Goal: Task Accomplishment & Management: Manage account settings

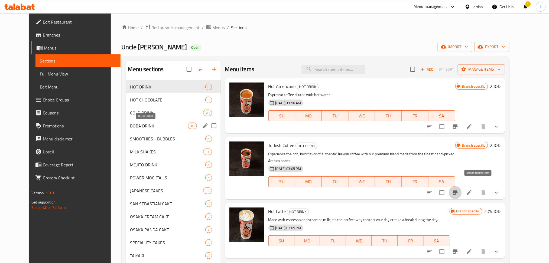
click at [151, 124] on span "BOBA DRINK" at bounding box center [159, 126] width 58 height 7
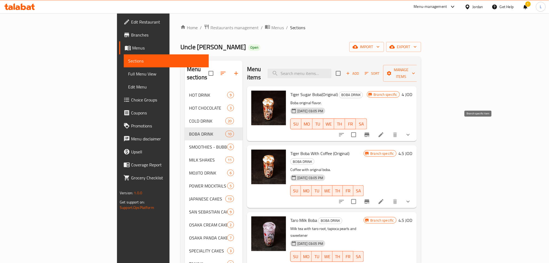
click at [370, 133] on icon "Branch-specific-item" at bounding box center [367, 135] width 5 height 4
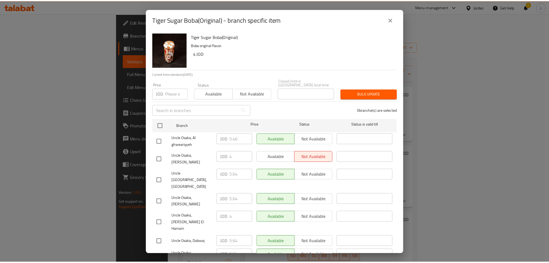
scroll to position [0, 0]
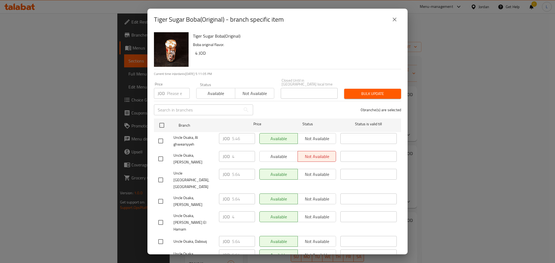
click at [161, 252] on input "checkbox" at bounding box center [160, 257] width 11 height 11
checkbox input "true"
click at [228, 252] on p "JOD" at bounding box center [226, 255] width 7 height 7
click at [229, 250] on div "JOD 5.64 ​" at bounding box center [237, 255] width 36 height 11
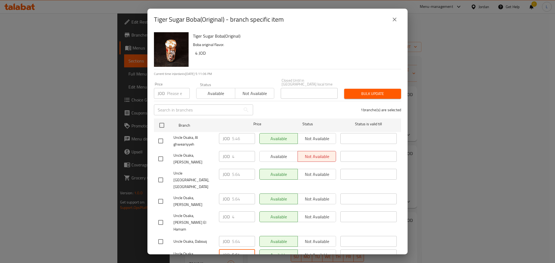
click at [230, 250] on div "JOD 5.64 ​" at bounding box center [237, 255] width 36 height 11
click at [235, 250] on input "5.64" at bounding box center [243, 255] width 23 height 11
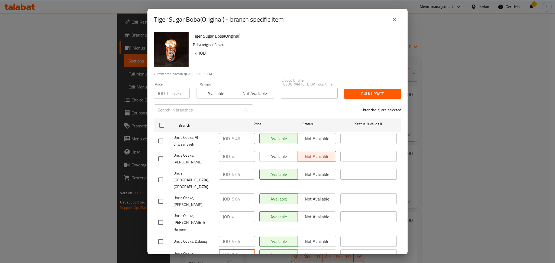
click at [235, 250] on input "5.64" at bounding box center [243, 255] width 23 height 11
click at [392, 22] on icon "close" at bounding box center [394, 19] width 7 height 7
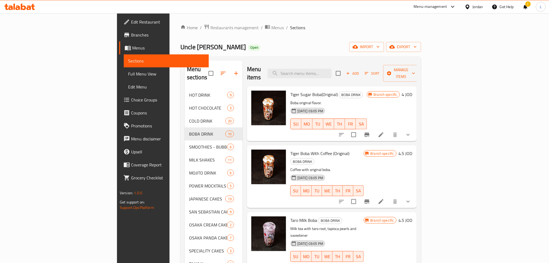
click at [389, 130] on li at bounding box center [381, 135] width 15 height 10
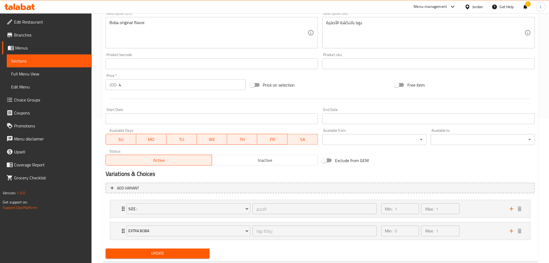
click at [140, 89] on input "4" at bounding box center [182, 84] width 127 height 11
paste input "5.6"
type input "5.64"
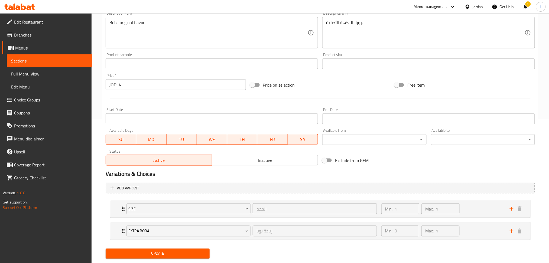
click at [179, 251] on span "Update" at bounding box center [157, 254] width 95 height 7
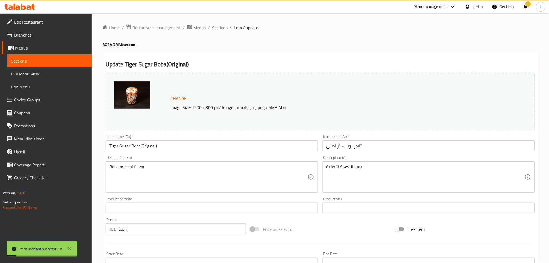
drag, startPoint x: 220, startPoint y: 28, endPoint x: 242, endPoint y: 39, distance: 24.8
click at [220, 28] on span "Sections" at bounding box center [219, 27] width 15 height 7
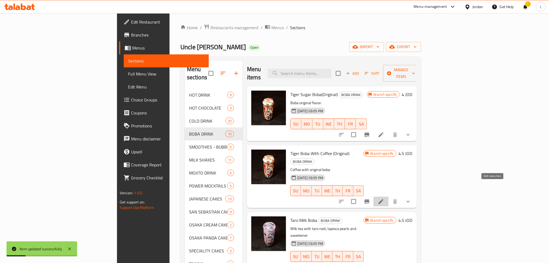
click at [384, 199] on icon at bounding box center [381, 202] width 7 height 7
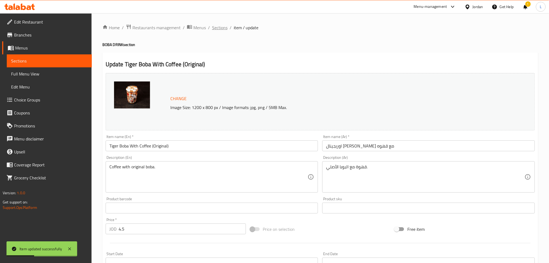
click at [222, 31] on span "Sections" at bounding box center [219, 27] width 15 height 7
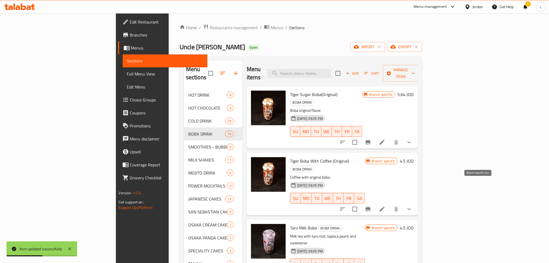
click at [375, 203] on button "Branch-specific-item" at bounding box center [368, 209] width 13 height 13
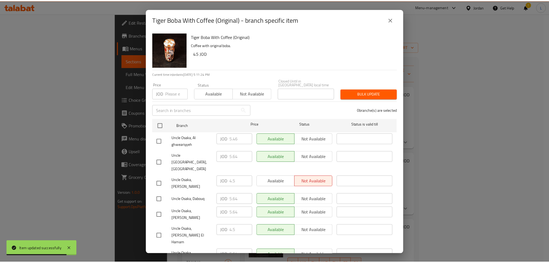
scroll to position [0, 0]
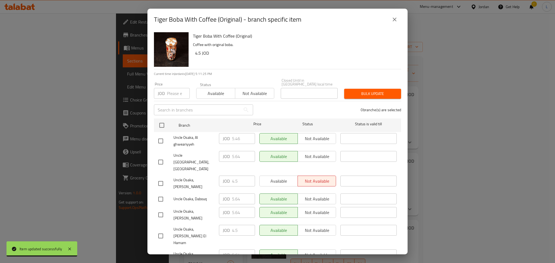
click at [164, 252] on input "checkbox" at bounding box center [160, 257] width 11 height 11
checkbox input "true"
click at [235, 250] on input "5.64" at bounding box center [243, 255] width 23 height 11
click at [396, 20] on icon "close" at bounding box center [394, 19] width 7 height 7
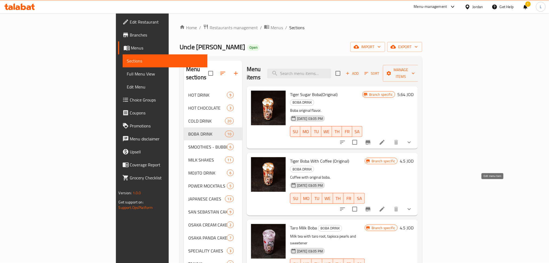
click at [385, 206] on icon at bounding box center [382, 209] width 7 height 7
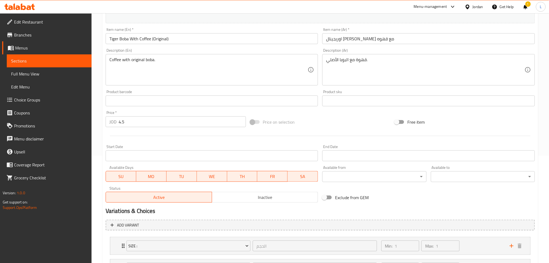
scroll to position [108, 0]
click at [159, 115] on input "4.5" at bounding box center [182, 120] width 127 height 11
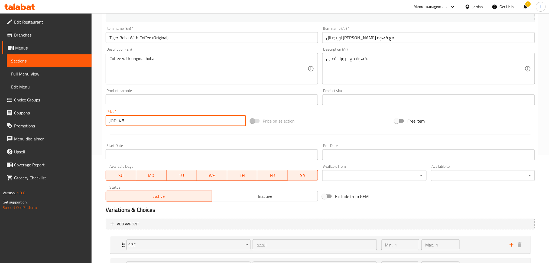
click at [159, 121] on input "4.5" at bounding box center [182, 120] width 127 height 11
paste input "5.64"
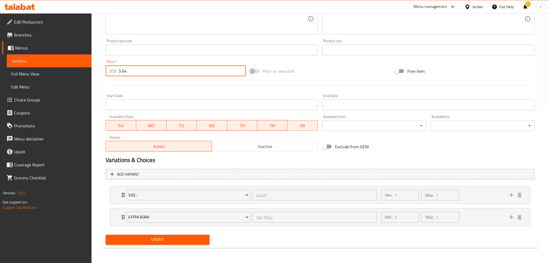
type input "5.64"
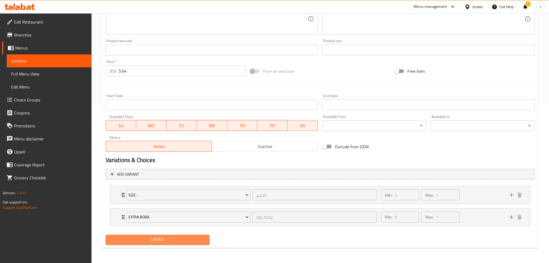
click at [158, 241] on span "Update" at bounding box center [157, 240] width 95 height 7
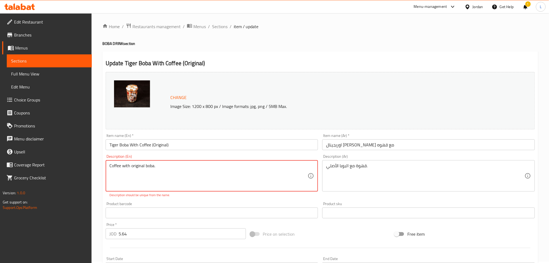
scroll to position [0, 0]
click at [205, 167] on textarea "Coffee with original boba." at bounding box center [208, 177] width 199 height 26
click at [124, 167] on textarea "Coffee with original boba." at bounding box center [208, 177] width 199 height 26
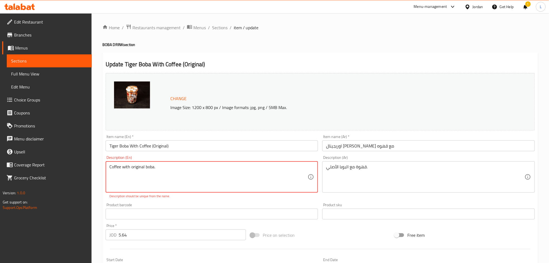
drag, startPoint x: 130, startPoint y: 170, endPoint x: 92, endPoint y: 170, distance: 37.9
click at [92, 170] on div "Home / Restaurants management / Menus / Sections / item / update BOBA DRINK sec…" at bounding box center [321, 220] width 458 height 414
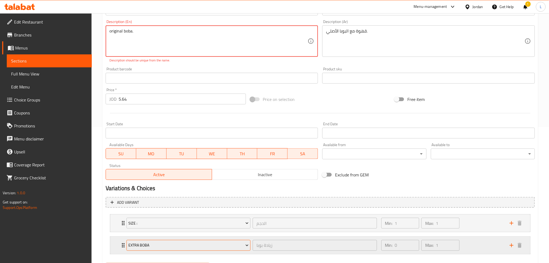
scroll to position [164, 0]
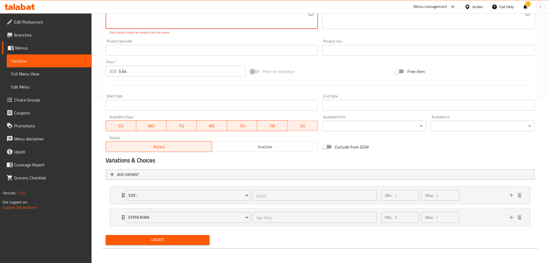
type textarea "original boba."
click at [194, 237] on span "Update" at bounding box center [157, 240] width 95 height 7
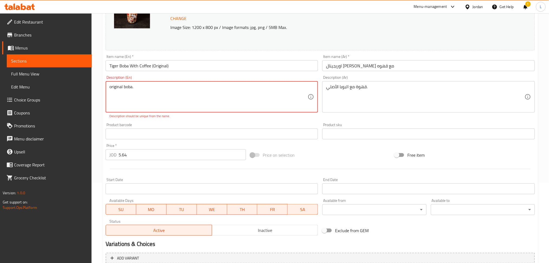
scroll to position [20, 0]
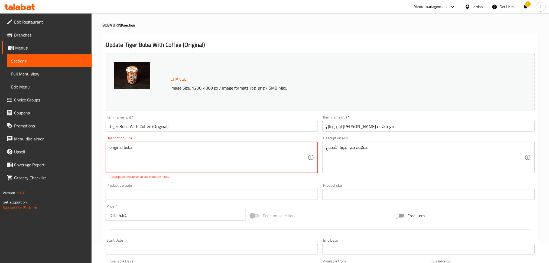
click at [158, 153] on textarea "original boba." at bounding box center [208, 158] width 199 height 26
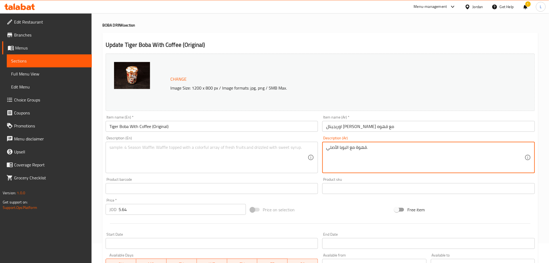
click at [385, 147] on textarea "قهوة مع البوبا الأصلي." at bounding box center [425, 158] width 199 height 26
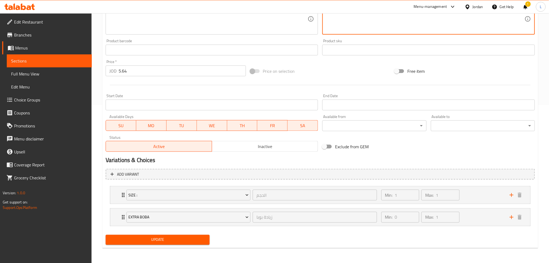
click at [205, 237] on span "Update" at bounding box center [157, 240] width 95 height 7
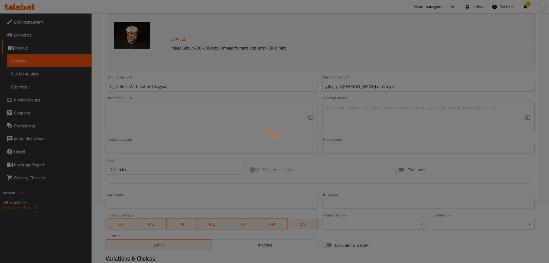
scroll to position [0, 0]
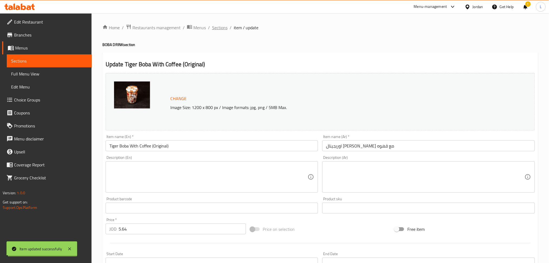
click at [215, 27] on span "Sections" at bounding box center [219, 27] width 15 height 7
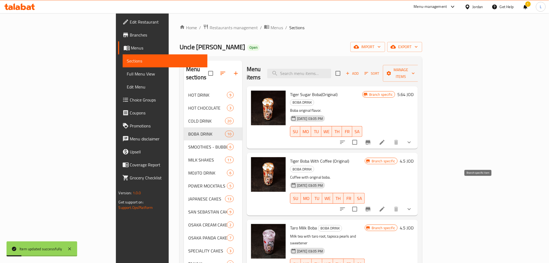
click at [371, 207] on icon "Branch-specific-item" at bounding box center [368, 209] width 5 height 4
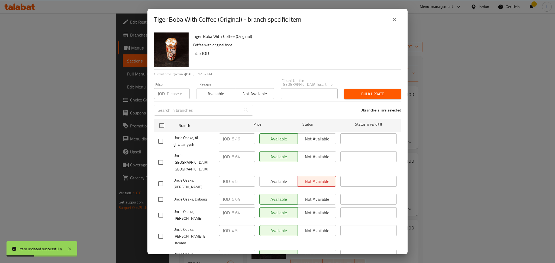
click at [394, 21] on icon "close" at bounding box center [394, 19] width 7 height 7
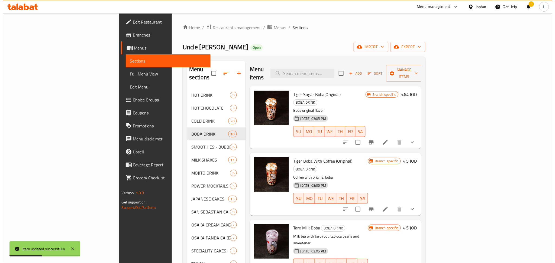
scroll to position [72, 0]
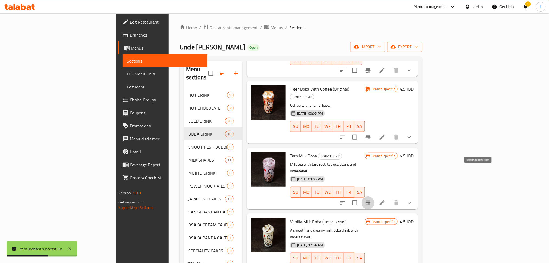
click at [371, 200] on icon "Branch-specific-item" at bounding box center [368, 203] width 7 height 7
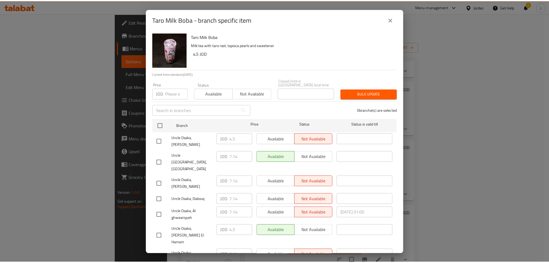
scroll to position [0, 0]
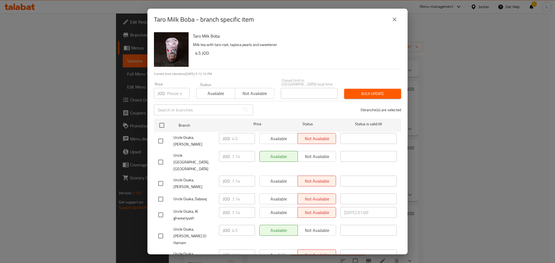
click at [164, 252] on input "checkbox" at bounding box center [160, 257] width 11 height 11
checkbox input "true"
click at [235, 250] on input "7.14" at bounding box center [243, 255] width 23 height 11
click at [393, 17] on icon "close" at bounding box center [394, 19] width 7 height 7
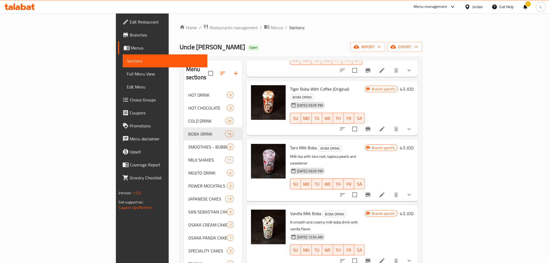
click at [371, 258] on icon "Branch-specific-item" at bounding box center [368, 261] width 7 height 7
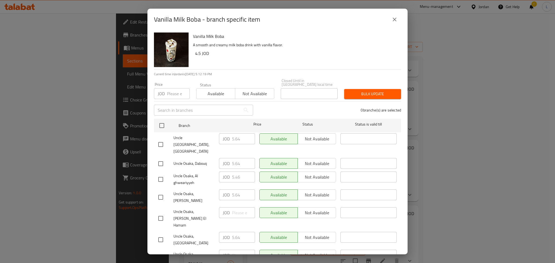
drag, startPoint x: 161, startPoint y: 218, endPoint x: 216, endPoint y: 221, distance: 54.2
click at [161, 234] on input "checkbox" at bounding box center [160, 239] width 11 height 11
checkbox input "true"
click at [235, 232] on input "5.64" at bounding box center [243, 237] width 23 height 11
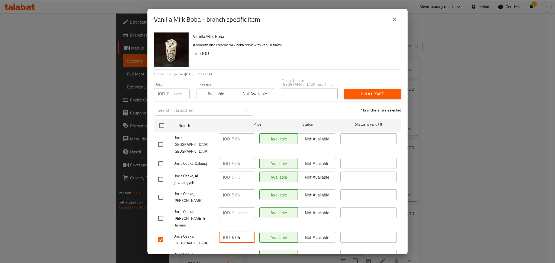
click at [393, 18] on icon "close" at bounding box center [394, 19] width 7 height 7
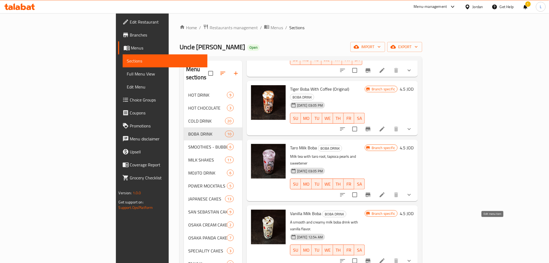
click at [385, 258] on icon at bounding box center [382, 261] width 7 height 7
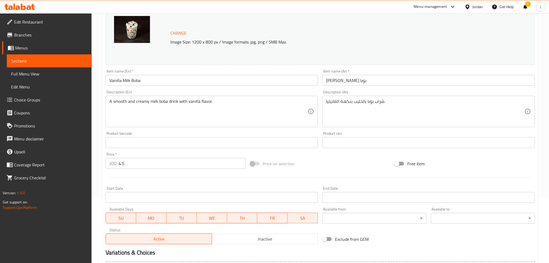
scroll to position [72, 0]
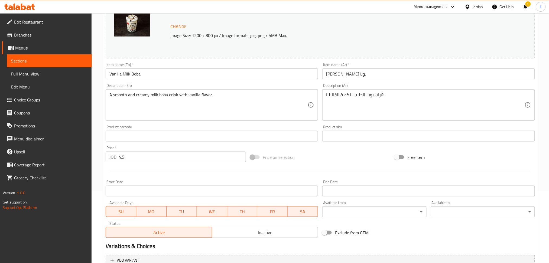
click at [151, 156] on input "4.5" at bounding box center [182, 157] width 127 height 11
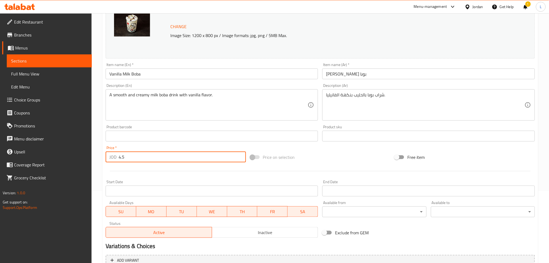
click at [151, 156] on input "4.5" at bounding box center [182, 157] width 127 height 11
paste input "5.64"
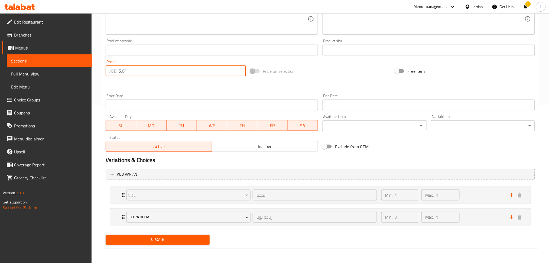
type input "5.64"
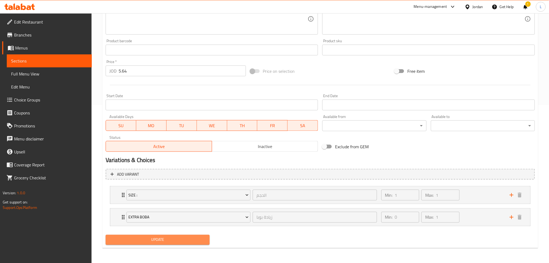
click at [165, 242] on span "Update" at bounding box center [157, 240] width 95 height 7
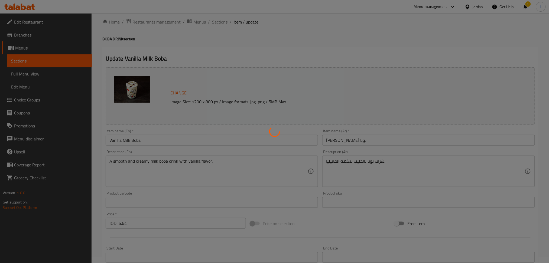
scroll to position [0, 0]
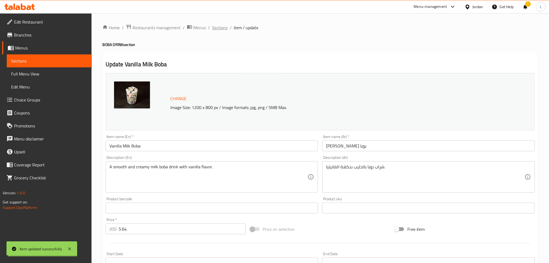
click at [223, 29] on span "Sections" at bounding box center [219, 27] width 15 height 7
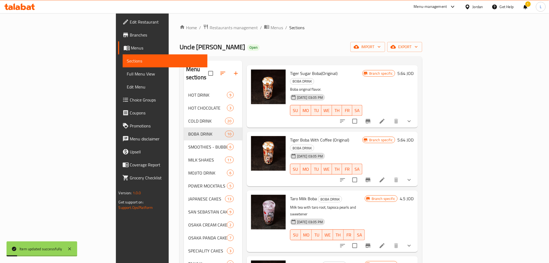
scroll to position [36, 0]
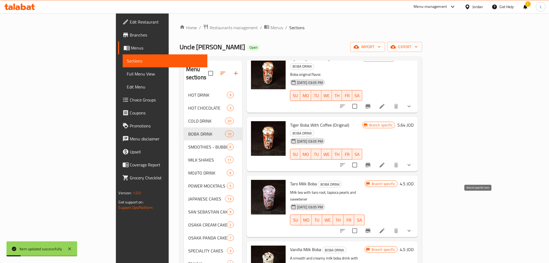
click at [371, 228] on icon "Branch-specific-item" at bounding box center [368, 231] width 7 height 7
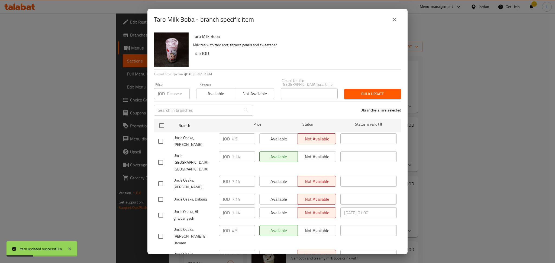
click at [165, 252] on input "checkbox" at bounding box center [160, 257] width 11 height 11
checkbox input "true"
click at [235, 250] on input "7.14" at bounding box center [243, 255] width 23 height 11
click at [395, 16] on icon "close" at bounding box center [394, 19] width 7 height 7
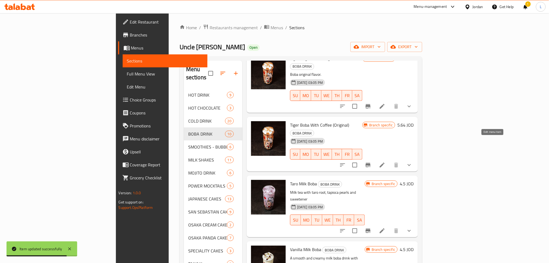
click at [385, 162] on icon at bounding box center [382, 165] width 7 height 7
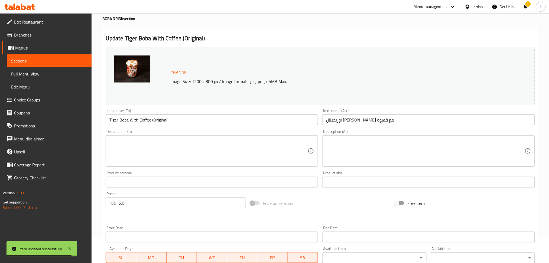
scroll to position [36, 0]
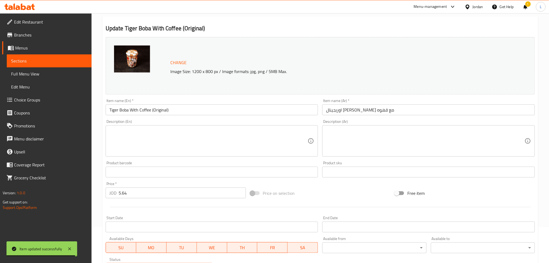
click at [167, 200] on div "Price   * JOD 5.64 Price *" at bounding box center [175, 190] width 145 height 21
click at [167, 196] on input "5.64" at bounding box center [182, 193] width 127 height 11
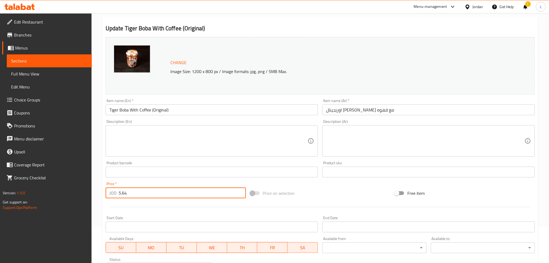
click at [167, 196] on input "5.64" at bounding box center [182, 193] width 127 height 11
paste input "7.1"
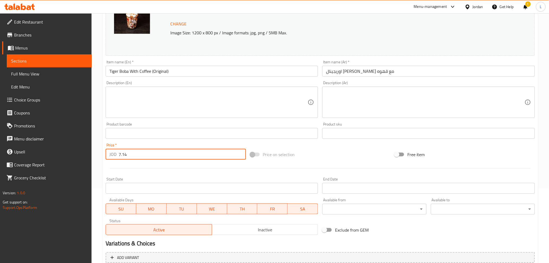
scroll to position [144, 0]
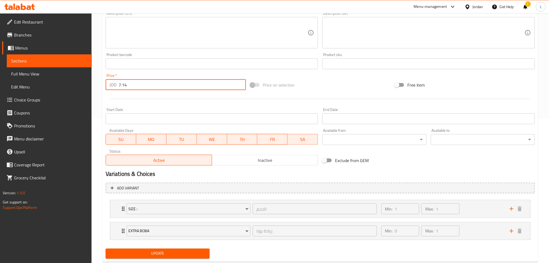
type input "7.14"
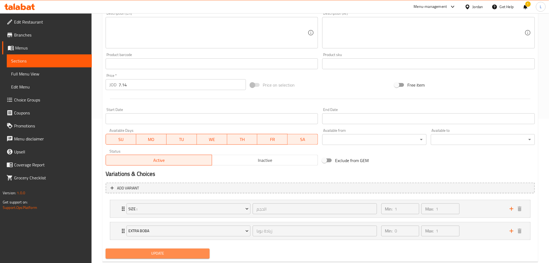
click at [164, 251] on span "Update" at bounding box center [157, 254] width 95 height 7
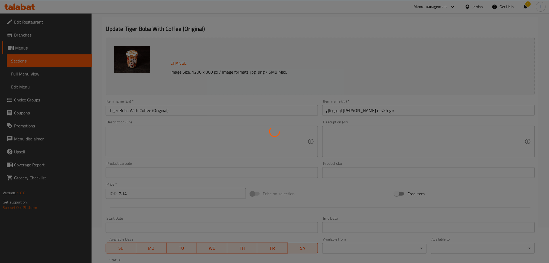
scroll to position [0, 0]
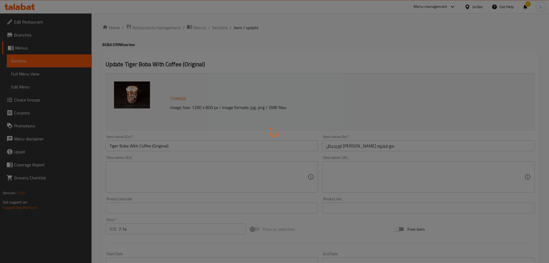
click at [222, 25] on div at bounding box center [274, 131] width 549 height 263
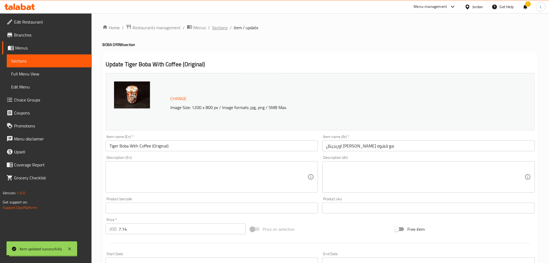
click at [221, 26] on span "Sections" at bounding box center [219, 27] width 15 height 7
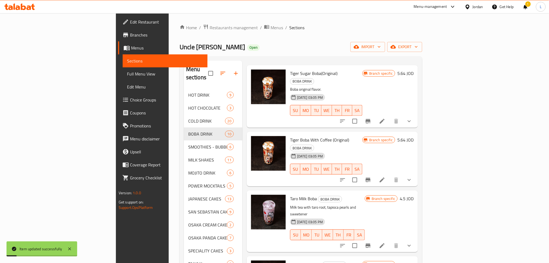
scroll to position [36, 0]
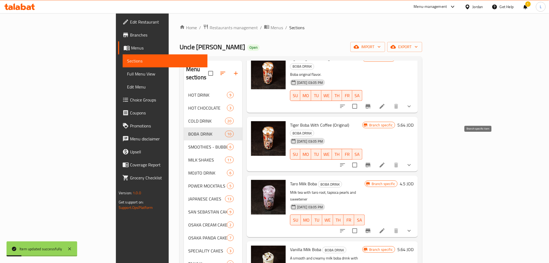
click at [371, 163] on icon "Branch-specific-item" at bounding box center [368, 165] width 5 height 4
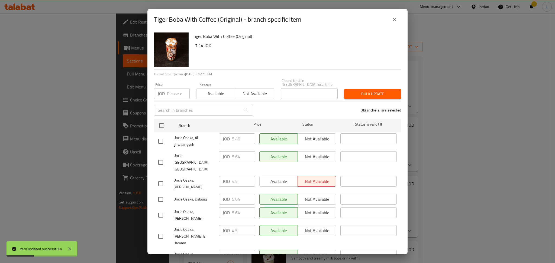
click at [164, 252] on input "checkbox" at bounding box center [160, 257] width 11 height 11
checkbox input "true"
click at [233, 250] on input "5.64" at bounding box center [243, 255] width 23 height 11
click at [391, 19] on button "close" at bounding box center [394, 19] width 13 height 13
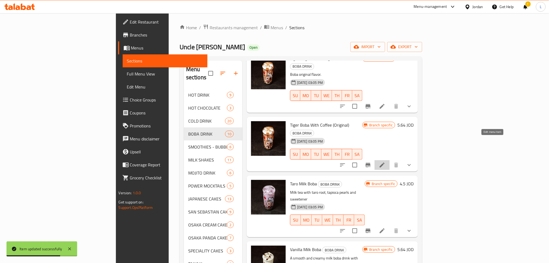
click at [385, 162] on icon at bounding box center [382, 165] width 7 height 7
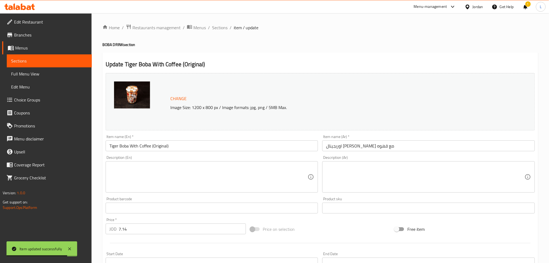
click at [160, 227] on input "7.14" at bounding box center [182, 229] width 127 height 11
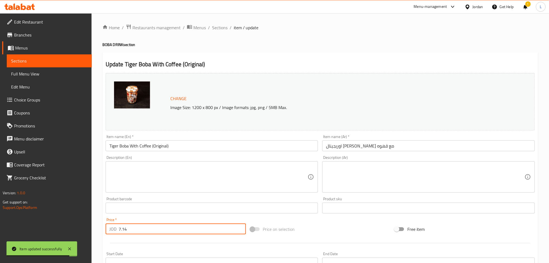
click at [160, 227] on input "7.14" at bounding box center [182, 229] width 127 height 11
paste input "5.6"
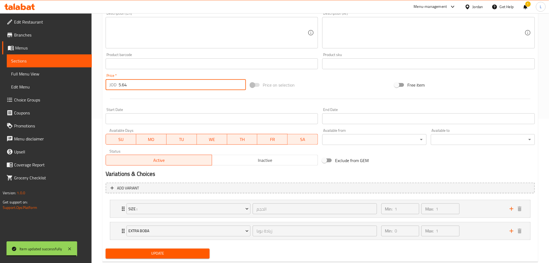
type input "5.64"
click at [159, 249] on button "Update" at bounding box center [158, 254] width 104 height 10
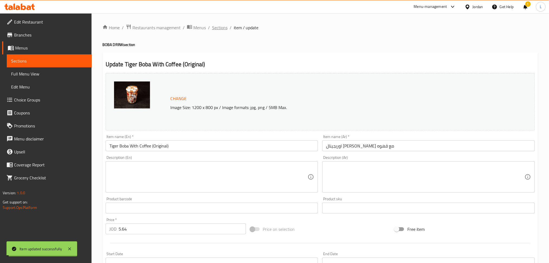
click at [221, 29] on span "Sections" at bounding box center [219, 27] width 15 height 7
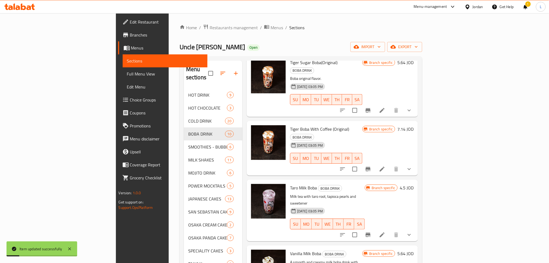
scroll to position [72, 0]
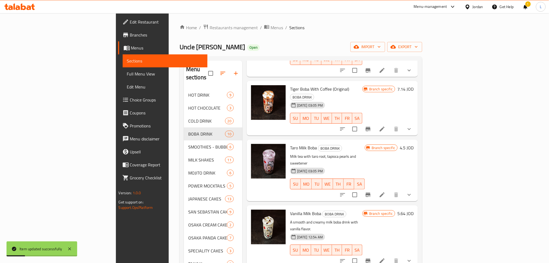
click at [371, 192] on icon "Branch-specific-item" at bounding box center [368, 195] width 7 height 7
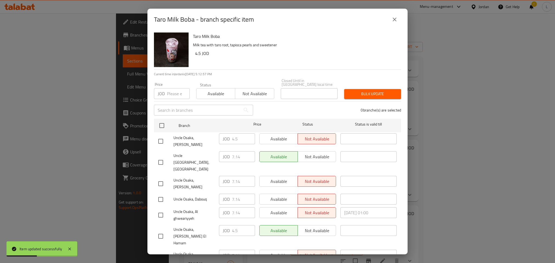
click at [167, 252] on div at bounding box center [165, 257] width 15 height 11
click at [162, 252] on input "checkbox" at bounding box center [160, 257] width 11 height 11
checkbox input "true"
click at [234, 250] on input "7.14" at bounding box center [243, 255] width 23 height 11
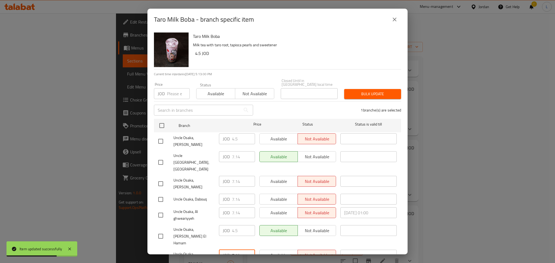
click at [395, 16] on button "close" at bounding box center [394, 19] width 13 height 13
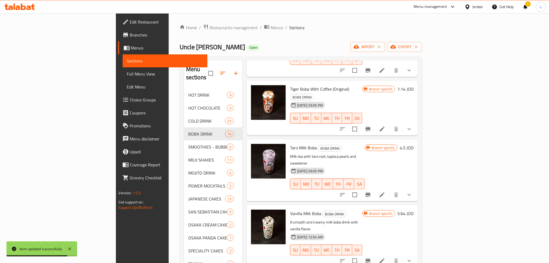
click at [385, 192] on icon at bounding box center [382, 195] width 7 height 7
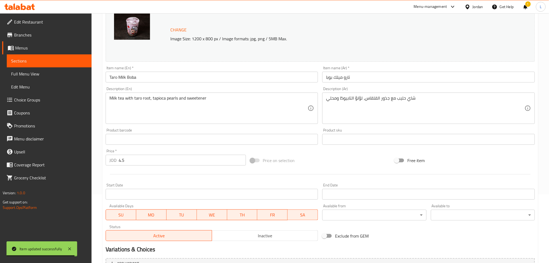
scroll to position [72, 0]
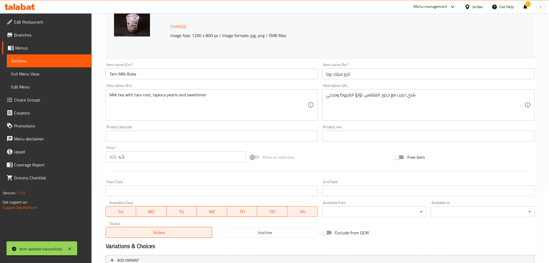
click at [164, 160] on input "4.5" at bounding box center [182, 157] width 127 height 11
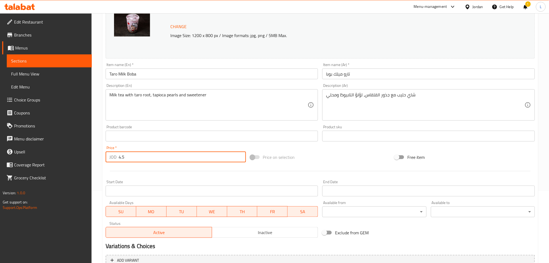
click at [164, 160] on input "4.5" at bounding box center [182, 157] width 127 height 11
paste input "7.14"
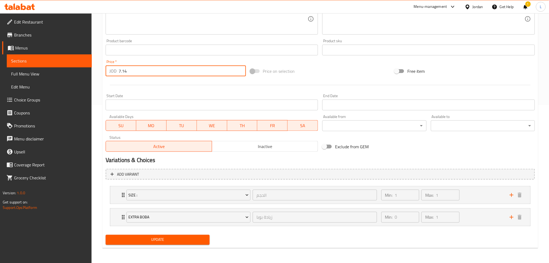
type input "7.14"
click at [157, 239] on span "Update" at bounding box center [157, 240] width 95 height 7
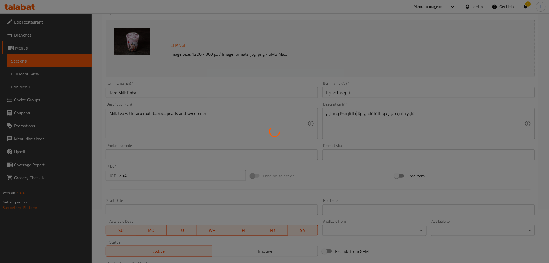
scroll to position [0, 0]
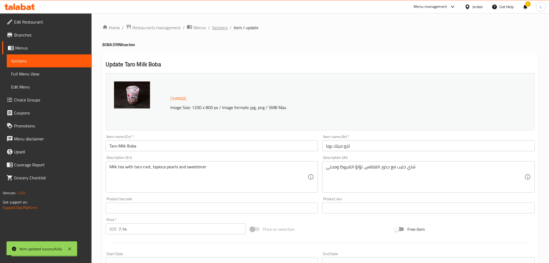
click at [221, 28] on span "Sections" at bounding box center [219, 27] width 15 height 7
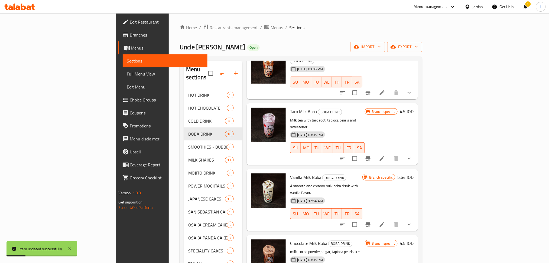
scroll to position [144, 0]
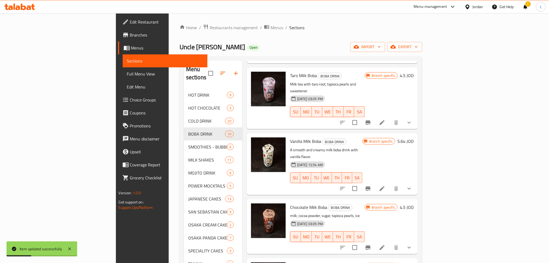
click at [375, 182] on button "Branch-specific-item" at bounding box center [368, 188] width 13 height 13
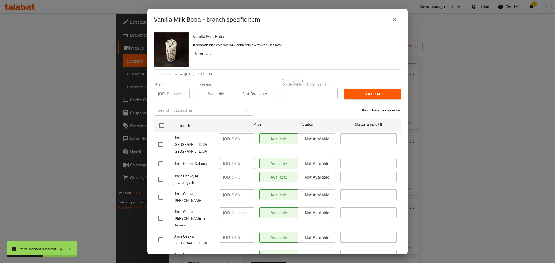
click at [160, 234] on input "checkbox" at bounding box center [160, 239] width 11 height 11
checkbox input "true"
click at [236, 232] on input "5.64" at bounding box center [243, 237] width 23 height 11
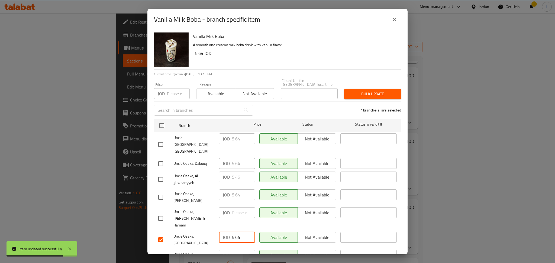
click at [395, 17] on icon "close" at bounding box center [394, 19] width 7 height 7
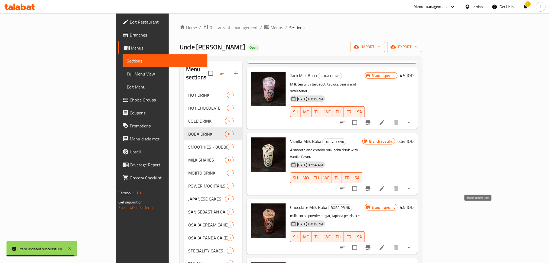
click at [371, 245] on icon "Branch-specific-item" at bounding box center [368, 248] width 7 height 7
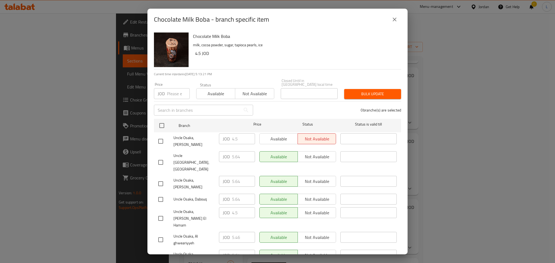
click at [394, 18] on icon "close" at bounding box center [394, 19] width 7 height 7
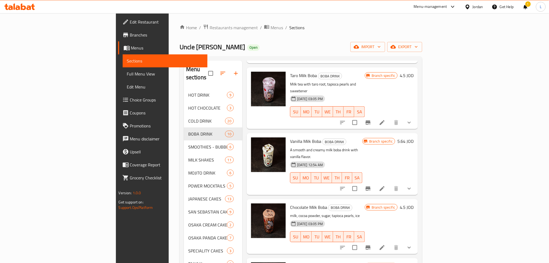
click at [390, 243] on li at bounding box center [382, 248] width 15 height 10
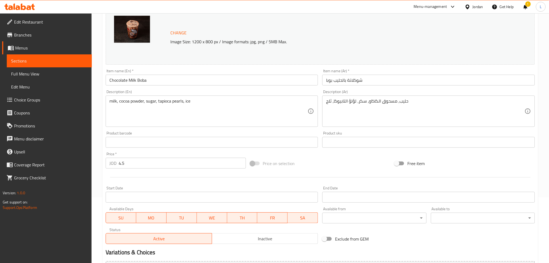
scroll to position [72, 0]
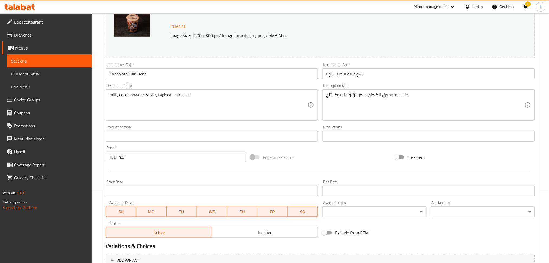
click at [174, 156] on input "4.5" at bounding box center [182, 157] width 127 height 11
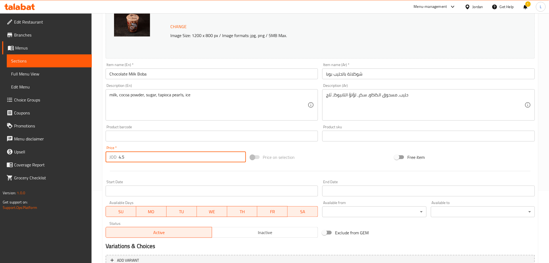
click at [174, 156] on input "4.5" at bounding box center [182, 157] width 127 height 11
paste input "5.64"
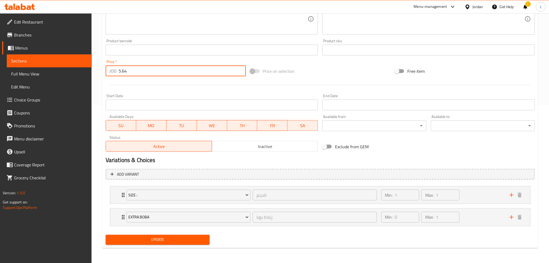
type input "5.64"
click at [172, 237] on span "Update" at bounding box center [157, 240] width 95 height 7
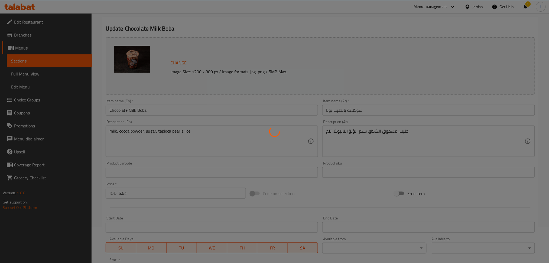
scroll to position [0, 0]
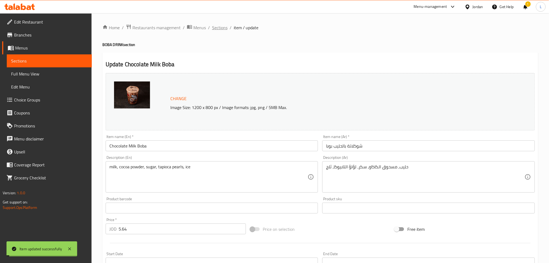
click at [221, 30] on span "Sections" at bounding box center [219, 27] width 15 height 7
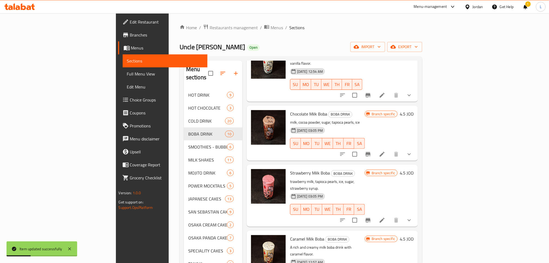
scroll to position [253, 0]
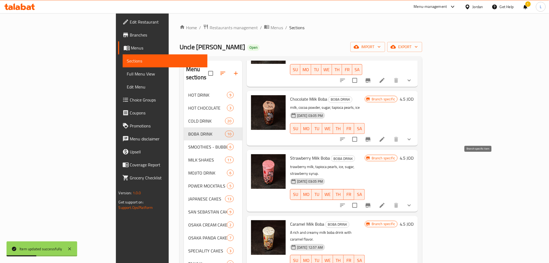
click at [371, 203] on icon "Branch-specific-item" at bounding box center [368, 205] width 5 height 4
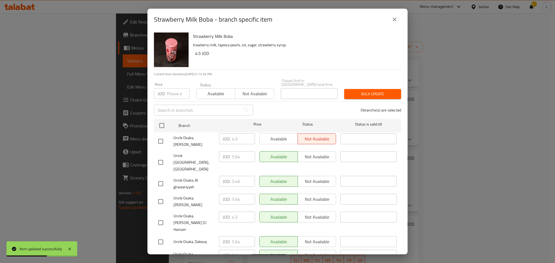
click at [164, 252] on input "checkbox" at bounding box center [160, 257] width 11 height 11
checkbox input "true"
click at [232, 250] on input "5.64" at bounding box center [243, 255] width 23 height 11
click at [395, 16] on icon "close" at bounding box center [394, 19] width 7 height 7
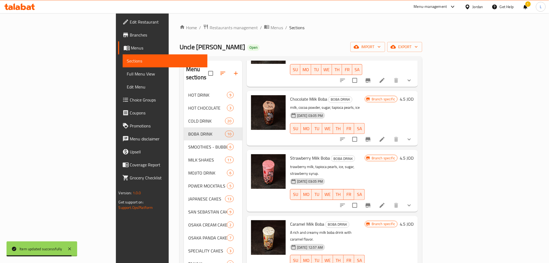
click at [390, 201] on li at bounding box center [382, 206] width 15 height 10
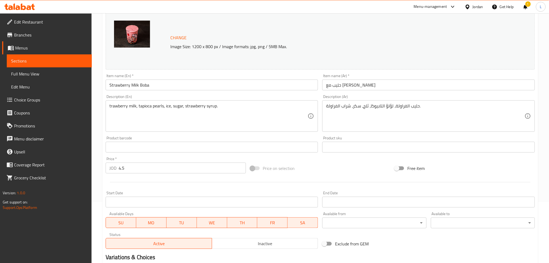
scroll to position [72, 0]
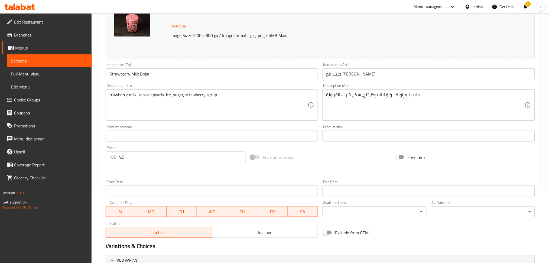
click at [193, 157] on input "4.5" at bounding box center [182, 157] width 127 height 11
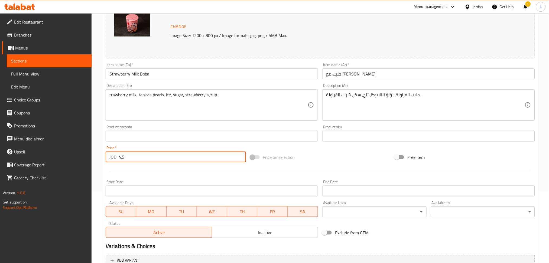
click at [193, 157] on input "4.5" at bounding box center [182, 157] width 127 height 11
paste input "5.64"
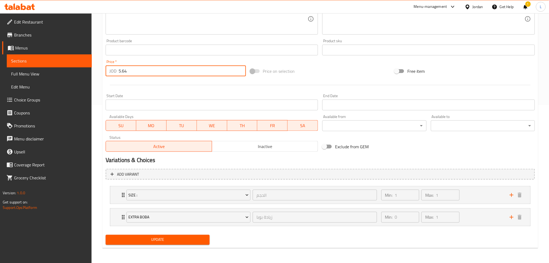
type input "5.64"
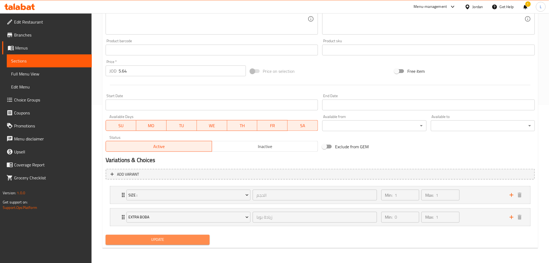
click at [168, 238] on span "Update" at bounding box center [157, 240] width 95 height 7
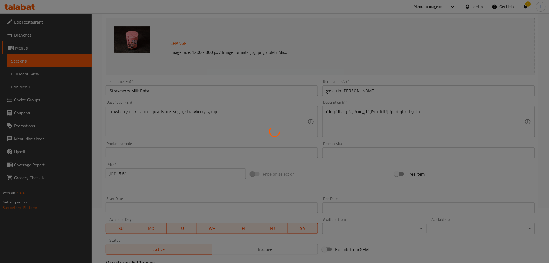
scroll to position [0, 0]
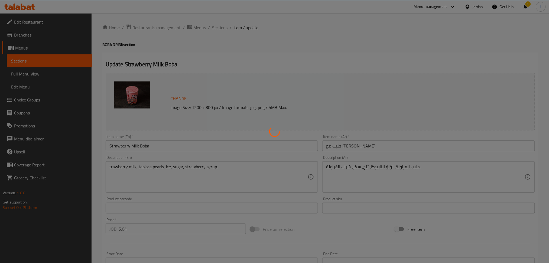
click at [217, 28] on div at bounding box center [274, 131] width 549 height 263
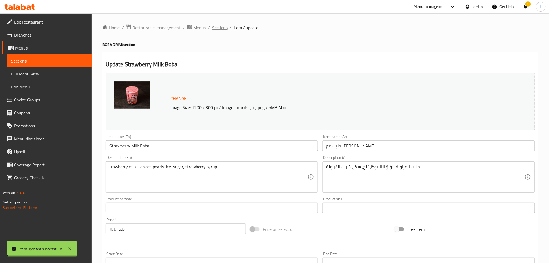
click at [217, 28] on span "Sections" at bounding box center [219, 27] width 15 height 7
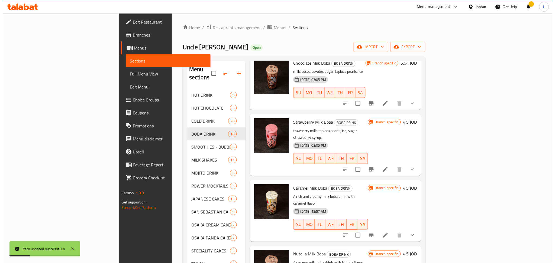
scroll to position [325, 0]
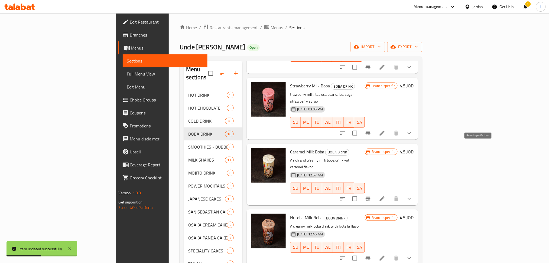
click at [375, 193] on button "Branch-specific-item" at bounding box center [368, 199] width 13 height 13
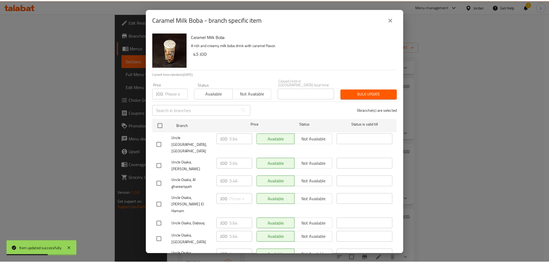
scroll to position [0, 0]
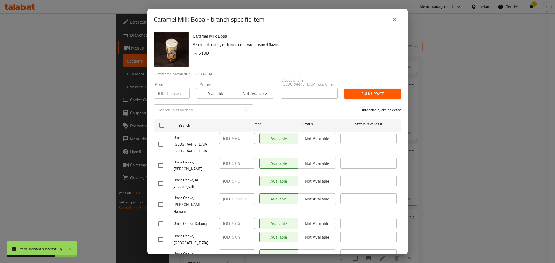
click at [159, 234] on input "checkbox" at bounding box center [160, 239] width 11 height 11
checkbox input "true"
click at [236, 232] on input "5.64" at bounding box center [243, 237] width 23 height 11
click at [398, 19] on button "close" at bounding box center [394, 19] width 13 height 13
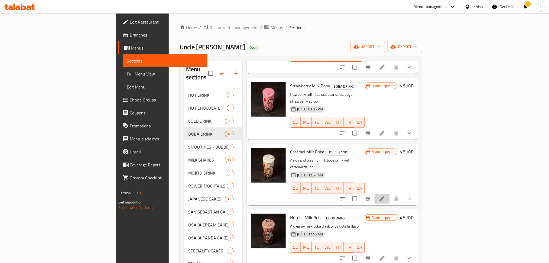
click at [390, 194] on li at bounding box center [382, 199] width 15 height 10
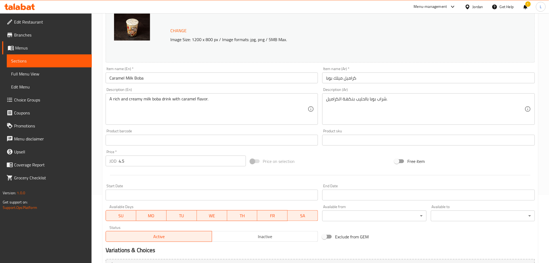
scroll to position [72, 0]
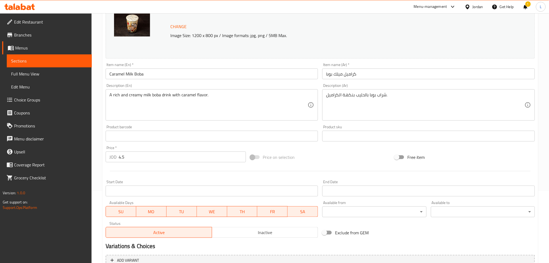
click at [157, 157] on input "4.5" at bounding box center [182, 157] width 127 height 11
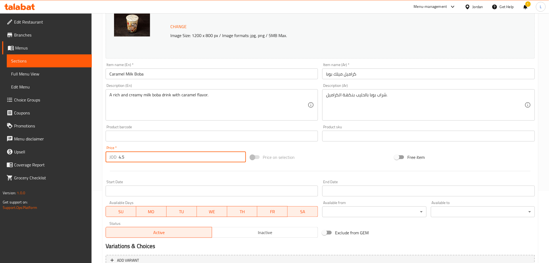
click at [157, 157] on input "4.5" at bounding box center [182, 157] width 127 height 11
paste input "5.64"
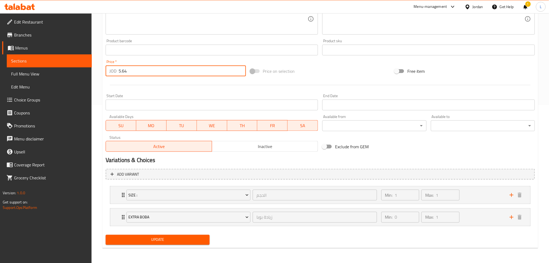
type input "5.64"
drag, startPoint x: 164, startPoint y: 240, endPoint x: 184, endPoint y: 219, distance: 28.5
click at [164, 240] on span "Update" at bounding box center [157, 240] width 95 height 7
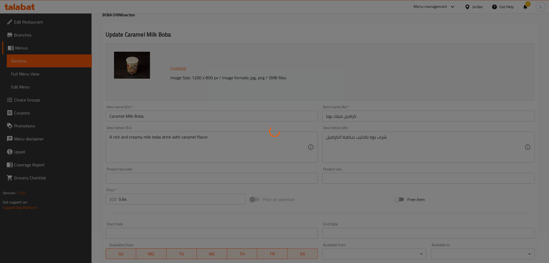
scroll to position [0, 0]
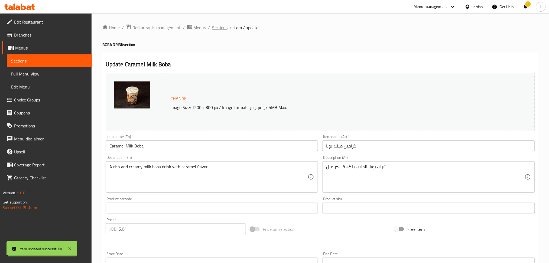
click at [220, 27] on span "Sections" at bounding box center [219, 27] width 15 height 7
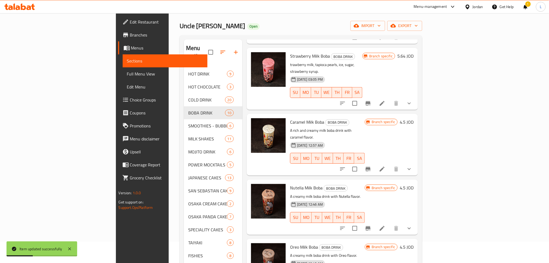
scroll to position [36, 0]
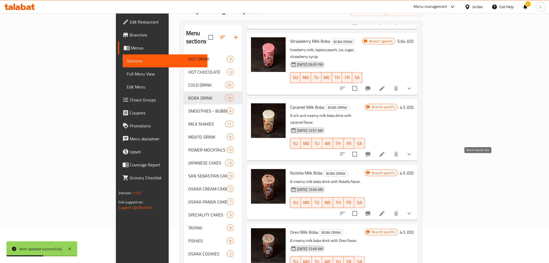
click at [371, 210] on icon "Branch-specific-item" at bounding box center [368, 213] width 7 height 7
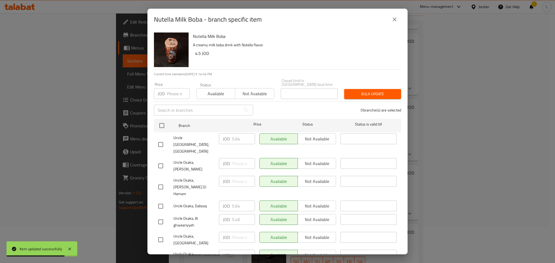
click at [160, 234] on input "checkbox" at bounding box center [160, 239] width 11 height 11
checkbox input "true"
click at [393, 18] on icon "close" at bounding box center [395, 20] width 4 height 4
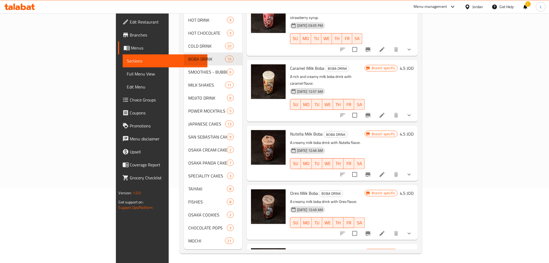
scroll to position [76, 0]
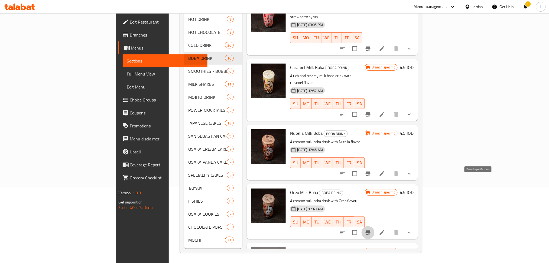
click at [371, 231] on icon "Branch-specific-item" at bounding box center [368, 233] width 5 height 4
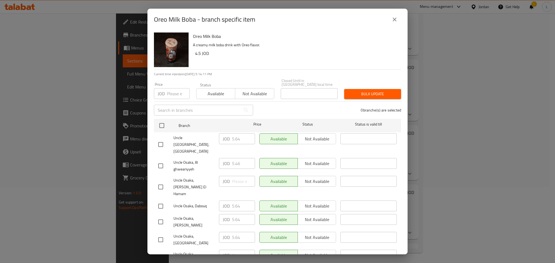
click at [159, 234] on input "checkbox" at bounding box center [160, 239] width 11 height 11
checkbox input "true"
click at [234, 232] on input "5.64" at bounding box center [243, 237] width 23 height 11
click at [394, 22] on icon "close" at bounding box center [394, 19] width 7 height 7
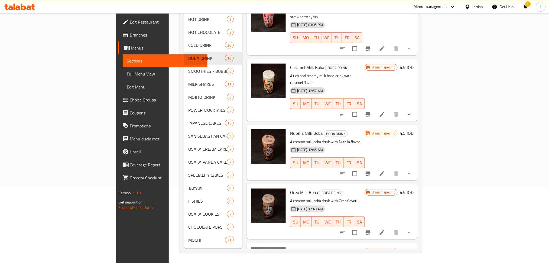
click at [390, 228] on li at bounding box center [382, 233] width 15 height 10
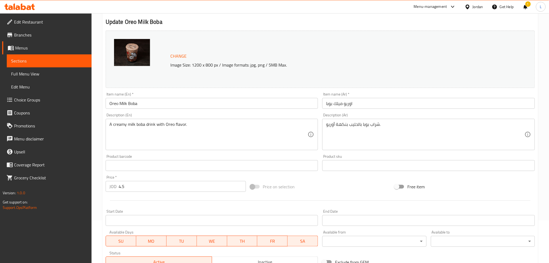
scroll to position [108, 0]
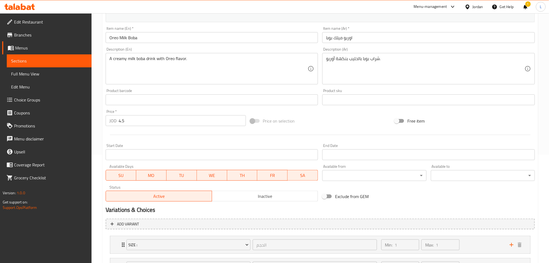
click at [150, 123] on input "4.5" at bounding box center [182, 120] width 127 height 11
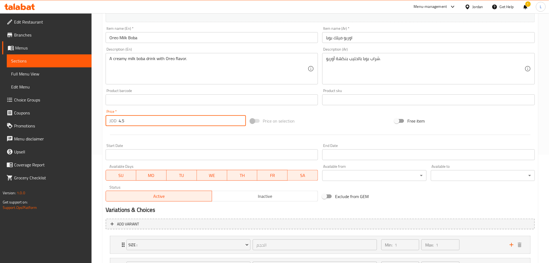
click at [150, 123] on input "4.5" at bounding box center [182, 120] width 127 height 11
paste input "5.64"
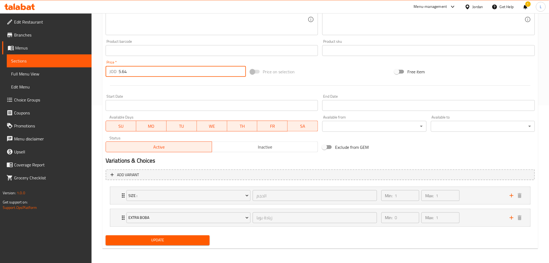
scroll to position [158, 0]
type input "5.64"
click at [168, 238] on span "Update" at bounding box center [157, 240] width 95 height 7
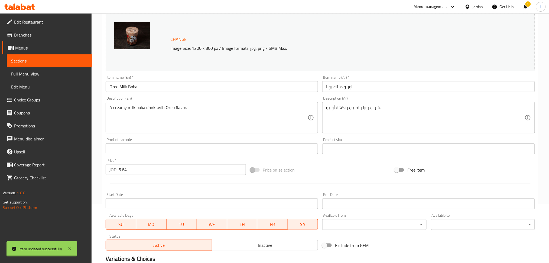
scroll to position [0, 0]
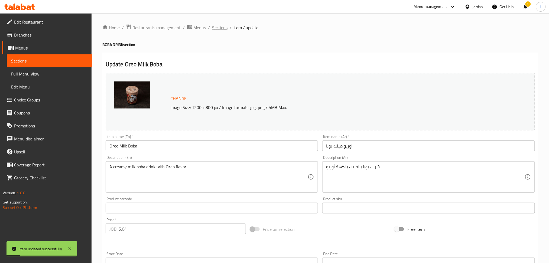
click at [218, 26] on span "Sections" at bounding box center [219, 27] width 15 height 7
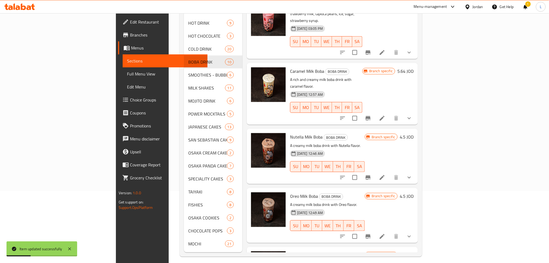
scroll to position [76, 0]
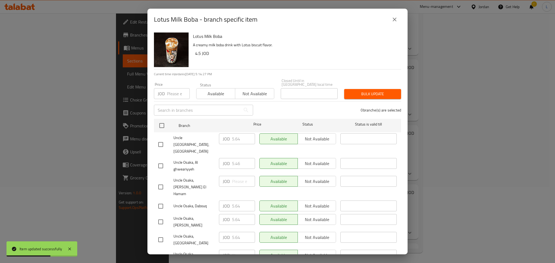
click at [164, 234] on input "checkbox" at bounding box center [160, 239] width 11 height 11
checkbox input "true"
click at [237, 232] on input "5.64" at bounding box center [243, 237] width 23 height 11
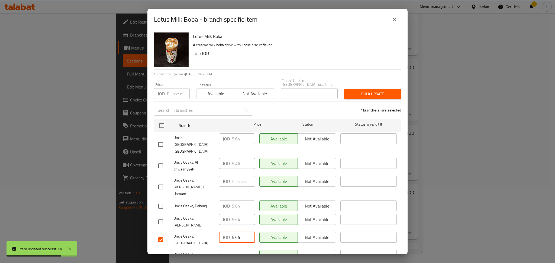
click at [237, 232] on input "5.64" at bounding box center [243, 237] width 23 height 11
drag, startPoint x: 398, startPoint y: 21, endPoint x: 399, endPoint y: 27, distance: 6.6
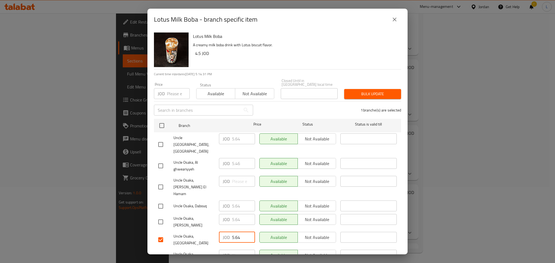
click at [398, 21] on button "close" at bounding box center [394, 19] width 13 height 13
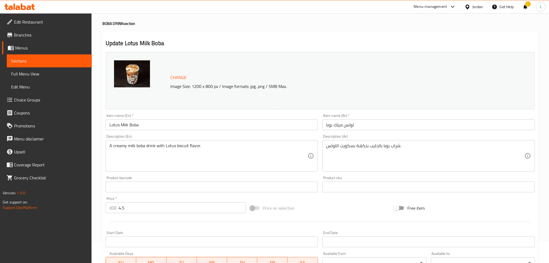
scroll to position [36, 0]
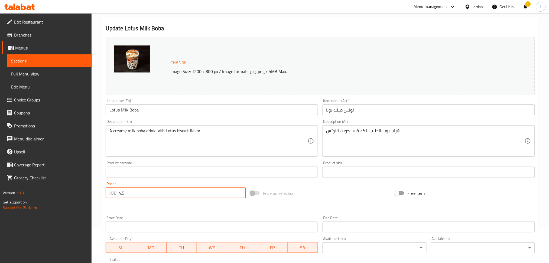
click at [166, 195] on input "4.5" at bounding box center [182, 193] width 127 height 11
paste input "5.64"
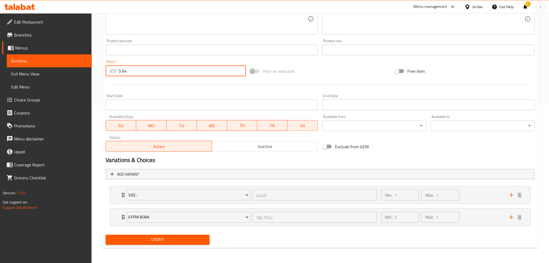
type input "5.64"
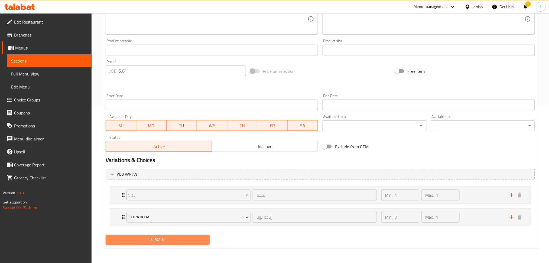
click at [165, 240] on span "Update" at bounding box center [157, 240] width 95 height 7
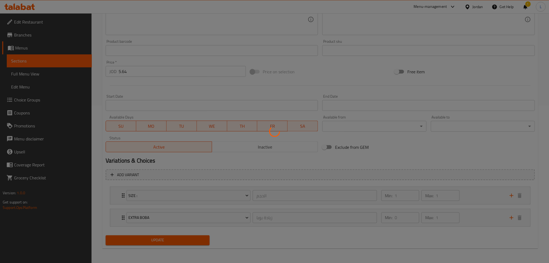
scroll to position [0, 0]
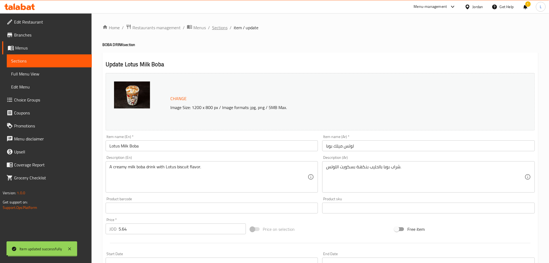
click at [221, 29] on span "Sections" at bounding box center [219, 27] width 15 height 7
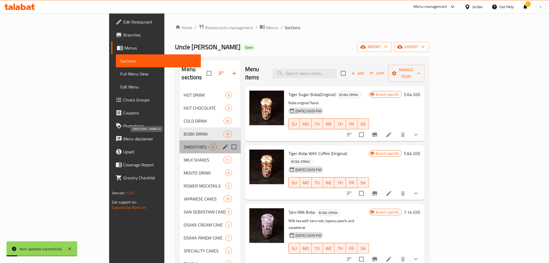
click at [184, 144] on span "SMOOTHIES - BUBBLES" at bounding box center [197, 147] width 26 height 7
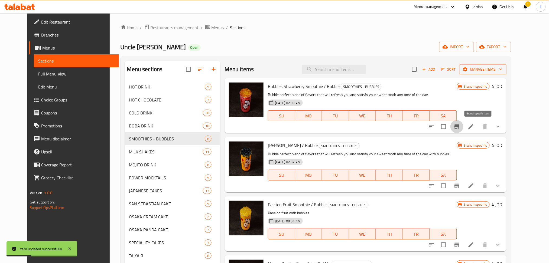
click at [460, 130] on icon "Branch-specific-item" at bounding box center [457, 127] width 7 height 7
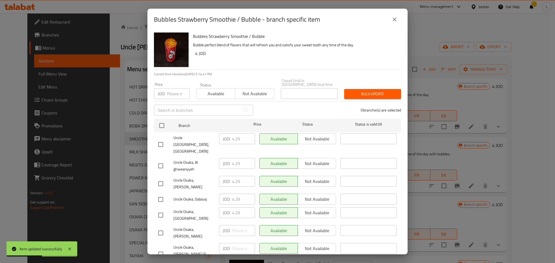
click at [160, 210] on input "checkbox" at bounding box center [160, 215] width 11 height 11
checkbox input "true"
click at [233, 208] on input "4.29" at bounding box center [243, 213] width 23 height 11
click at [391, 20] on icon "close" at bounding box center [394, 19] width 7 height 7
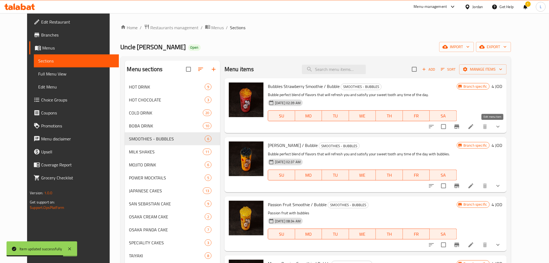
click at [474, 128] on icon at bounding box center [471, 127] width 7 height 7
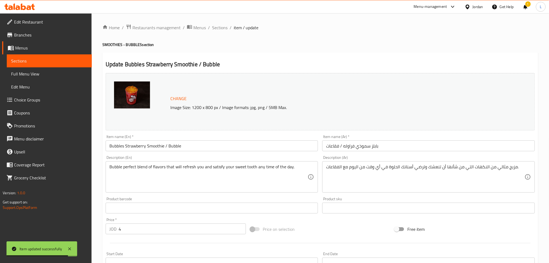
scroll to position [36, 0]
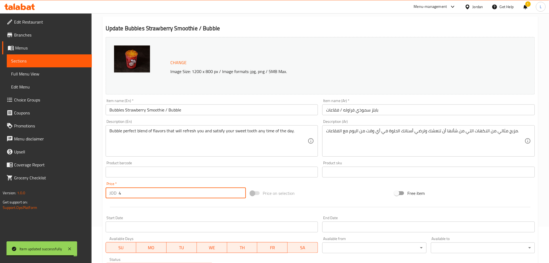
click at [151, 196] on input "4" at bounding box center [182, 193] width 127 height 11
paste input ".29"
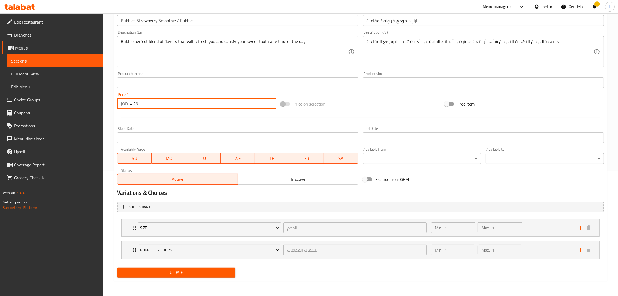
type input "4.29"
click at [182, 263] on span "Update" at bounding box center [176, 273] width 110 height 7
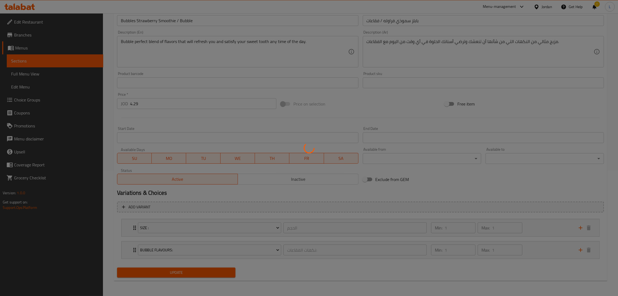
scroll to position [0, 0]
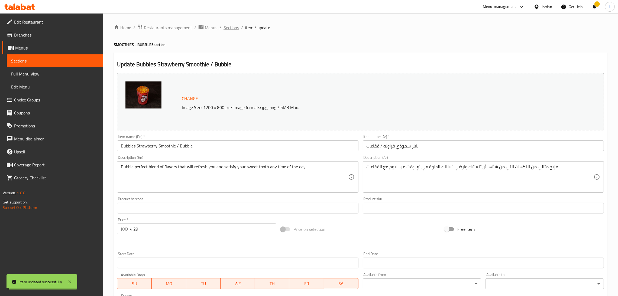
click at [230, 26] on span "Sections" at bounding box center [230, 27] width 15 height 7
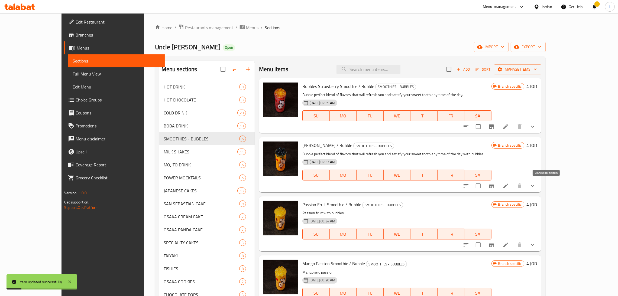
click at [494, 186] on icon "Branch-specific-item" at bounding box center [491, 186] width 5 height 4
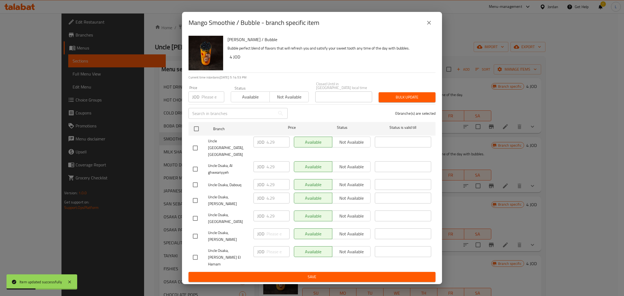
click at [197, 219] on input "checkbox" at bounding box center [195, 218] width 11 height 11
checkbox input "true"
click at [272, 216] on input "4.29" at bounding box center [278, 216] width 23 height 11
click at [429, 29] on button "close" at bounding box center [429, 22] width 13 height 13
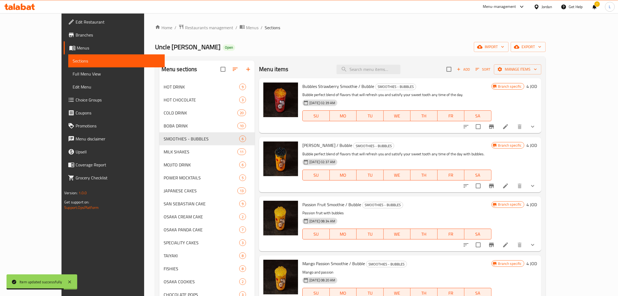
click at [508, 188] on icon at bounding box center [505, 186] width 5 height 5
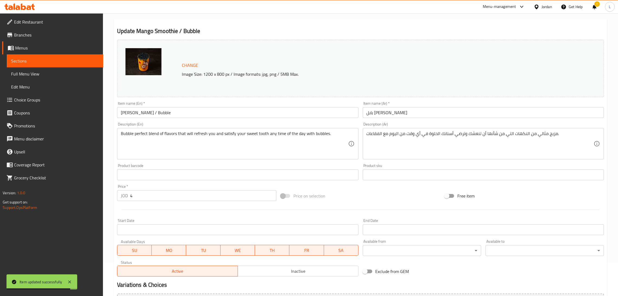
scroll to position [81, 0]
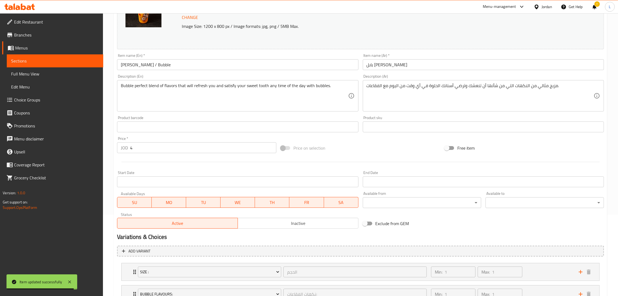
click at [162, 145] on input "4" at bounding box center [203, 147] width 146 height 11
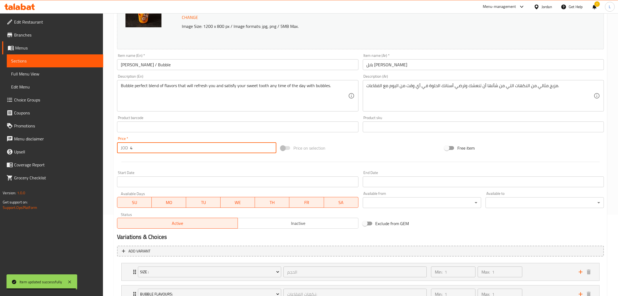
click at [162, 145] on input "4" at bounding box center [203, 147] width 146 height 11
paste input ".29"
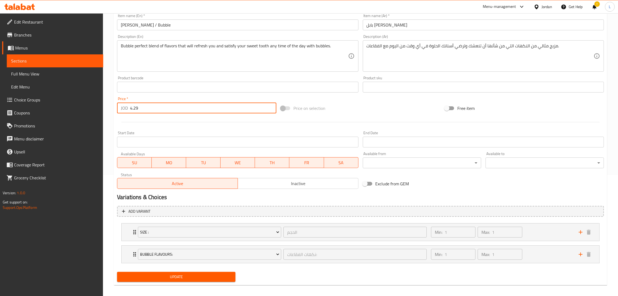
scroll to position [125, 0]
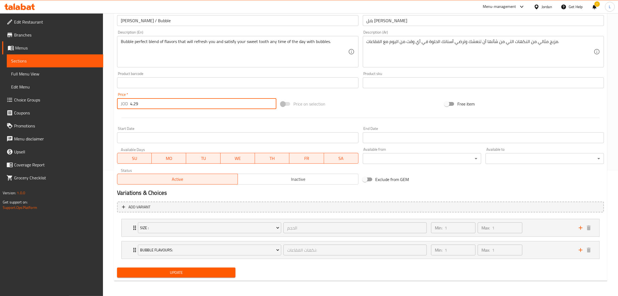
type input "4.29"
click at [173, 263] on div "Update" at bounding box center [176, 273] width 123 height 14
click at [173, 263] on span "Update" at bounding box center [176, 273] width 110 height 7
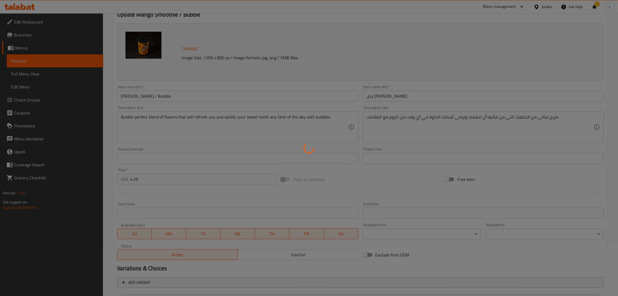
scroll to position [0, 0]
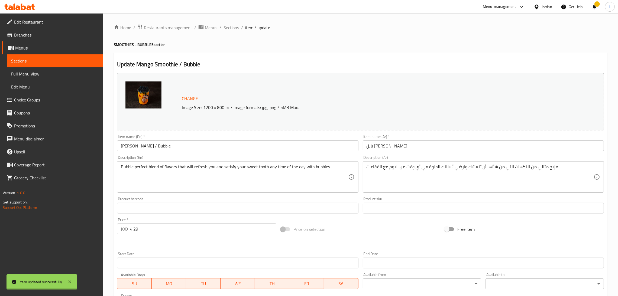
click at [230, 26] on div "Home / Restaurants management / Menus / Sections / item / update SMOOTHIES - BU…" at bounding box center [360, 217] width 493 height 387
click at [230, 26] on span "Sections" at bounding box center [230, 27] width 15 height 7
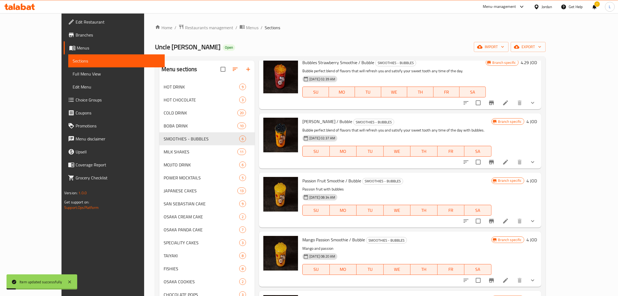
scroll to position [41, 0]
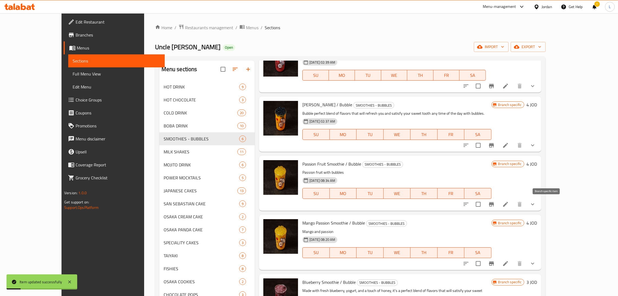
click at [495, 206] on icon "Branch-specific-item" at bounding box center [491, 204] width 7 height 7
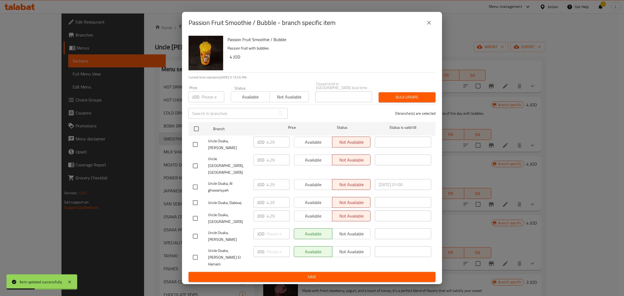
click at [197, 215] on input "checkbox" at bounding box center [195, 218] width 11 height 11
checkbox input "true"
click at [269, 217] on input "4.29" at bounding box center [278, 216] width 23 height 11
click at [429, 26] on icon "close" at bounding box center [429, 23] width 7 height 7
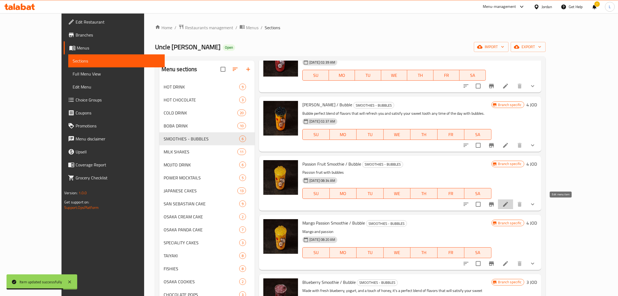
click at [508, 206] on icon at bounding box center [505, 204] width 5 height 5
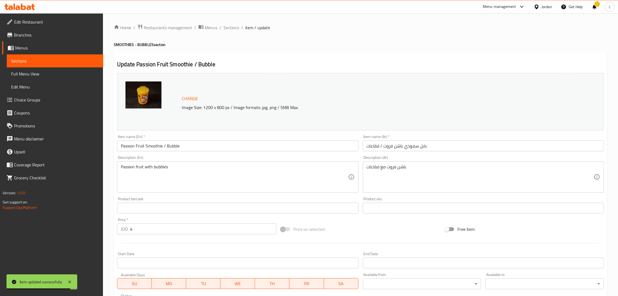
scroll to position [41, 0]
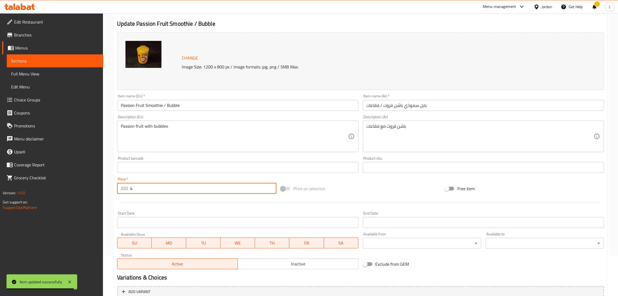
click at [150, 189] on input "4" at bounding box center [203, 188] width 146 height 11
paste input ".29"
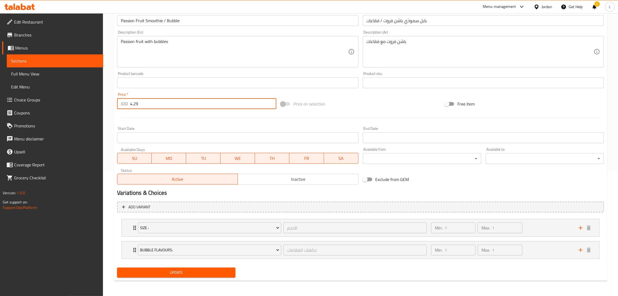
type input "4.29"
click at [167, 263] on span "Update" at bounding box center [176, 273] width 110 height 7
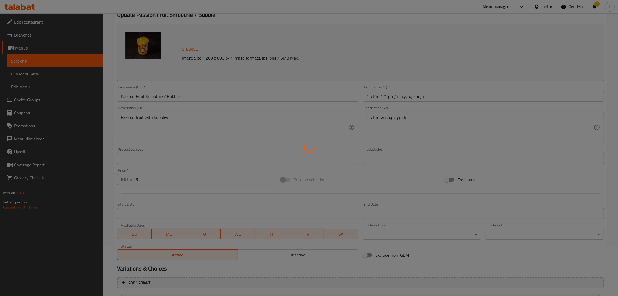
scroll to position [0, 0]
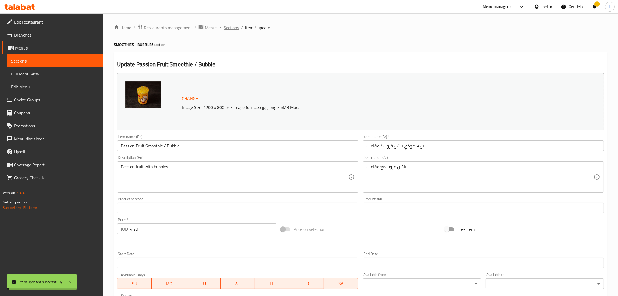
click at [229, 27] on span "Sections" at bounding box center [230, 27] width 15 height 7
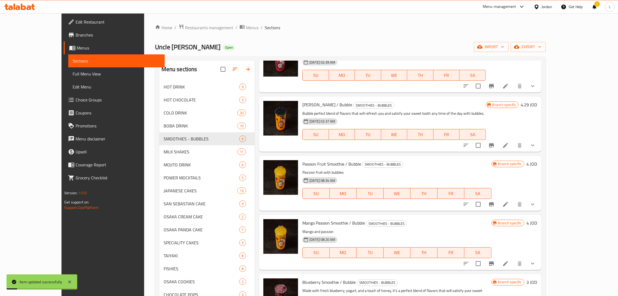
scroll to position [79, 0]
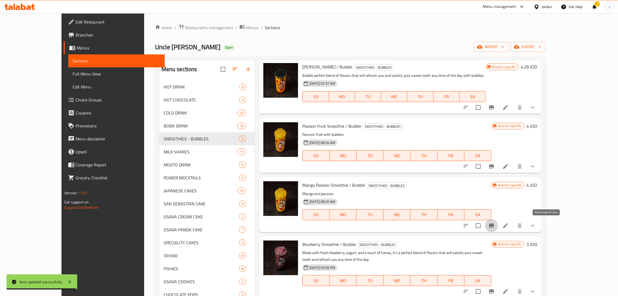
click at [494, 226] on icon "Branch-specific-item" at bounding box center [491, 226] width 5 height 4
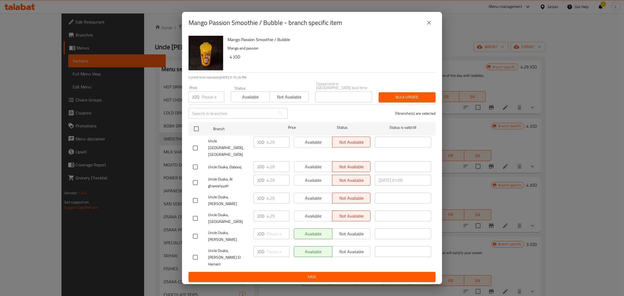
drag, startPoint x: 199, startPoint y: 218, endPoint x: 223, endPoint y: 220, distance: 24.5
click at [199, 217] on input "checkbox" at bounding box center [195, 218] width 11 height 11
checkbox input "true"
click at [268, 218] on input "4.29" at bounding box center [278, 216] width 23 height 11
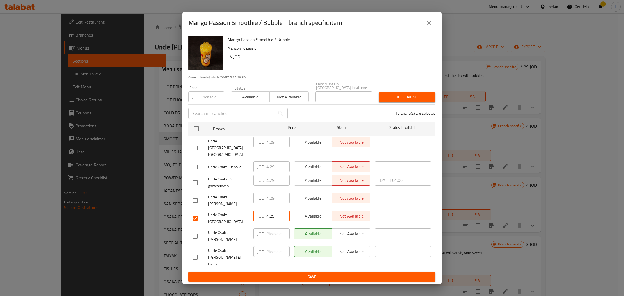
click at [427, 26] on icon "close" at bounding box center [429, 23] width 7 height 7
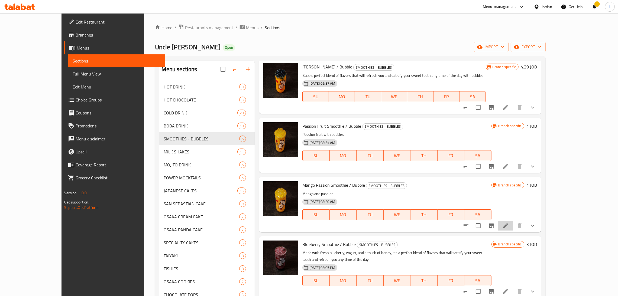
click at [513, 225] on li at bounding box center [505, 226] width 15 height 10
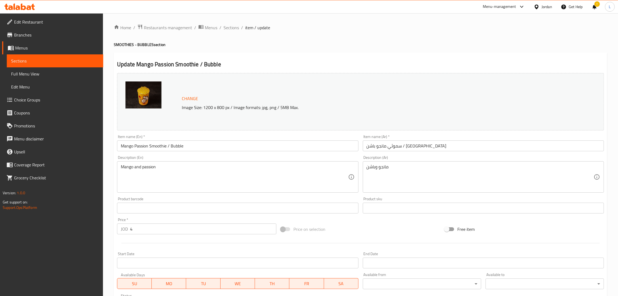
click at [165, 228] on input "4" at bounding box center [203, 229] width 146 height 11
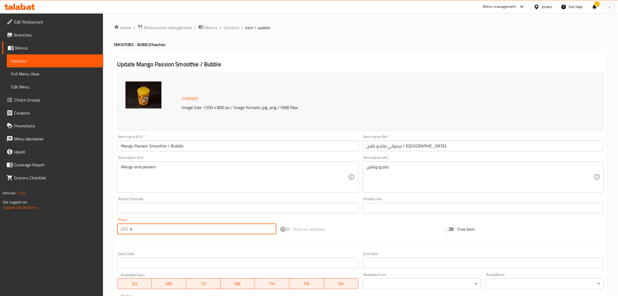
click at [165, 228] on input "4" at bounding box center [203, 229] width 146 height 11
paste input ".29"
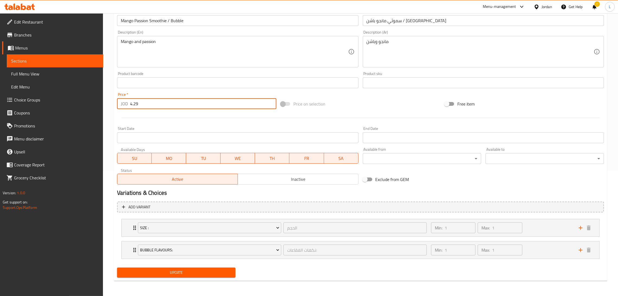
type input "4.29"
drag, startPoint x: 176, startPoint y: 273, endPoint x: 182, endPoint y: 273, distance: 6.3
click at [176, 263] on span "Update" at bounding box center [176, 273] width 110 height 7
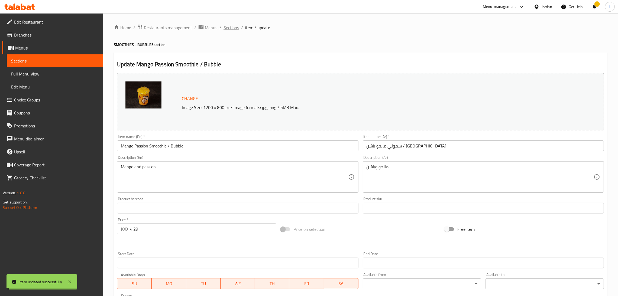
click at [224, 27] on span "Sections" at bounding box center [230, 27] width 15 height 7
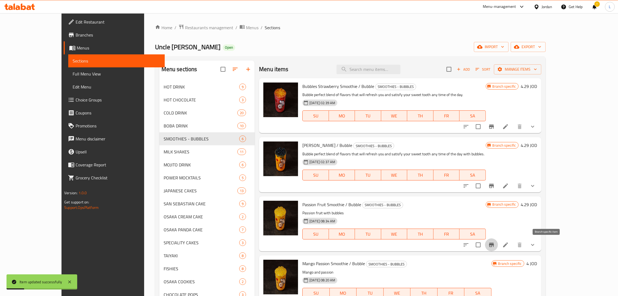
click at [495, 242] on icon "Branch-specific-item" at bounding box center [491, 245] width 7 height 7
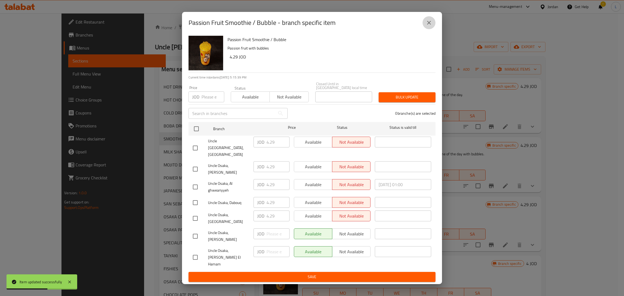
click at [431, 26] on icon "close" at bounding box center [429, 23] width 7 height 7
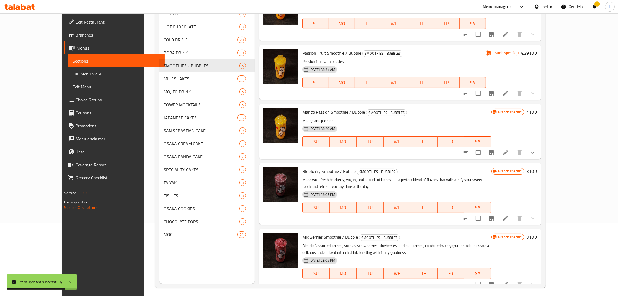
scroll to position [76, 0]
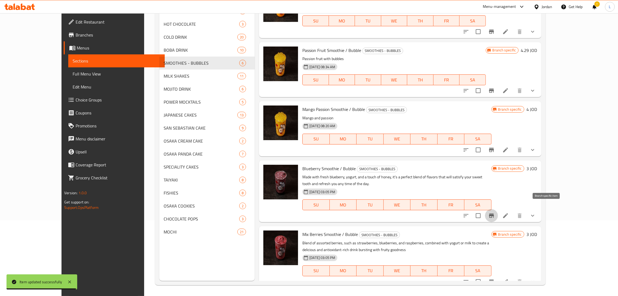
click at [495, 213] on icon "Branch-specific-item" at bounding box center [491, 216] width 7 height 7
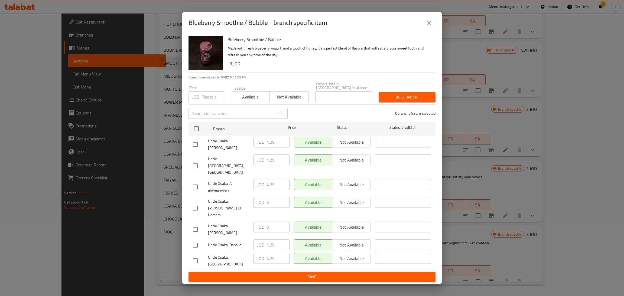
click at [192, 255] on input "checkbox" at bounding box center [195, 260] width 11 height 11
checkbox input "true"
click at [266, 253] on div "JOD 4.29 ​" at bounding box center [272, 258] width 36 height 11
click at [269, 253] on input "4.29" at bounding box center [278, 258] width 23 height 11
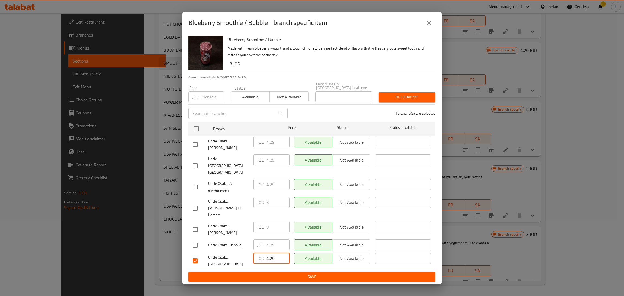
click at [269, 253] on input "4.29" at bounding box center [278, 258] width 23 height 11
click at [430, 26] on icon "close" at bounding box center [429, 23] width 7 height 7
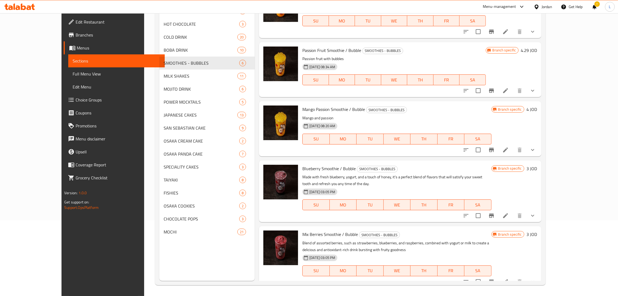
click at [513, 211] on li at bounding box center [505, 216] width 15 height 10
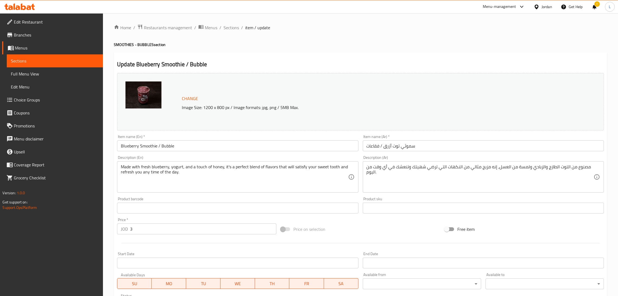
click at [157, 223] on div "Price   * JOD 3 Price *" at bounding box center [196, 226] width 159 height 17
click at [157, 225] on input "3" at bounding box center [203, 229] width 146 height 11
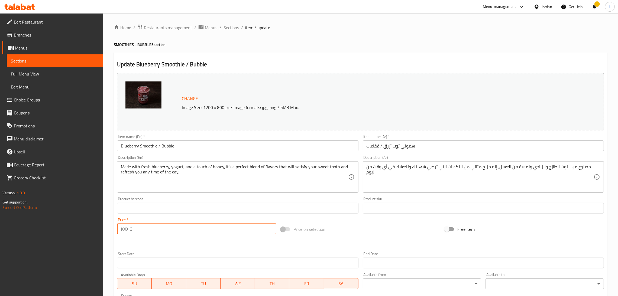
click at [157, 225] on input "3" at bounding box center [203, 229] width 146 height 11
click at [157, 226] on input "3" at bounding box center [203, 229] width 146 height 11
click at [157, 228] on input "3" at bounding box center [203, 229] width 146 height 11
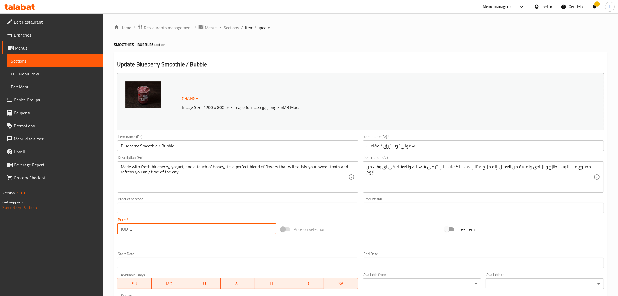
click at [157, 228] on input "3" at bounding box center [203, 229] width 146 height 11
paste input "4.29"
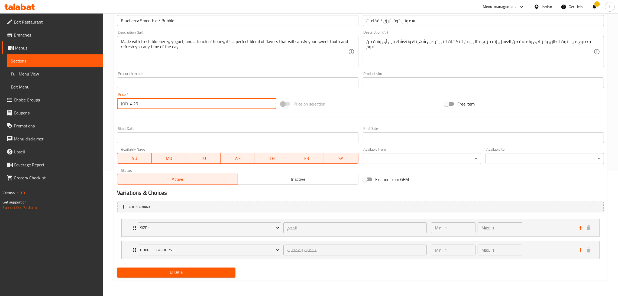
type input "4.29"
click at [181, 263] on span "Update" at bounding box center [176, 273] width 110 height 7
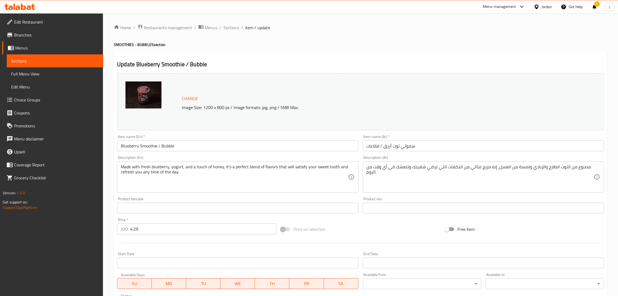
drag, startPoint x: 232, startPoint y: 27, endPoint x: 252, endPoint y: 39, distance: 23.9
click at [232, 26] on span "Sections" at bounding box center [230, 27] width 15 height 7
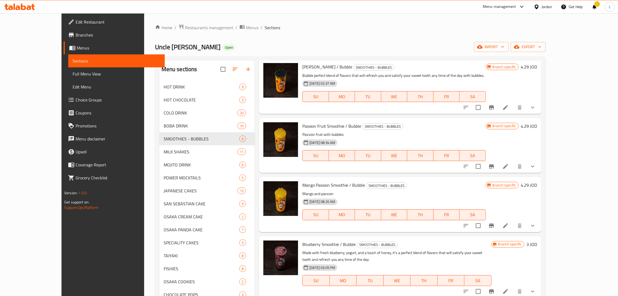
scroll to position [76, 0]
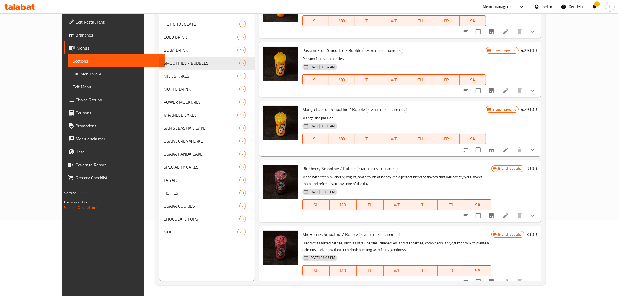
click at [494, 263] on icon "Branch-specific-item" at bounding box center [491, 282] width 5 height 4
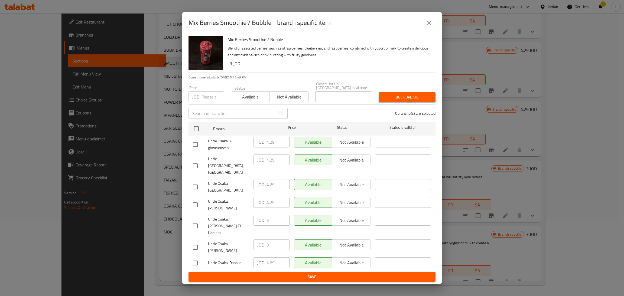
click at [194, 191] on input "checkbox" at bounding box center [195, 187] width 11 height 11
checkbox input "true"
click at [272, 186] on input "4.29" at bounding box center [278, 184] width 23 height 11
click at [430, 26] on icon "close" at bounding box center [429, 23] width 7 height 7
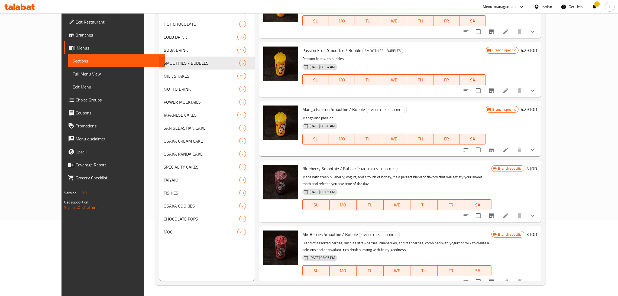
click at [513, 263] on li at bounding box center [505, 282] width 15 height 10
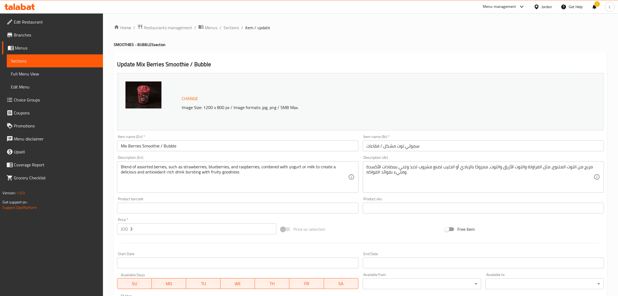
click at [144, 228] on input "3" at bounding box center [203, 229] width 146 height 11
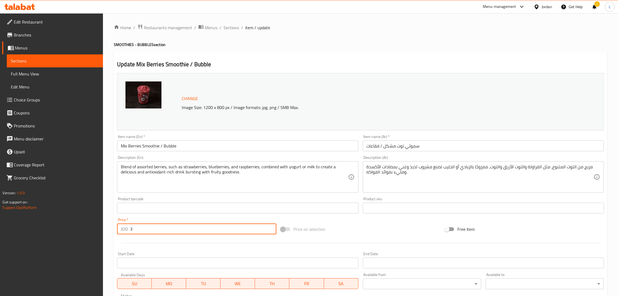
click at [144, 228] on input "3" at bounding box center [203, 229] width 146 height 11
paste input "4.29"
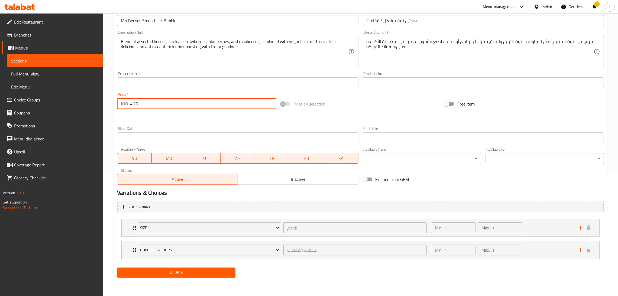
type input "4.29"
click at [186, 263] on span "Update" at bounding box center [176, 273] width 110 height 7
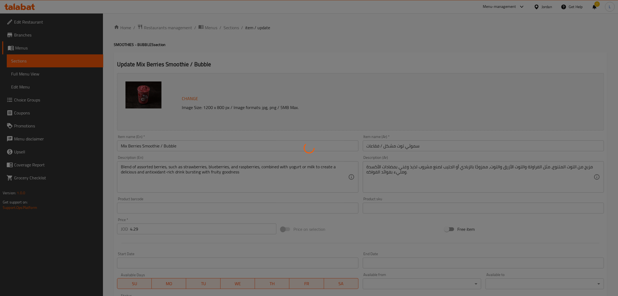
click at [230, 27] on div at bounding box center [309, 148] width 618 height 296
click at [230, 29] on div at bounding box center [309, 148] width 618 height 296
click at [232, 28] on div at bounding box center [309, 148] width 618 height 296
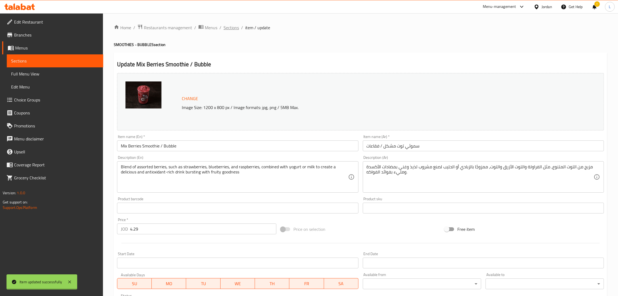
click at [231, 24] on span "Sections" at bounding box center [230, 27] width 15 height 7
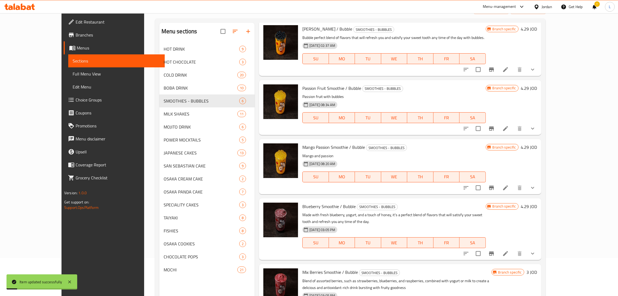
scroll to position [76, 0]
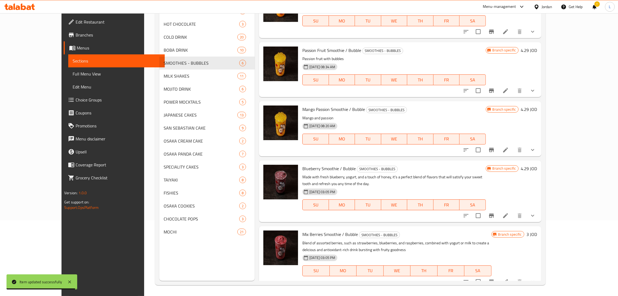
click at [495, 151] on icon "Branch-specific-item" at bounding box center [491, 150] width 7 height 7
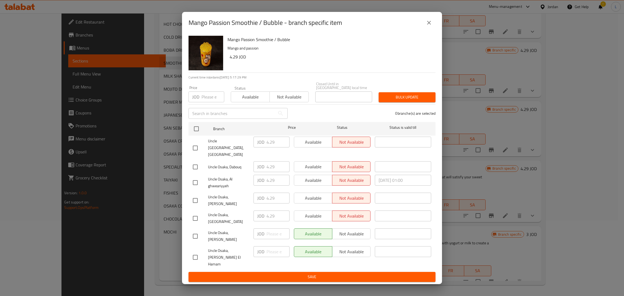
click at [426, 26] on icon "close" at bounding box center [429, 23] width 7 height 7
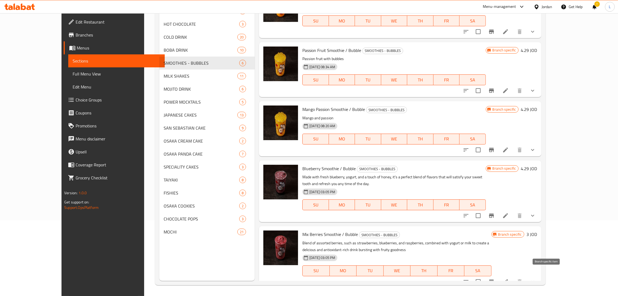
click at [495, 263] on icon "Branch-specific-item" at bounding box center [491, 282] width 7 height 7
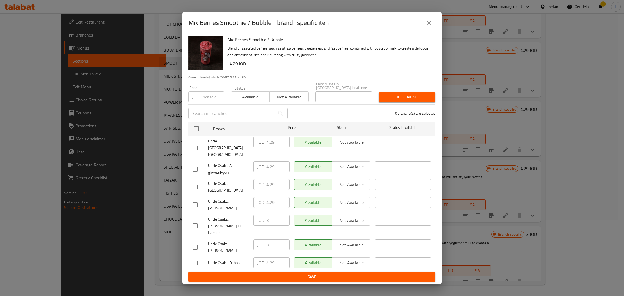
click at [195, 190] on input "checkbox" at bounding box center [195, 187] width 11 height 11
checkbox input "true"
click at [272, 187] on input "4.29" at bounding box center [278, 184] width 23 height 11
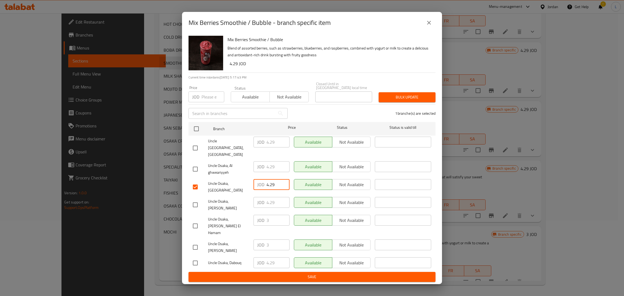
click at [425, 29] on button "close" at bounding box center [429, 22] width 13 height 13
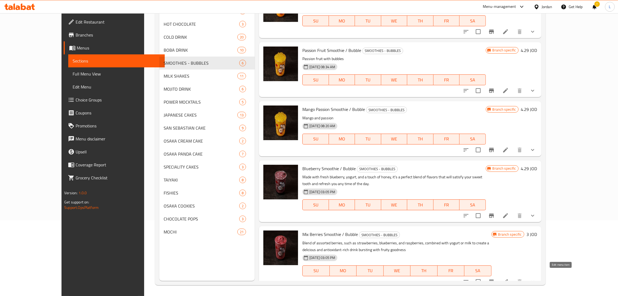
click at [509, 263] on icon at bounding box center [505, 282] width 7 height 7
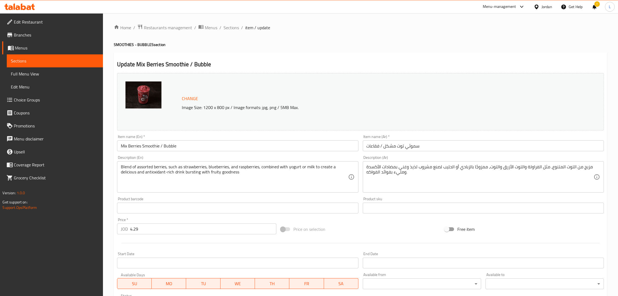
click at [188, 234] on input "4.29" at bounding box center [203, 229] width 146 height 11
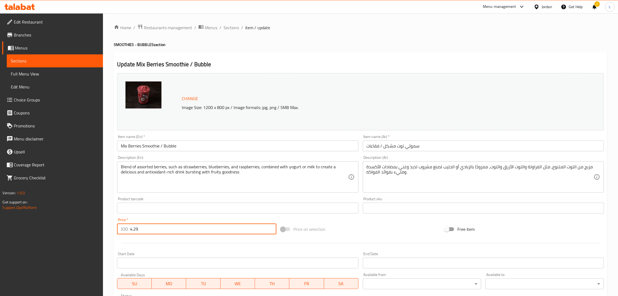
click at [188, 234] on input "4.29" at bounding box center [203, 229] width 146 height 11
click at [230, 31] on span "Sections" at bounding box center [230, 27] width 15 height 7
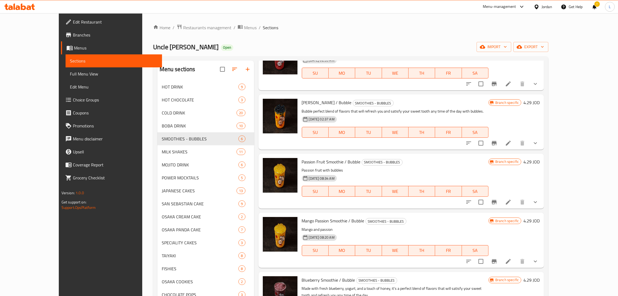
scroll to position [79, 0]
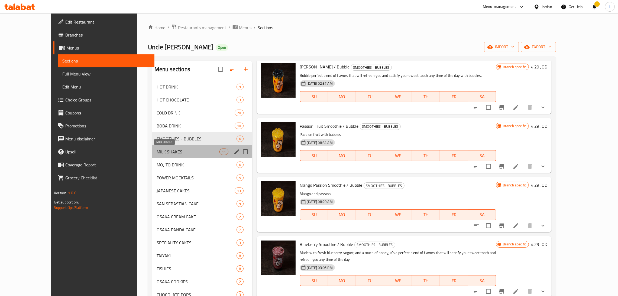
click at [157, 151] on span "MILK SHAKES" at bounding box center [188, 152] width 63 height 7
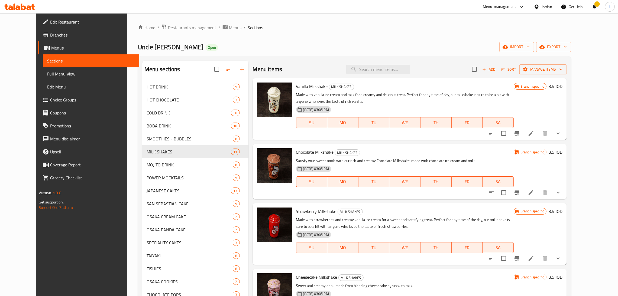
click at [523, 134] on button "Branch-specific-item" at bounding box center [516, 133] width 13 height 13
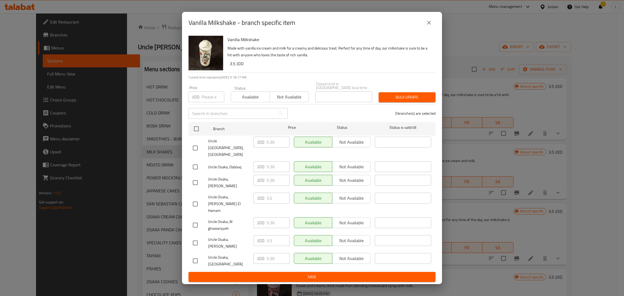
drag, startPoint x: 199, startPoint y: 246, endPoint x: 254, endPoint y: 250, distance: 55.1
click at [199, 255] on input "checkbox" at bounding box center [195, 260] width 11 height 11
checkbox input "true"
click at [274, 253] on input "5.36" at bounding box center [278, 258] width 23 height 11
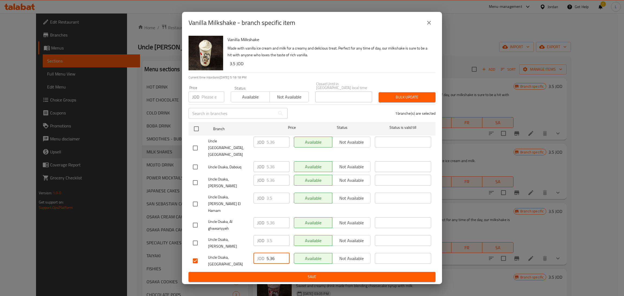
click at [274, 253] on input "5.36" at bounding box center [278, 258] width 23 height 11
click at [429, 26] on icon "close" at bounding box center [429, 23] width 7 height 7
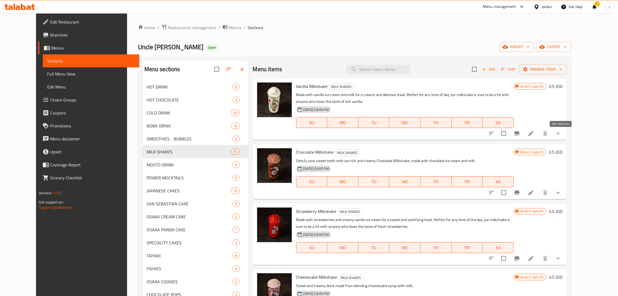
click at [534, 132] on icon at bounding box center [531, 133] width 7 height 7
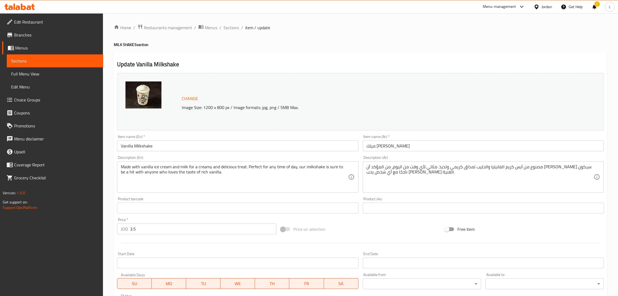
click at [179, 225] on input "3.5" at bounding box center [203, 229] width 146 height 11
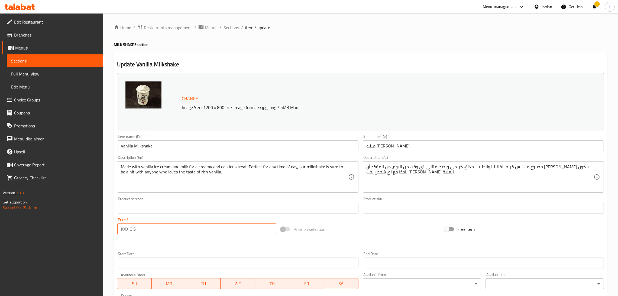
click at [179, 225] on input "3.5" at bounding box center [203, 229] width 146 height 11
paste input "5.36"
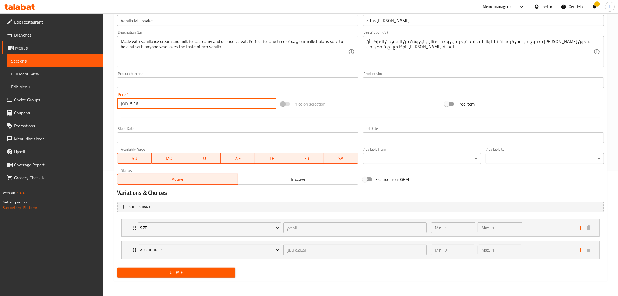
type input "5.36"
drag, startPoint x: 189, startPoint y: 271, endPoint x: 196, endPoint y: 275, distance: 8.0
click at [189, 263] on span "Update" at bounding box center [176, 273] width 110 height 7
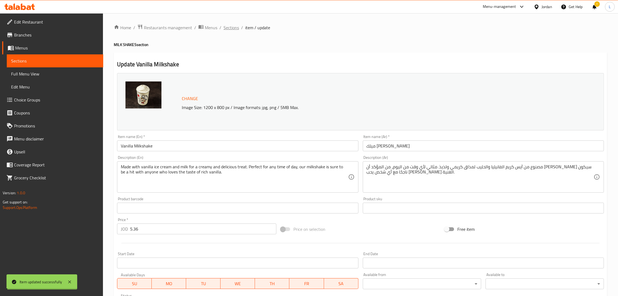
click at [234, 29] on span "Sections" at bounding box center [230, 27] width 15 height 7
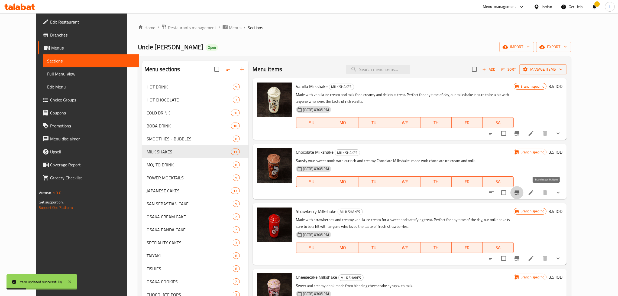
click at [520, 194] on icon "Branch-specific-item" at bounding box center [517, 193] width 7 height 7
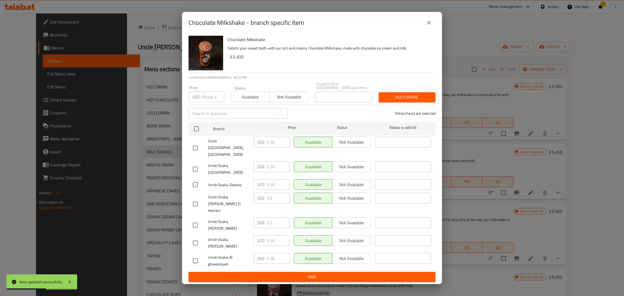
click at [197, 172] on input "checkbox" at bounding box center [195, 169] width 11 height 11
checkbox input "true"
click at [271, 169] on input "5.36" at bounding box center [278, 166] width 23 height 11
click at [428, 25] on icon "close" at bounding box center [429, 23] width 4 height 4
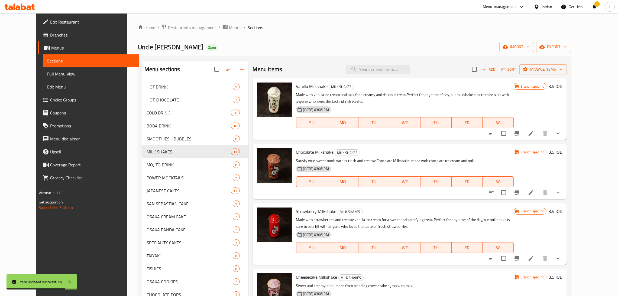
click at [549, 186] on div "Branch specific 3.5 JOD" at bounding box center [538, 171] width 49 height 46
click at [534, 191] on icon at bounding box center [531, 193] width 7 height 7
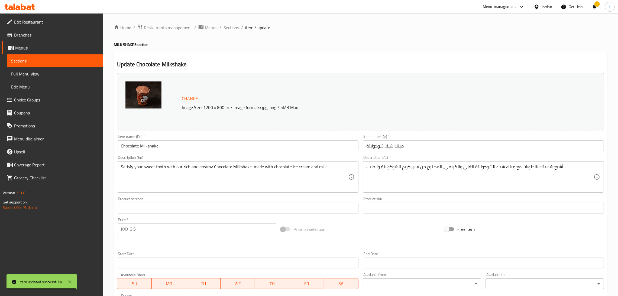
click at [165, 230] on input "3.5" at bounding box center [203, 229] width 146 height 11
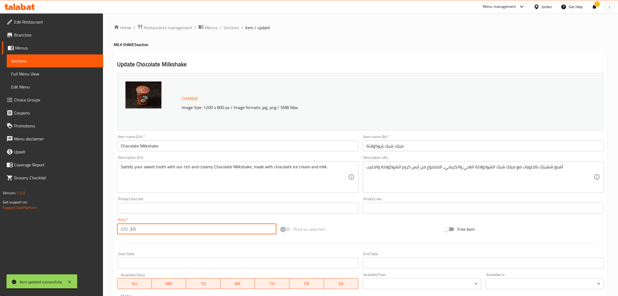
click at [165, 230] on input "3.5" at bounding box center [203, 229] width 146 height 11
paste input "5.36"
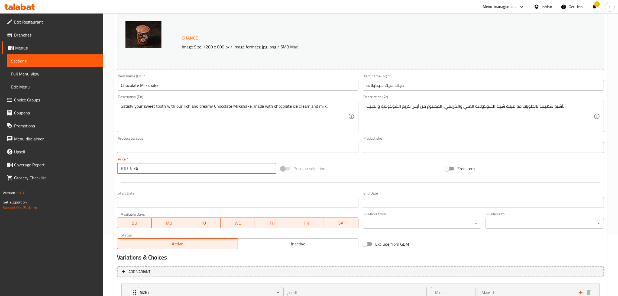
scroll to position [125, 0]
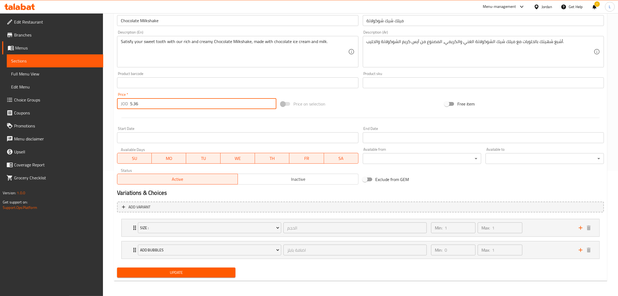
type input "5.36"
click at [197, 263] on span "Update" at bounding box center [176, 273] width 110 height 7
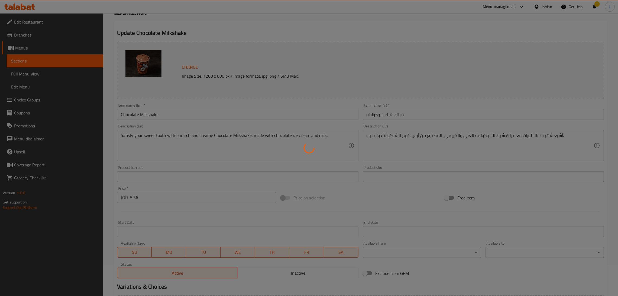
scroll to position [0, 0]
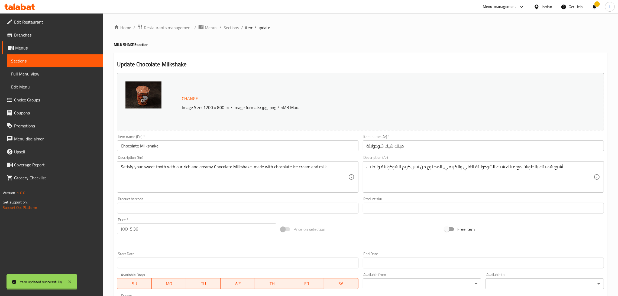
click at [230, 27] on span "Sections" at bounding box center [230, 27] width 15 height 7
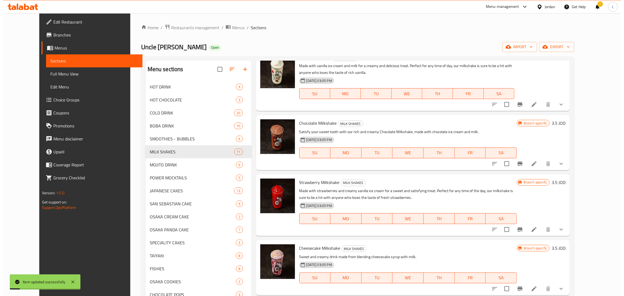
scroll to position [41, 0]
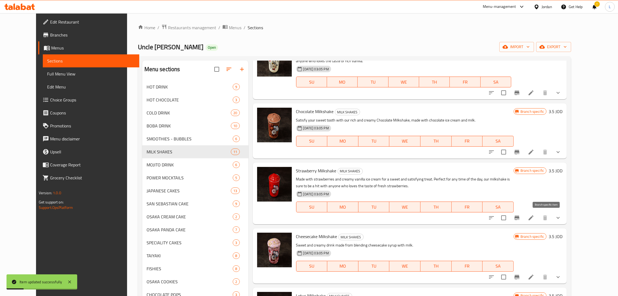
click at [520, 216] on icon "Branch-specific-item" at bounding box center [517, 218] width 7 height 7
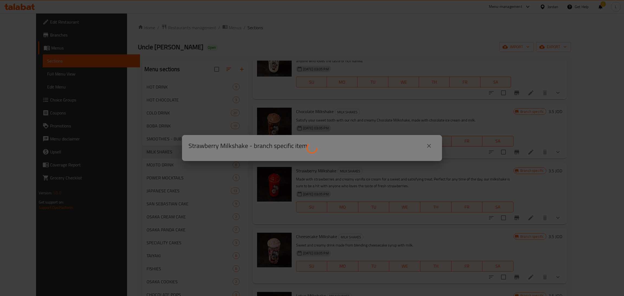
drag, startPoint x: 402, startPoint y: 51, endPoint x: 315, endPoint y: 29, distance: 90.2
click at [402, 51] on div at bounding box center [312, 148] width 624 height 296
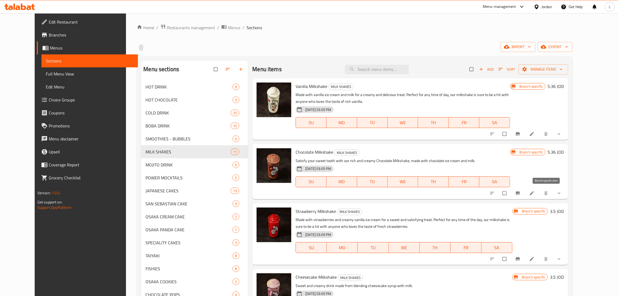
click at [520, 191] on icon "Branch-specific-item" at bounding box center [517, 193] width 5 height 5
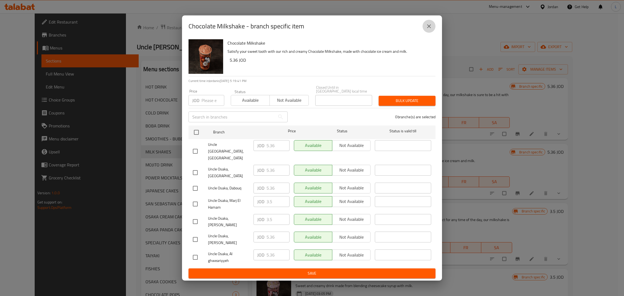
drag, startPoint x: 427, startPoint y: 34, endPoint x: 446, endPoint y: 55, distance: 28.2
click at [428, 30] on icon "close" at bounding box center [429, 26] width 7 height 7
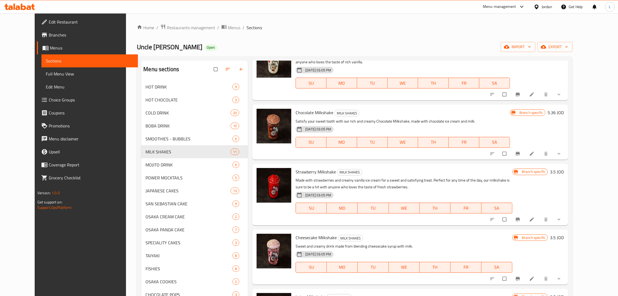
scroll to position [41, 0]
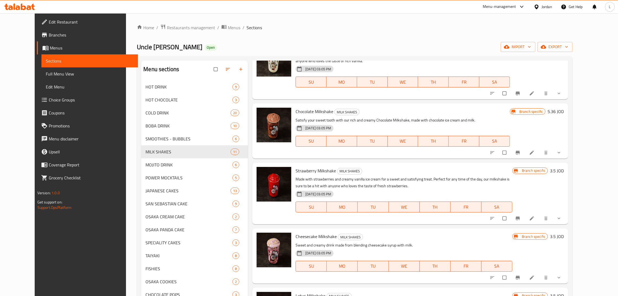
click at [520, 219] on icon "Branch-specific-item" at bounding box center [518, 219] width 4 height 4
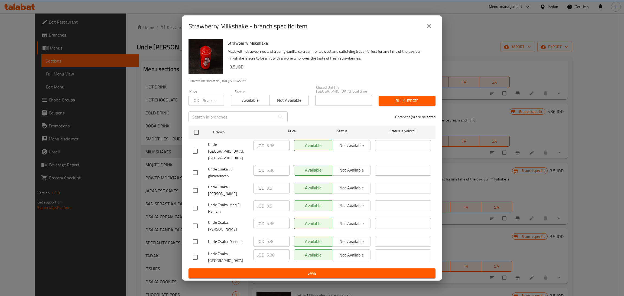
click at [195, 252] on input "checkbox" at bounding box center [195, 257] width 11 height 11
checkbox input "true"
click at [268, 250] on input "5.36" at bounding box center [278, 255] width 23 height 11
click at [429, 30] on icon "close" at bounding box center [429, 26] width 7 height 7
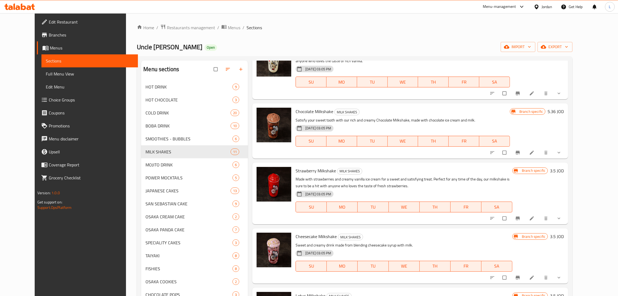
click at [534, 220] on icon at bounding box center [531, 218] width 5 height 5
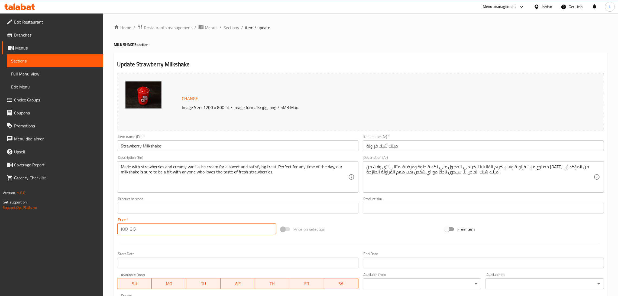
click at [171, 231] on input "3.5" at bounding box center [203, 229] width 146 height 11
paste input "5.36"
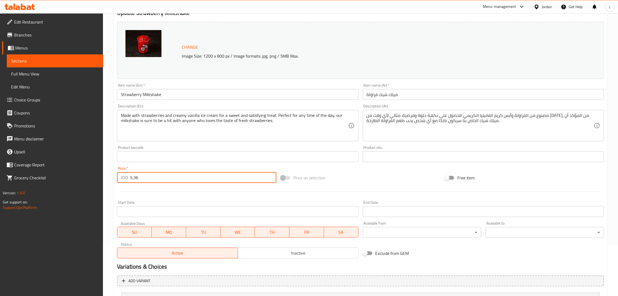
scroll to position [125, 0]
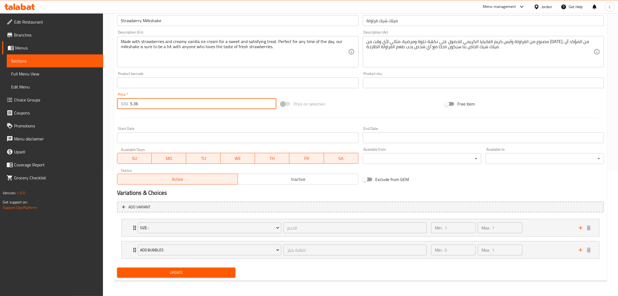
type input "5.36"
click at [181, 271] on span "Update" at bounding box center [176, 273] width 110 height 7
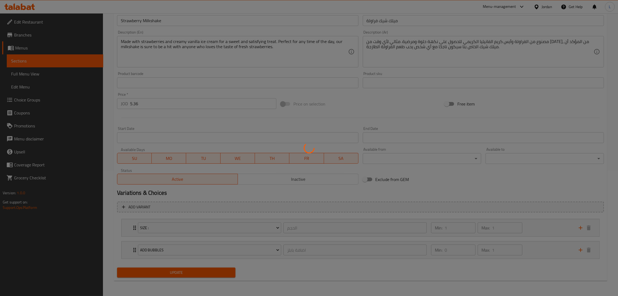
scroll to position [0, 0]
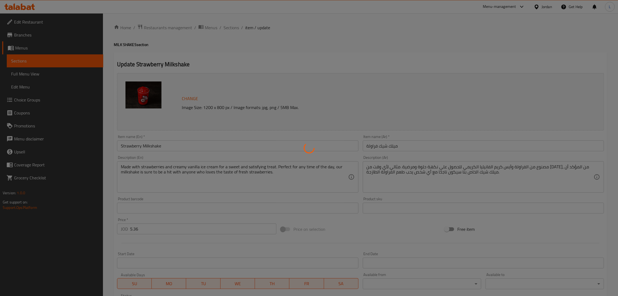
click at [230, 28] on div at bounding box center [309, 148] width 618 height 296
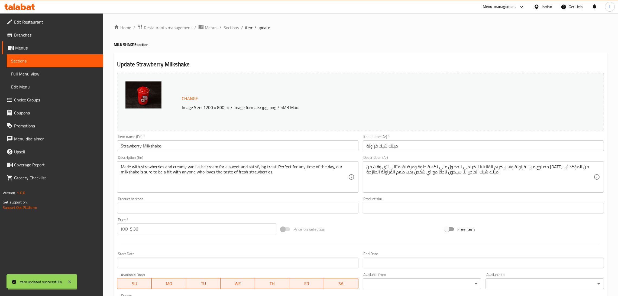
click at [230, 28] on span "Sections" at bounding box center [230, 27] width 15 height 7
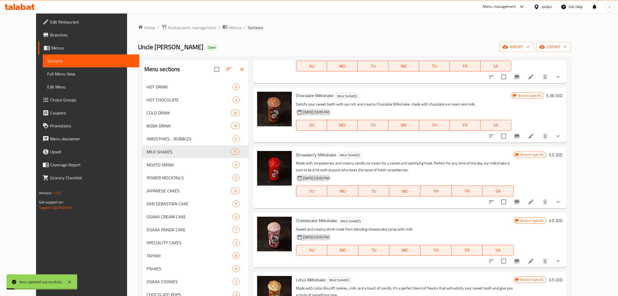
scroll to position [163, 0]
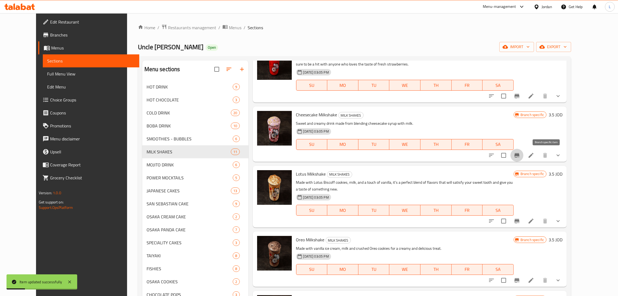
click at [519, 155] on icon "Branch-specific-item" at bounding box center [516, 155] width 5 height 4
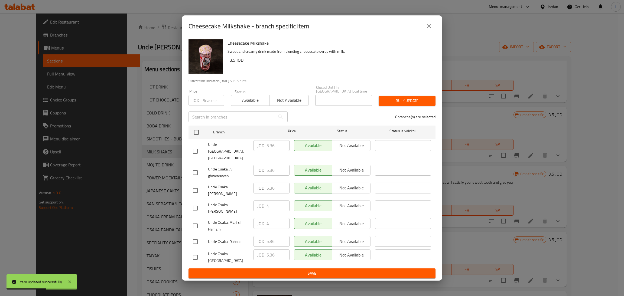
click at [196, 252] on input "checkbox" at bounding box center [195, 257] width 11 height 11
checkbox input "true"
click at [270, 250] on input "5.36" at bounding box center [278, 255] width 23 height 11
click at [429, 30] on icon "close" at bounding box center [429, 26] width 7 height 7
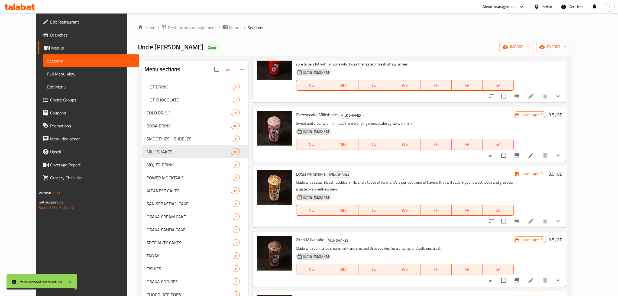
click at [539, 160] on li at bounding box center [530, 156] width 15 height 10
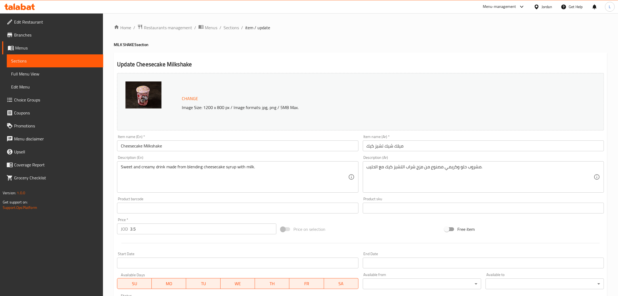
click at [198, 231] on input "3.5" at bounding box center [203, 229] width 146 height 11
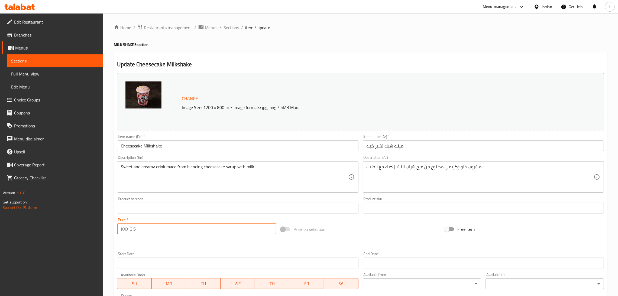
click at [198, 231] on input "3.5" at bounding box center [203, 229] width 146 height 11
paste input "5.36"
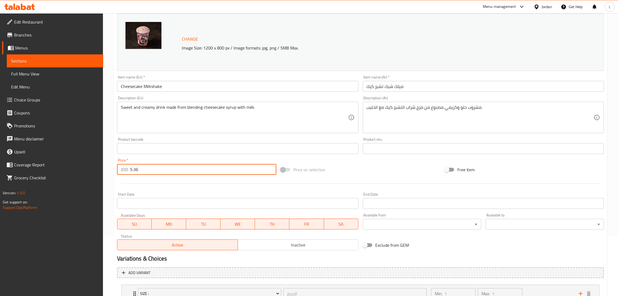
scroll to position [125, 0]
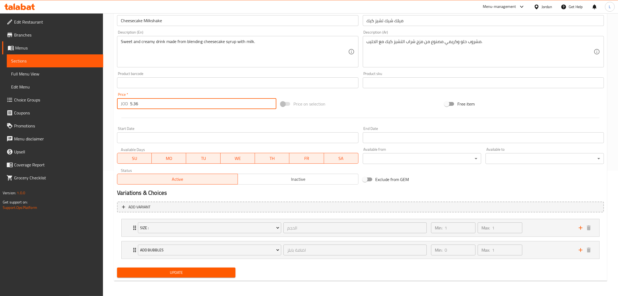
type input "5.36"
click at [190, 275] on span "Update" at bounding box center [176, 273] width 110 height 7
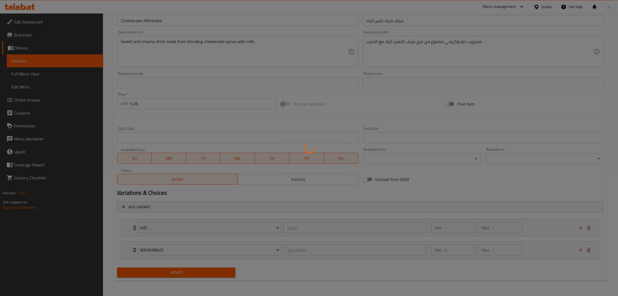
scroll to position [0, 0]
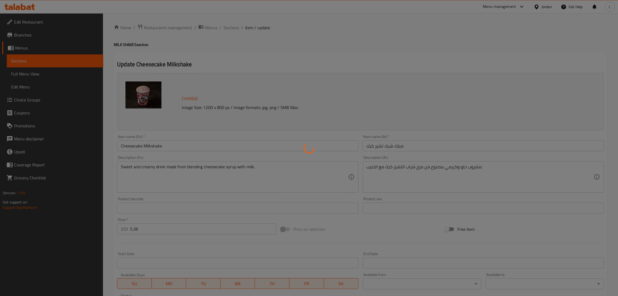
click at [236, 27] on div at bounding box center [309, 148] width 618 height 296
click at [229, 27] on div at bounding box center [309, 148] width 618 height 296
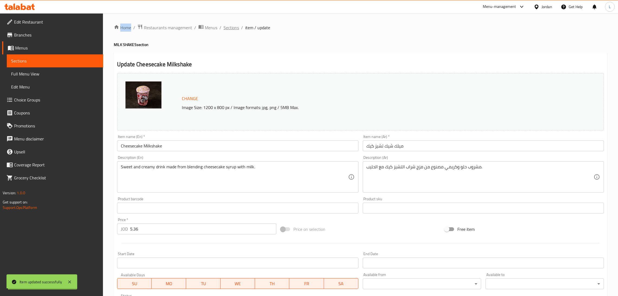
click at [228, 27] on span "Sections" at bounding box center [230, 27] width 15 height 7
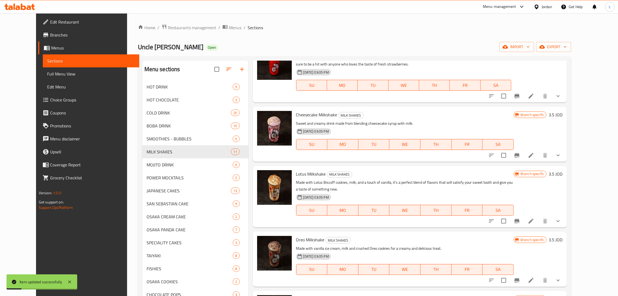
scroll to position [203, 0]
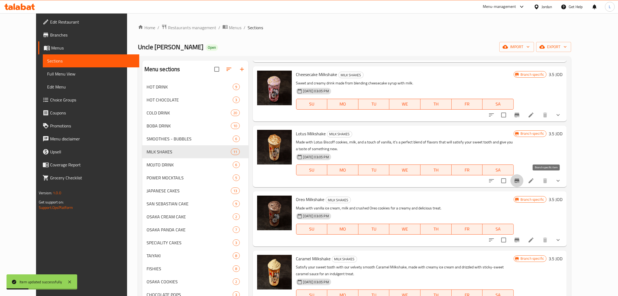
click at [520, 178] on icon "Branch-specific-item" at bounding box center [517, 181] width 7 height 7
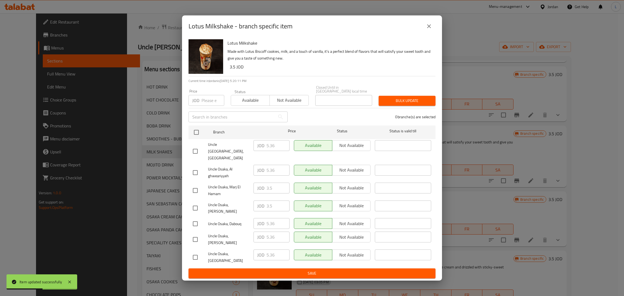
drag, startPoint x: 195, startPoint y: 241, endPoint x: 191, endPoint y: 251, distance: 10.8
click at [195, 248] on div "Uncle Osaka, [GEOGRAPHIC_DATA]" at bounding box center [221, 258] width 61 height 20
click at [191, 252] on input "checkbox" at bounding box center [195, 257] width 11 height 11
checkbox input "true"
click at [264, 252] on p "JOD" at bounding box center [260, 255] width 7 height 7
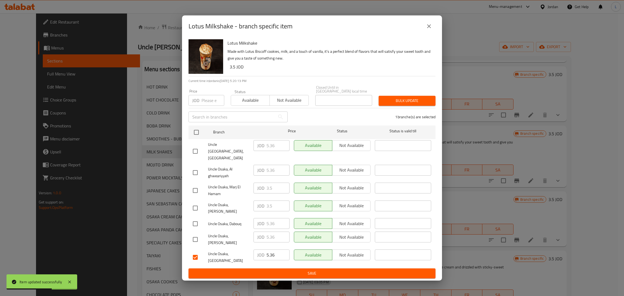
click at [267, 250] on input "5.36" at bounding box center [278, 255] width 23 height 11
click at [430, 29] on button "close" at bounding box center [429, 26] width 13 height 13
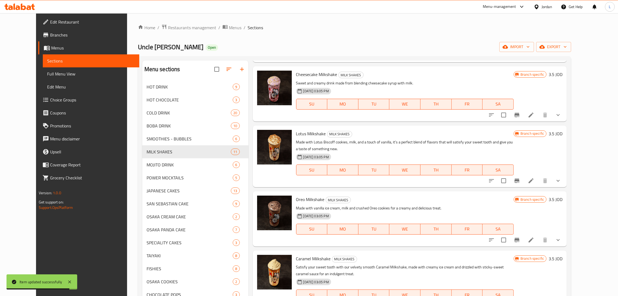
click at [534, 180] on icon at bounding box center [531, 181] width 7 height 7
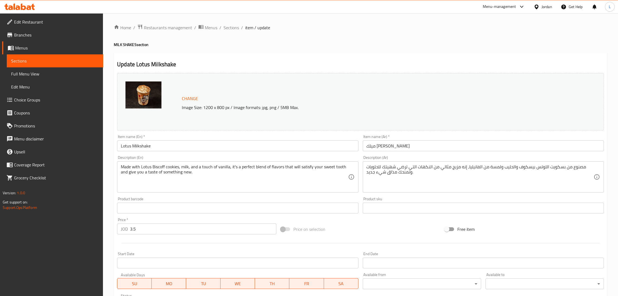
scroll to position [81, 0]
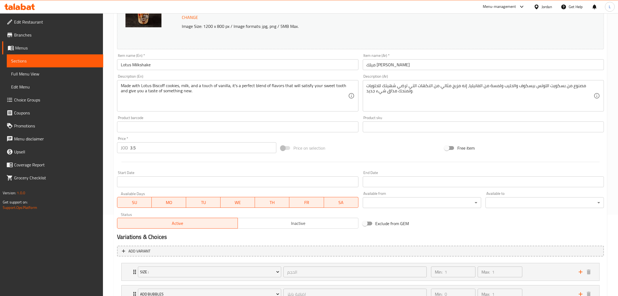
click at [187, 141] on div "Price   * JOD 3.5 Price *" at bounding box center [196, 145] width 159 height 17
click at [186, 154] on div "Price   * JOD 3.5 Price *" at bounding box center [197, 145] width 164 height 21
click at [186, 153] on input "3.5" at bounding box center [203, 147] width 146 height 11
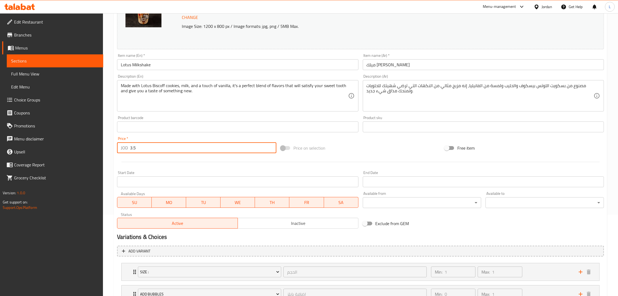
click at [186, 153] on input "3.5" at bounding box center [203, 147] width 146 height 11
click at [186, 152] on input "3.5" at bounding box center [203, 147] width 146 height 11
paste input "5.36"
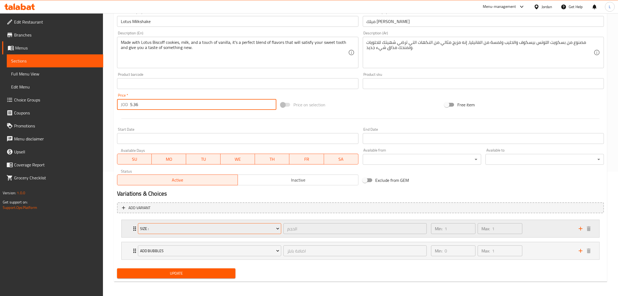
scroll to position [125, 0]
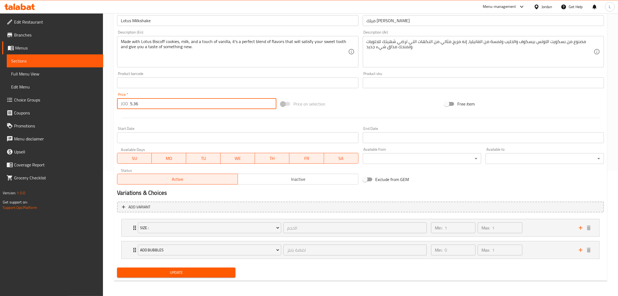
type input "5.36"
click at [170, 271] on span "Update" at bounding box center [176, 273] width 110 height 7
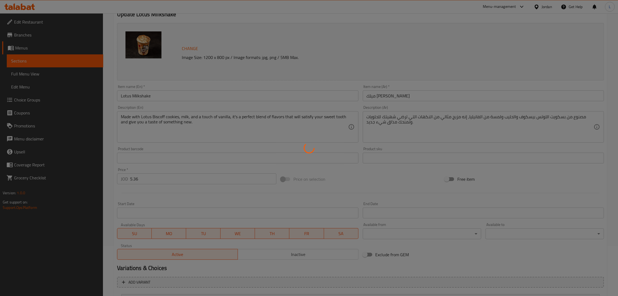
scroll to position [0, 0]
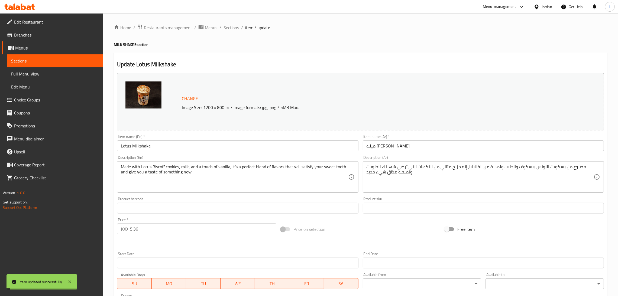
click at [232, 28] on span "Sections" at bounding box center [230, 27] width 15 height 7
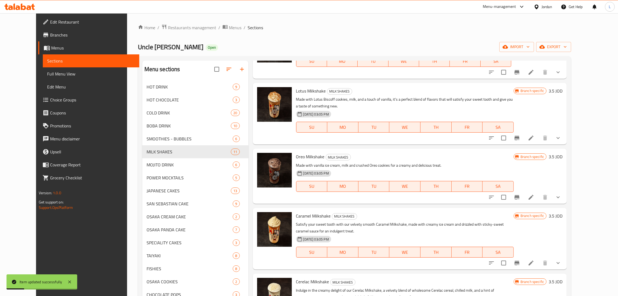
scroll to position [284, 0]
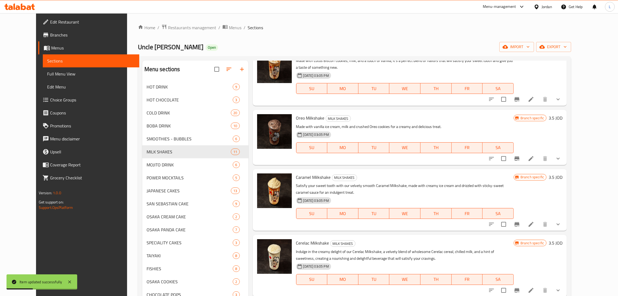
click at [520, 161] on icon "Branch-specific-item" at bounding box center [517, 158] width 7 height 7
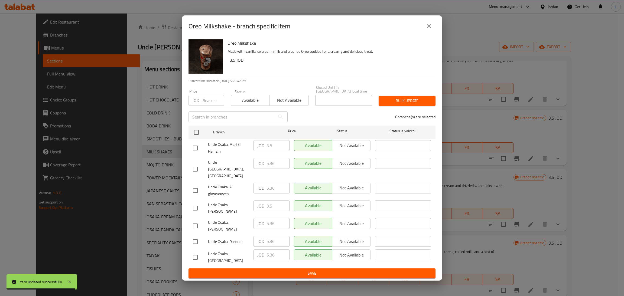
click at [192, 252] on input "checkbox" at bounding box center [195, 257] width 11 height 11
checkbox input "true"
click at [273, 250] on input "5.36" at bounding box center [278, 255] width 23 height 11
click at [425, 33] on button "close" at bounding box center [429, 26] width 13 height 13
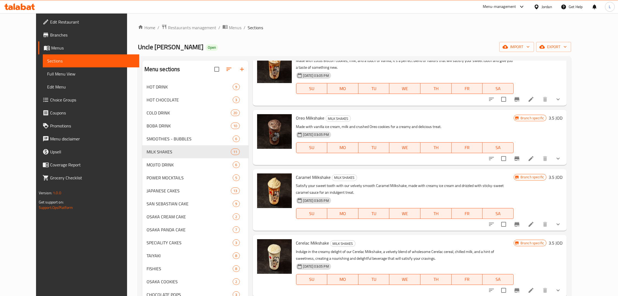
click at [539, 159] on li at bounding box center [530, 159] width 15 height 10
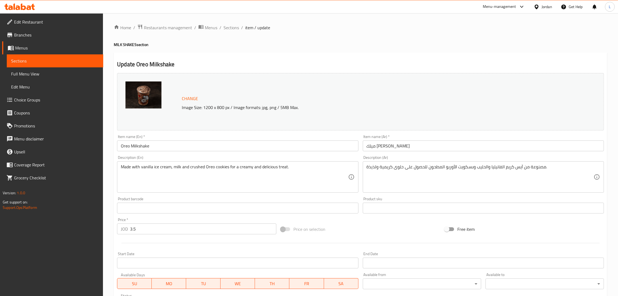
click at [178, 229] on input "3.5" at bounding box center [203, 229] width 146 height 11
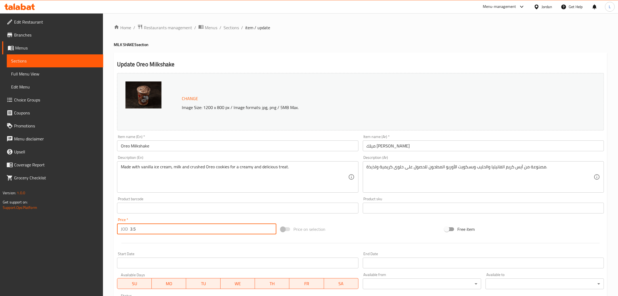
click at [178, 229] on input "3.5" at bounding box center [203, 229] width 146 height 11
paste input "5.36"
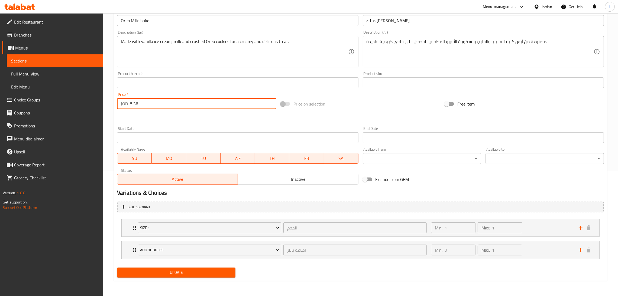
type input "5.36"
click at [173, 273] on span "Update" at bounding box center [176, 273] width 110 height 7
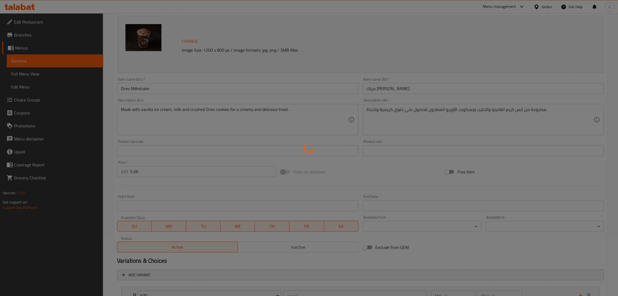
scroll to position [4, 0]
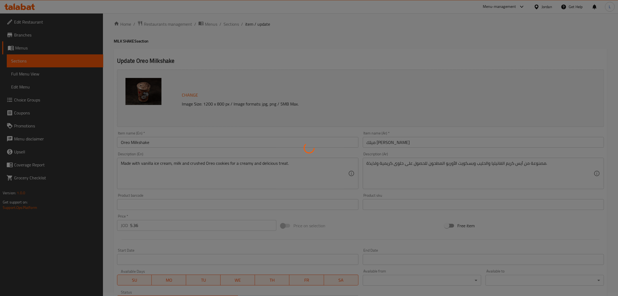
click at [231, 23] on div at bounding box center [309, 148] width 618 height 296
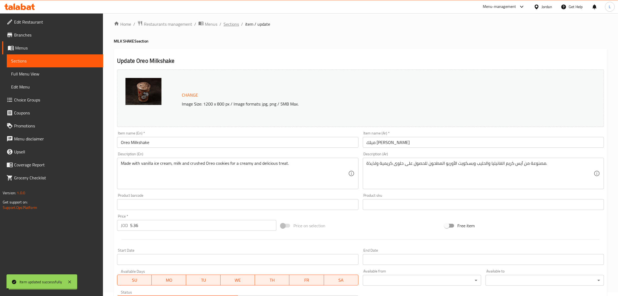
click at [230, 25] on span "Sections" at bounding box center [230, 24] width 15 height 7
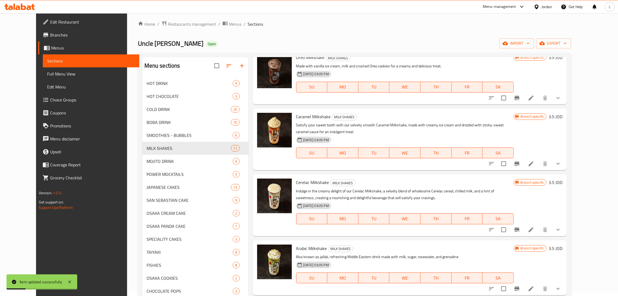
scroll to position [325, 0]
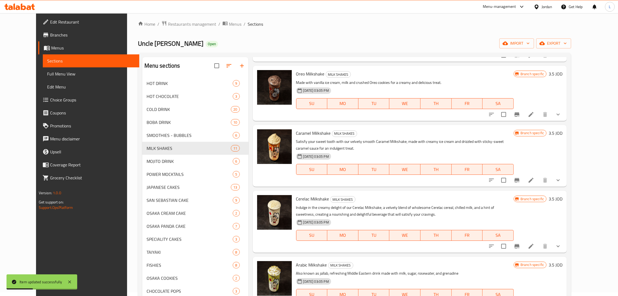
click at [519, 181] on icon "Branch-specific-item" at bounding box center [516, 180] width 5 height 4
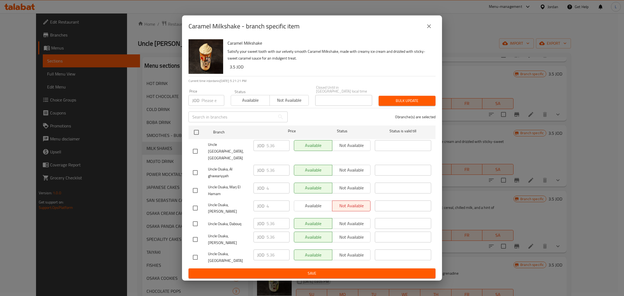
click at [199, 252] on input "checkbox" at bounding box center [195, 257] width 11 height 11
checkbox input "true"
click at [274, 250] on input "5.36" at bounding box center [278, 255] width 23 height 11
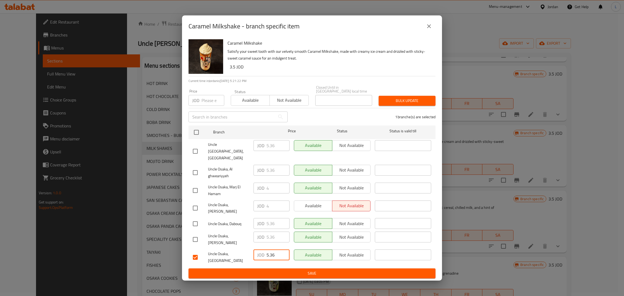
click at [274, 250] on input "5.36" at bounding box center [278, 255] width 23 height 11
click at [430, 28] on icon "close" at bounding box center [429, 26] width 4 height 4
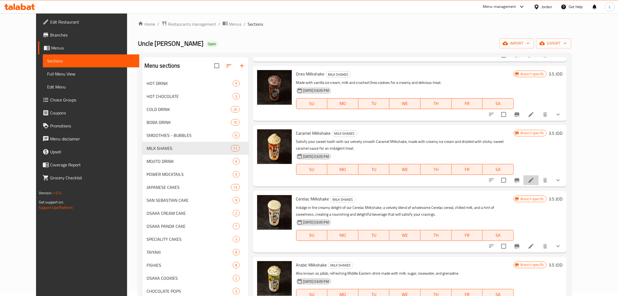
click at [539, 179] on li at bounding box center [530, 181] width 15 height 10
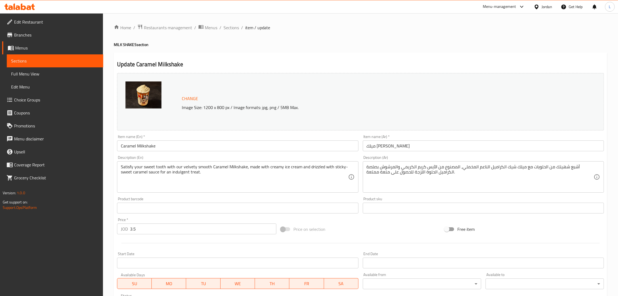
click at [162, 228] on input "3.5" at bounding box center [203, 229] width 146 height 11
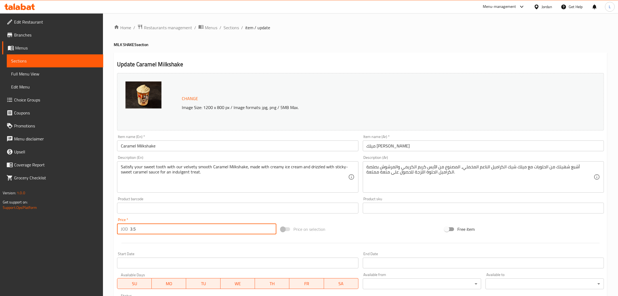
click at [162, 228] on input "3.5" at bounding box center [203, 229] width 146 height 11
paste input "5.36"
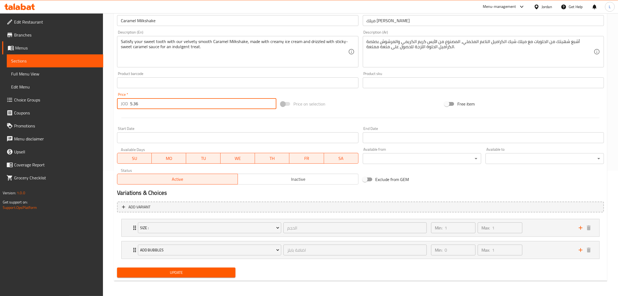
type input "5.36"
click at [177, 274] on span "Update" at bounding box center [176, 273] width 110 height 7
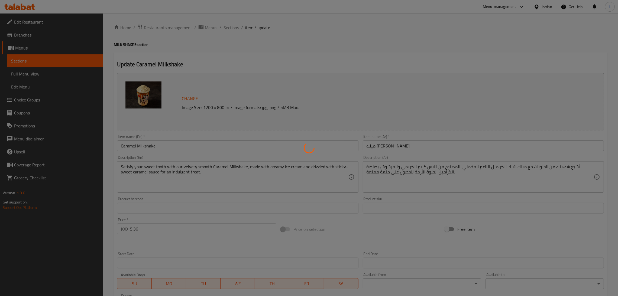
click at [241, 33] on div at bounding box center [309, 148] width 618 height 296
click at [232, 26] on div at bounding box center [309, 148] width 618 height 296
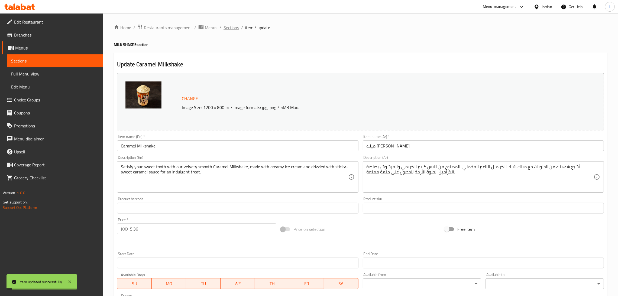
click at [227, 30] on span "Sections" at bounding box center [230, 27] width 15 height 7
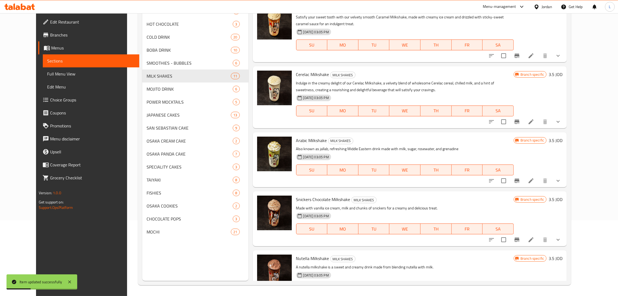
scroll to position [361, 0]
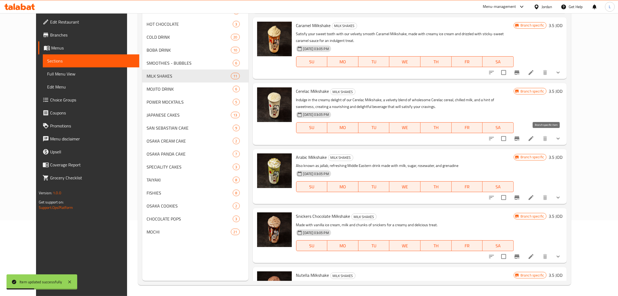
click at [519, 140] on icon "Branch-specific-item" at bounding box center [516, 139] width 5 height 4
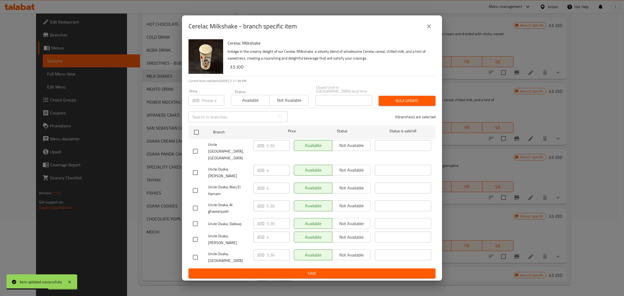
click at [197, 252] on input "checkbox" at bounding box center [195, 257] width 11 height 11
checkbox input "true"
click at [268, 250] on input "5.36" at bounding box center [278, 255] width 23 height 11
click at [426, 30] on icon "close" at bounding box center [429, 26] width 7 height 7
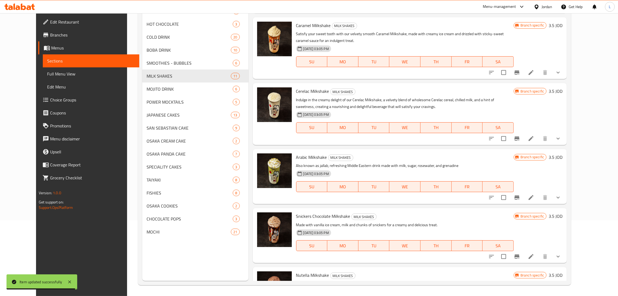
click at [534, 138] on icon at bounding box center [531, 138] width 7 height 7
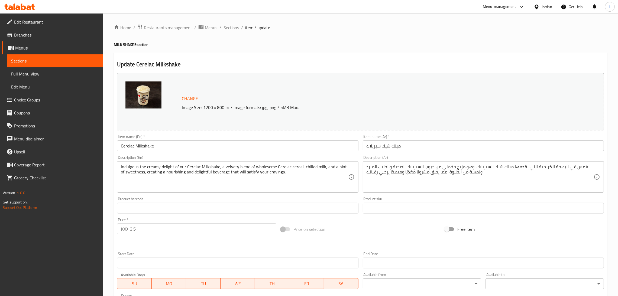
click at [165, 237] on div at bounding box center [360, 243] width 491 height 13
click at [165, 230] on input "3.5" at bounding box center [203, 229] width 146 height 11
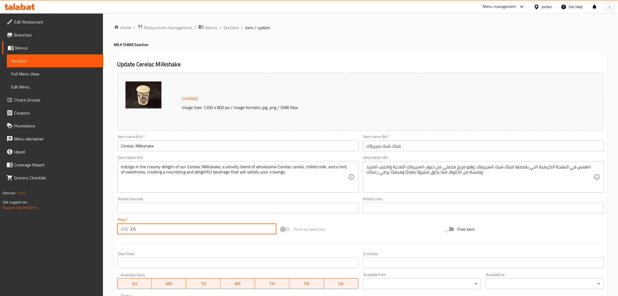
click at [165, 230] on input "3.5" at bounding box center [203, 229] width 146 height 11
paste input "5.36"
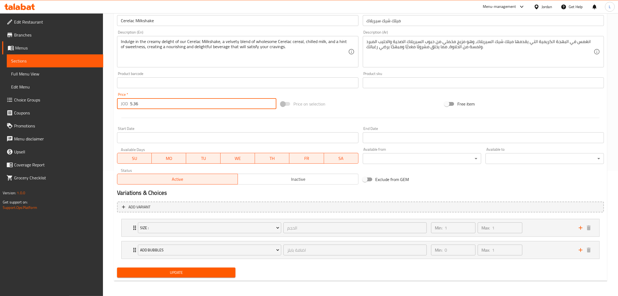
type input "5.36"
click at [182, 273] on span "Update" at bounding box center [176, 273] width 110 height 7
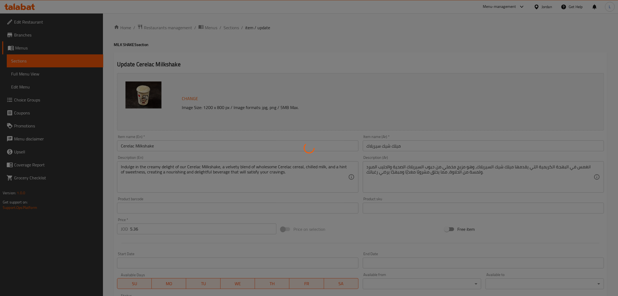
click at [231, 27] on div at bounding box center [309, 148] width 618 height 296
click at [227, 27] on div at bounding box center [309, 148] width 618 height 296
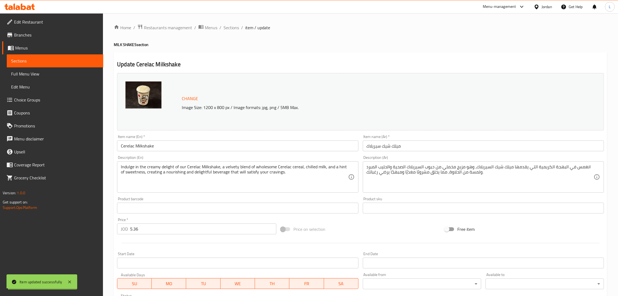
click at [228, 30] on span "Sections" at bounding box center [230, 27] width 15 height 7
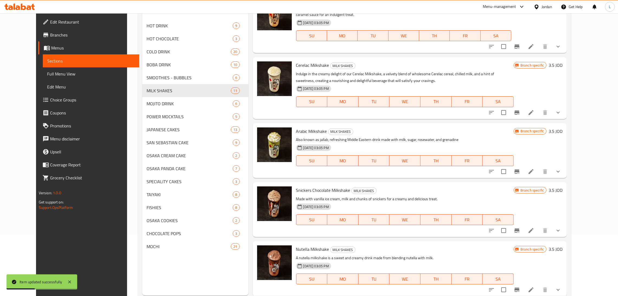
scroll to position [76, 0]
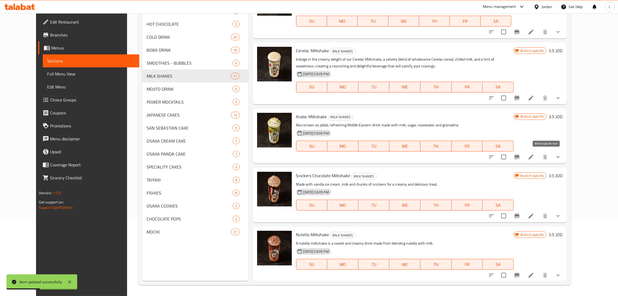
click at [520, 154] on icon "Branch-specific-item" at bounding box center [517, 157] width 7 height 7
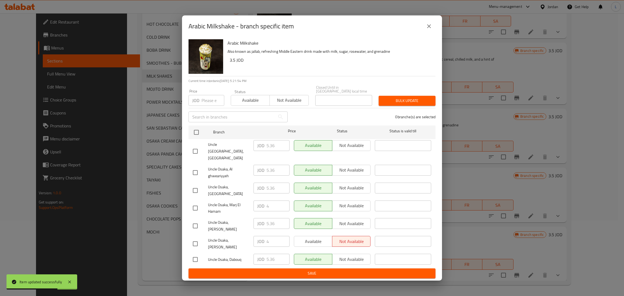
click at [196, 190] on input "checkbox" at bounding box center [195, 190] width 11 height 11
checkbox input "true"
click at [269, 190] on input "5.36" at bounding box center [278, 188] width 23 height 11
click at [270, 190] on input "5.36" at bounding box center [278, 188] width 23 height 11
click at [429, 30] on icon "close" at bounding box center [429, 26] width 7 height 7
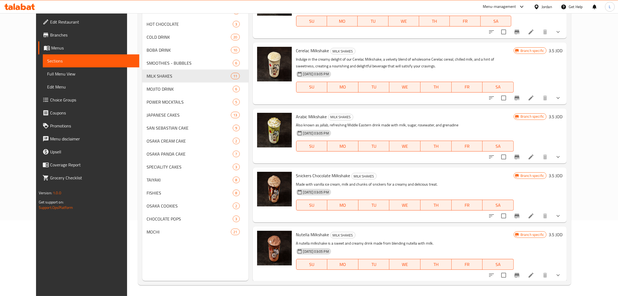
click at [534, 154] on icon at bounding box center [531, 157] width 7 height 7
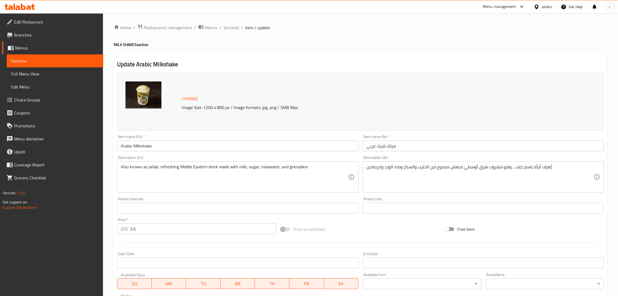
click at [183, 229] on input "3.5" at bounding box center [203, 229] width 146 height 11
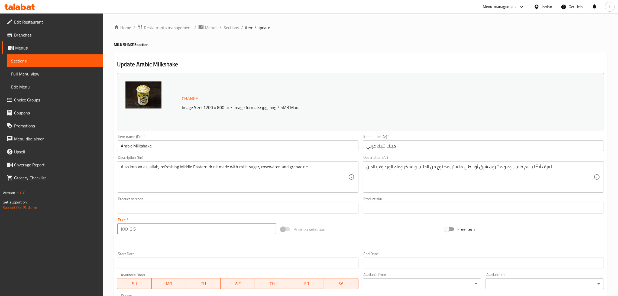
click at [183, 229] on input "3.5" at bounding box center [203, 229] width 146 height 11
paste input "5.36"
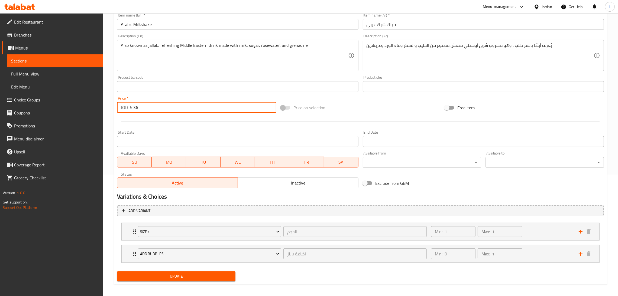
type input "5.36"
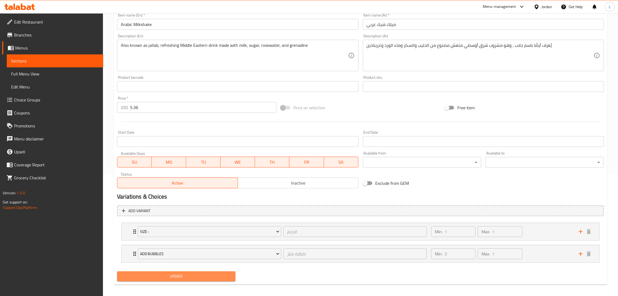
click at [197, 276] on span "Update" at bounding box center [176, 276] width 110 height 7
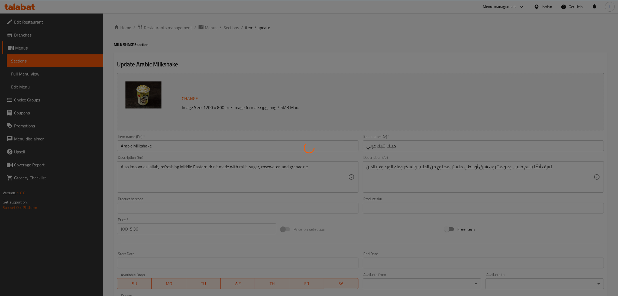
click at [229, 31] on div at bounding box center [309, 148] width 618 height 296
click at [229, 28] on div at bounding box center [309, 148] width 618 height 296
click at [235, 19] on div at bounding box center [309, 148] width 618 height 296
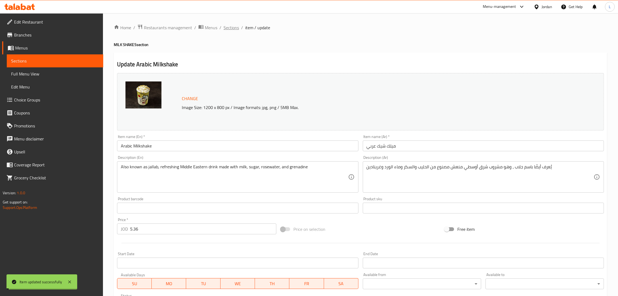
click at [228, 27] on span "Sections" at bounding box center [230, 27] width 15 height 7
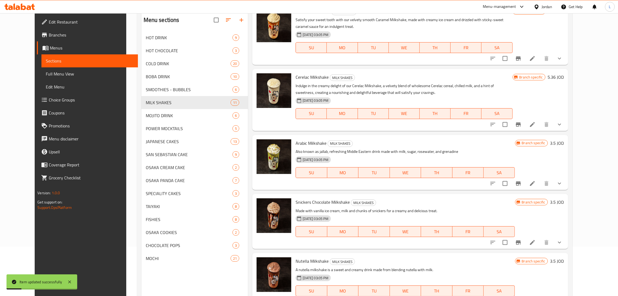
scroll to position [76, 0]
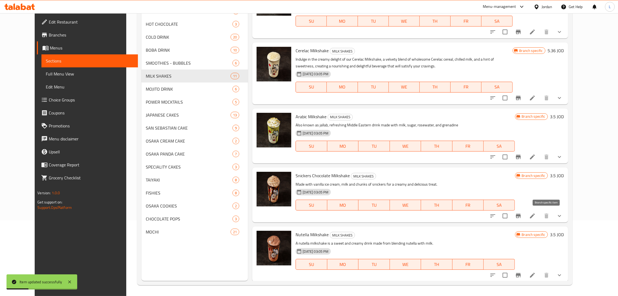
click at [521, 214] on icon "Branch-specific-item" at bounding box center [518, 216] width 5 height 4
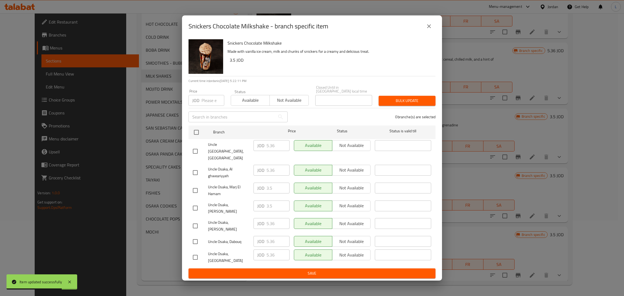
click at [195, 252] on input "checkbox" at bounding box center [195, 257] width 11 height 11
checkbox input "true"
click at [271, 250] on input "5.36" at bounding box center [278, 255] width 23 height 11
click at [429, 33] on button "close" at bounding box center [429, 26] width 13 height 13
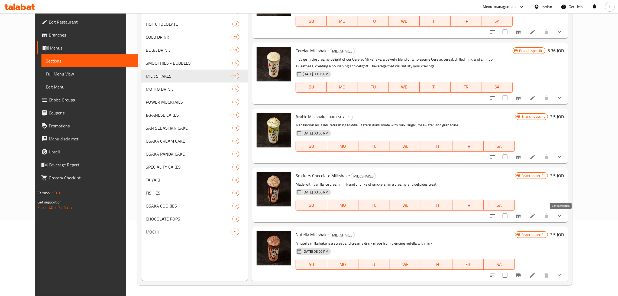
click at [536, 216] on icon at bounding box center [532, 216] width 7 height 7
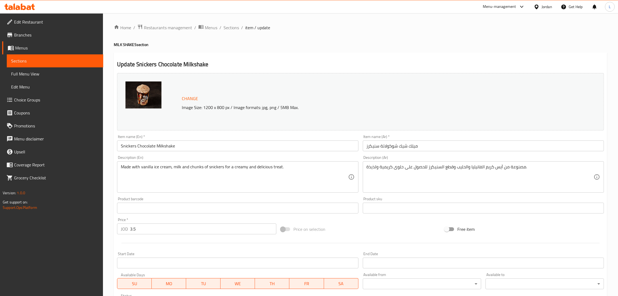
click at [188, 232] on input "3.5" at bounding box center [203, 229] width 146 height 11
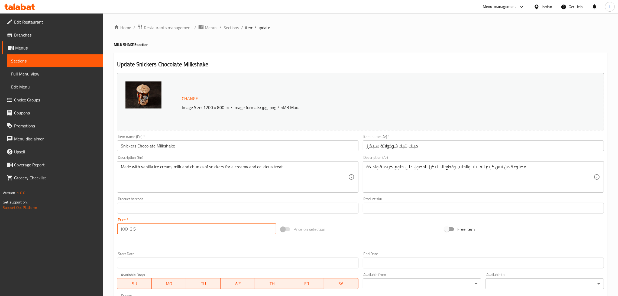
click at [188, 232] on input "3.5" at bounding box center [203, 229] width 146 height 11
paste input "5.36"
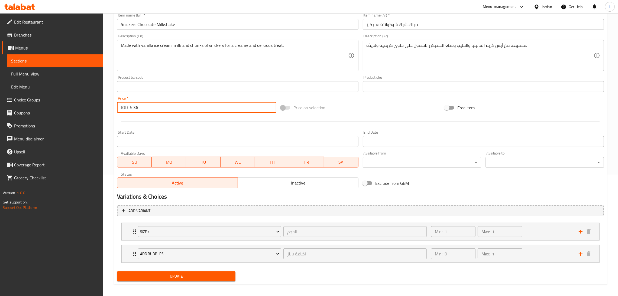
type input "5.36"
click at [179, 274] on span "Update" at bounding box center [176, 276] width 110 height 7
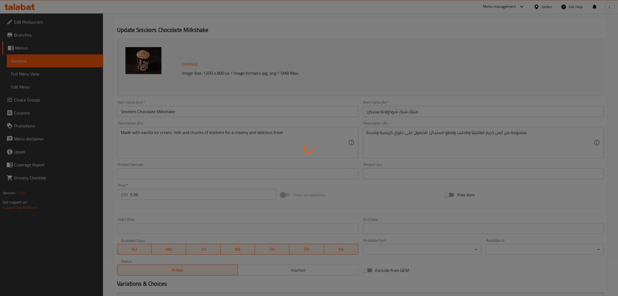
scroll to position [0, 0]
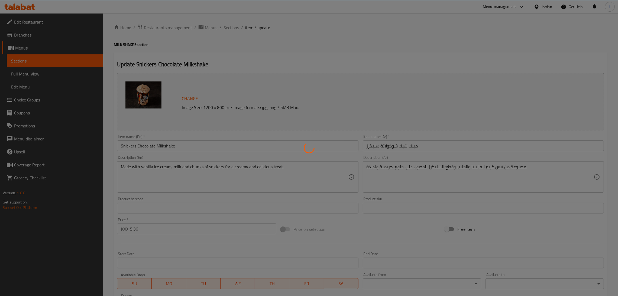
click at [232, 29] on div at bounding box center [309, 148] width 618 height 296
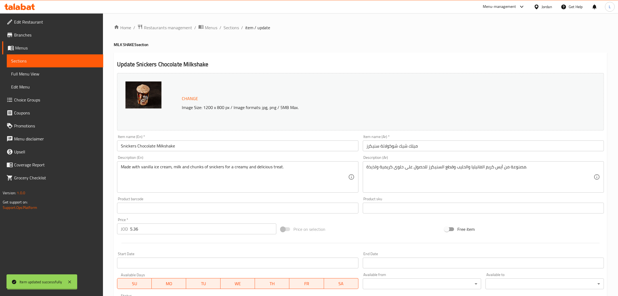
click at [230, 26] on span "Sections" at bounding box center [230, 27] width 15 height 7
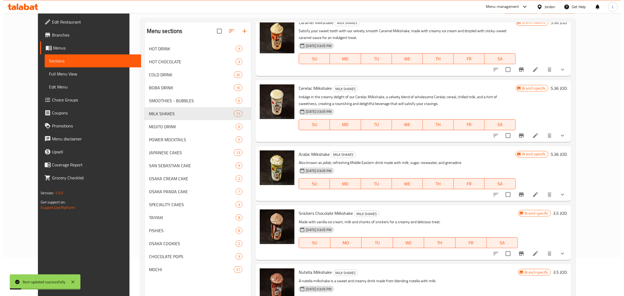
scroll to position [76, 0]
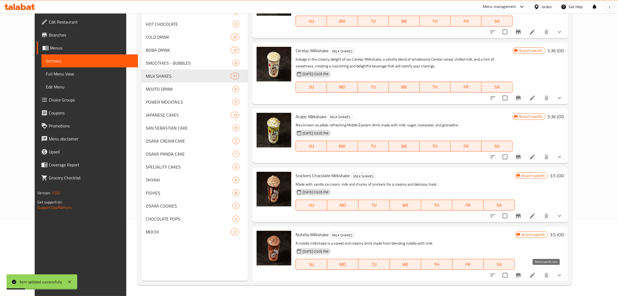
click at [521, 274] on icon "Branch-specific-item" at bounding box center [518, 275] width 5 height 4
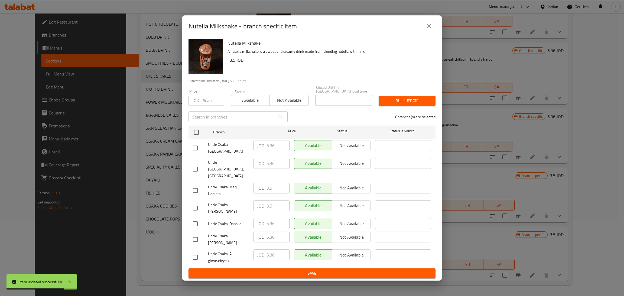
drag, startPoint x: 197, startPoint y: 154, endPoint x: 203, endPoint y: 153, distance: 5.7
click at [197, 153] on input "checkbox" at bounding box center [195, 147] width 11 height 11
checkbox input "true"
click at [274, 151] on input "5.36" at bounding box center [278, 145] width 23 height 11
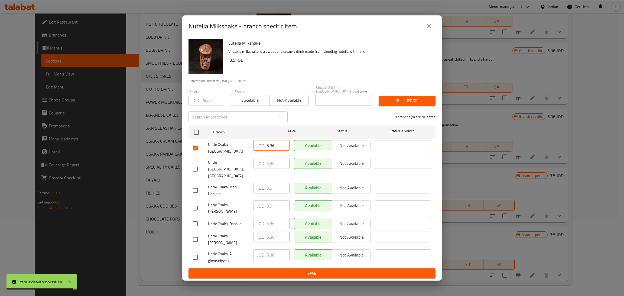
click at [273, 151] on input "5.36" at bounding box center [278, 145] width 23 height 11
click at [431, 30] on icon "close" at bounding box center [429, 26] width 7 height 7
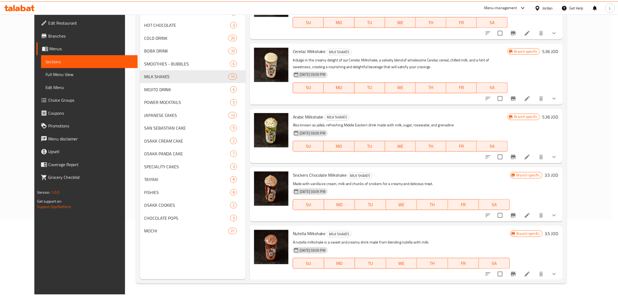
scroll to position [402, 0]
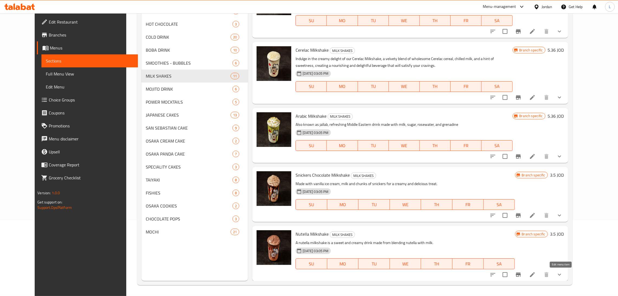
click at [536, 272] on icon at bounding box center [532, 275] width 7 height 7
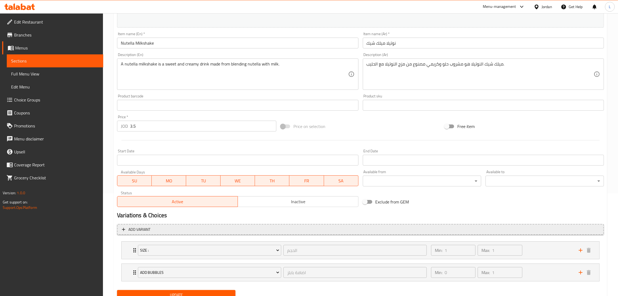
scroll to position [122, 0]
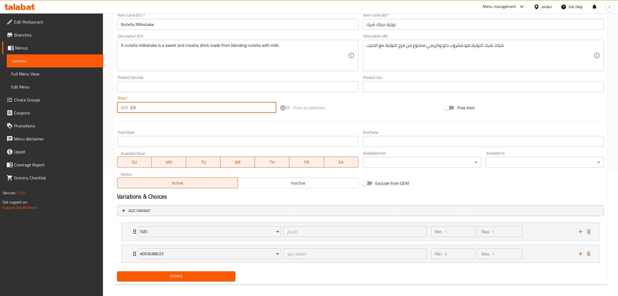
click at [164, 105] on input "3.5" at bounding box center [203, 107] width 146 height 11
paste input "5.36"
type input "5.36"
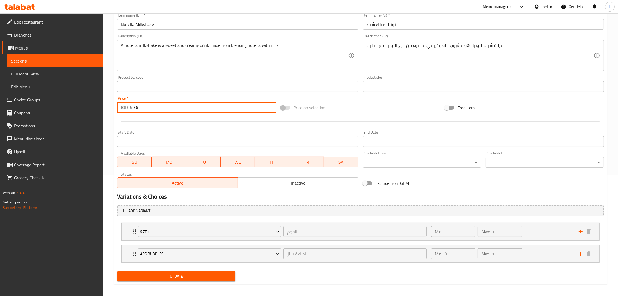
click at [200, 277] on span "Update" at bounding box center [176, 276] width 110 height 7
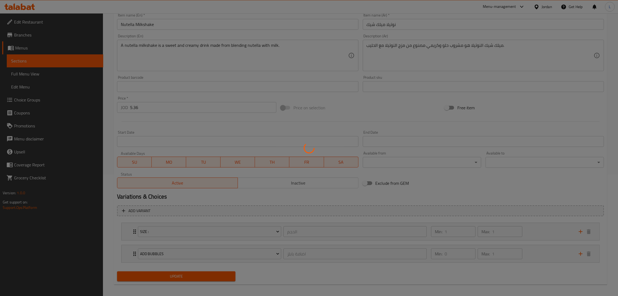
scroll to position [0, 0]
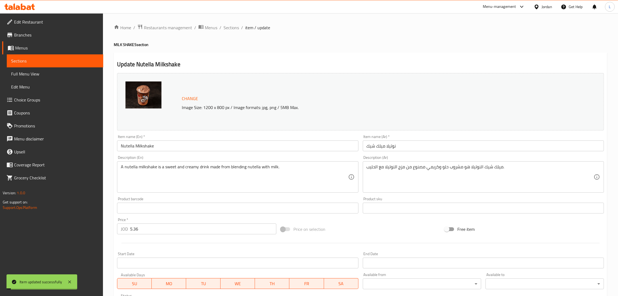
click at [222, 27] on ol "Home / Restaurants management / Menus / Sections / item / update" at bounding box center [360, 27] width 493 height 7
click at [225, 26] on span "Sections" at bounding box center [230, 27] width 15 height 7
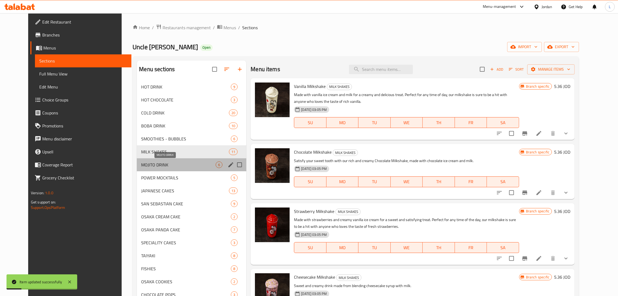
click at [162, 164] on span "MOJITO DRINK" at bounding box center [178, 165] width 74 height 7
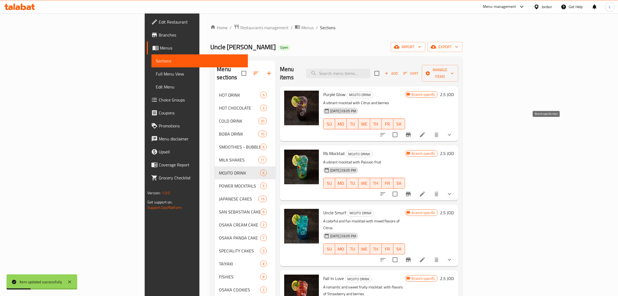
click at [411, 132] on icon "Branch-specific-item" at bounding box center [408, 135] width 7 height 7
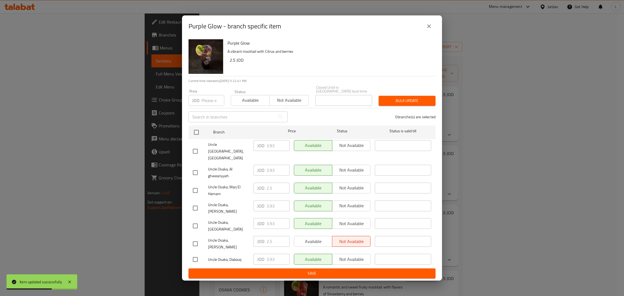
click at [195, 221] on input "checkbox" at bounding box center [195, 226] width 11 height 11
checkbox input "true"
click at [271, 218] on input "3.93" at bounding box center [278, 223] width 23 height 11
click at [430, 30] on icon "close" at bounding box center [429, 26] width 7 height 7
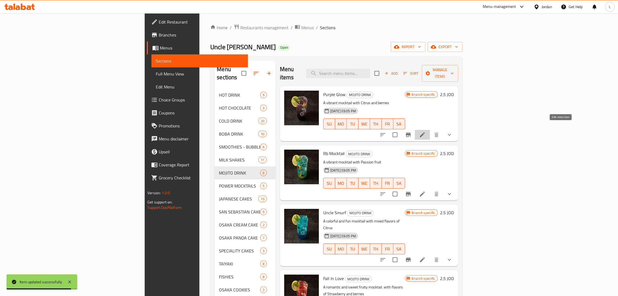
click at [426, 132] on icon at bounding box center [422, 135] width 7 height 7
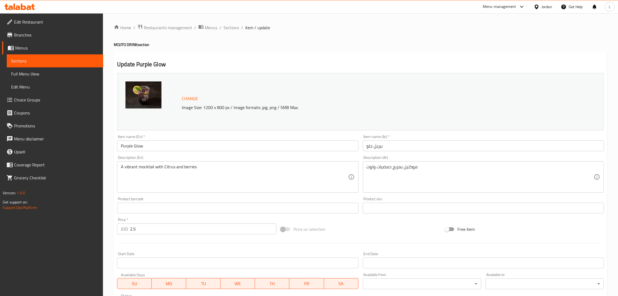
click at [170, 228] on input "2.5" at bounding box center [203, 229] width 146 height 11
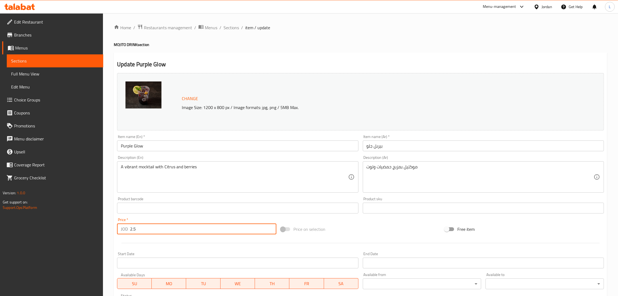
click at [170, 228] on input "2.5" at bounding box center [203, 229] width 146 height 11
paste input "3.93"
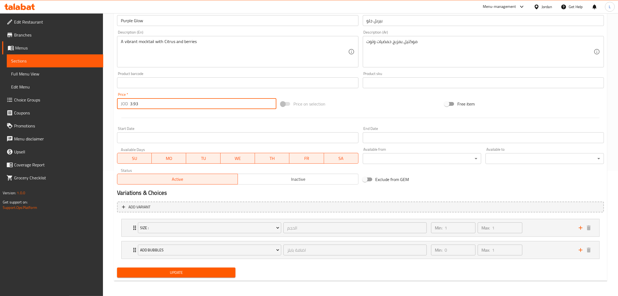
type input "3.93"
click at [177, 277] on button "Update" at bounding box center [176, 273] width 118 height 10
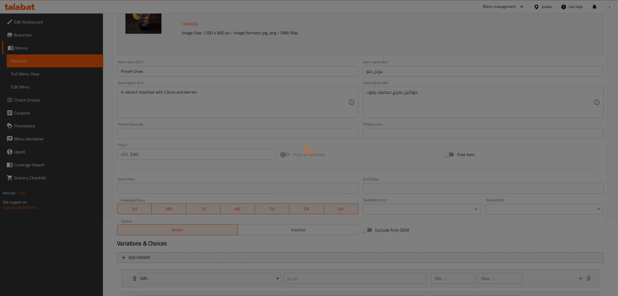
scroll to position [0, 0]
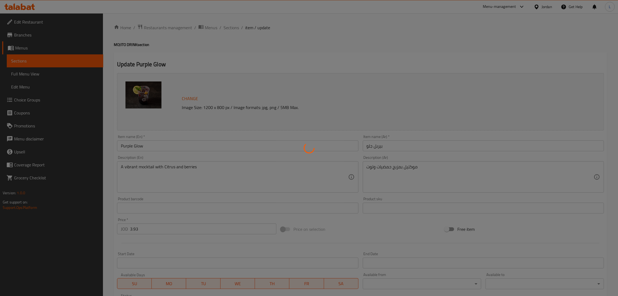
click at [229, 26] on div at bounding box center [309, 148] width 618 height 296
click at [233, 28] on div at bounding box center [309, 148] width 618 height 296
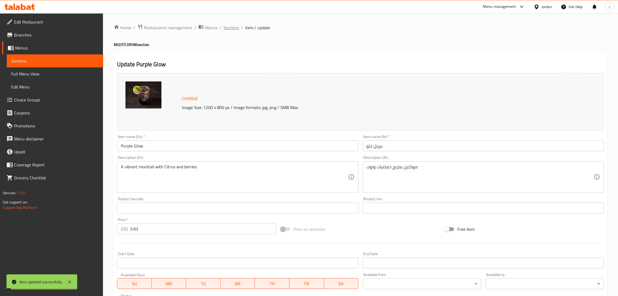
click at [227, 28] on span "Sections" at bounding box center [230, 27] width 15 height 7
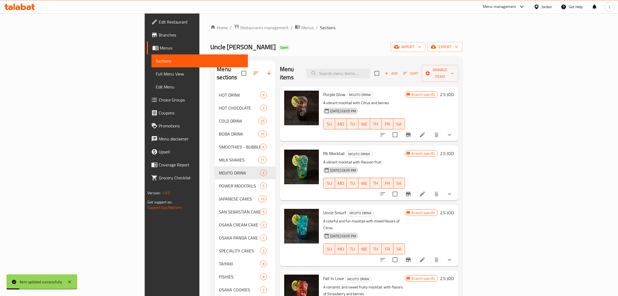
click at [411, 191] on icon "Branch-specific-item" at bounding box center [408, 194] width 7 height 7
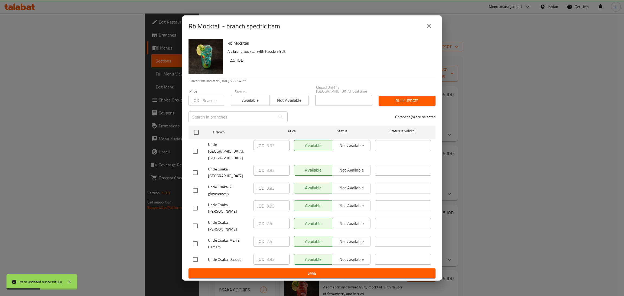
click at [195, 174] on input "checkbox" at bounding box center [195, 172] width 11 height 11
checkbox input "true"
click at [270, 172] on input "3.93" at bounding box center [278, 170] width 23 height 11
click at [429, 30] on icon "close" at bounding box center [429, 26] width 7 height 7
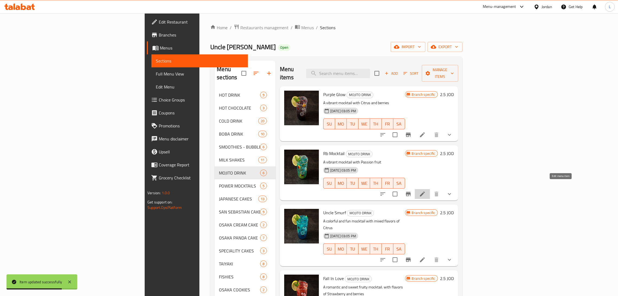
click at [426, 191] on icon at bounding box center [422, 194] width 7 height 7
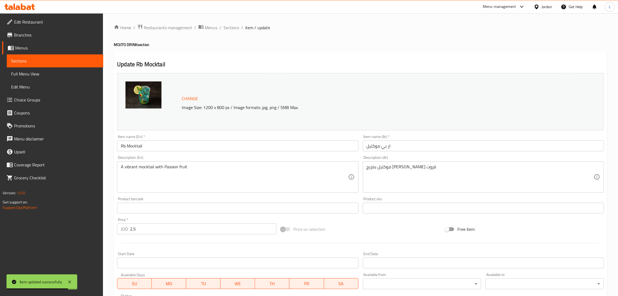
click at [163, 223] on div "Price   * JOD 2.5 Price *" at bounding box center [196, 226] width 159 height 17
click at [161, 230] on input "2.5" at bounding box center [203, 229] width 146 height 11
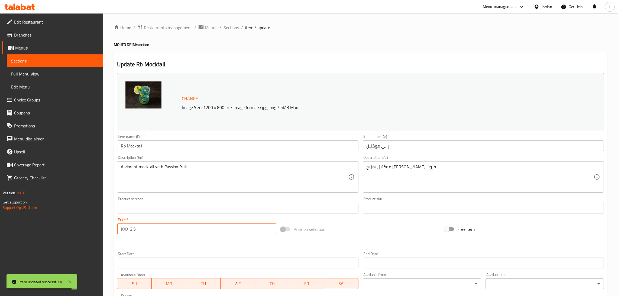
click at [161, 230] on input "2.5" at bounding box center [203, 229] width 146 height 11
paste input "3.93"
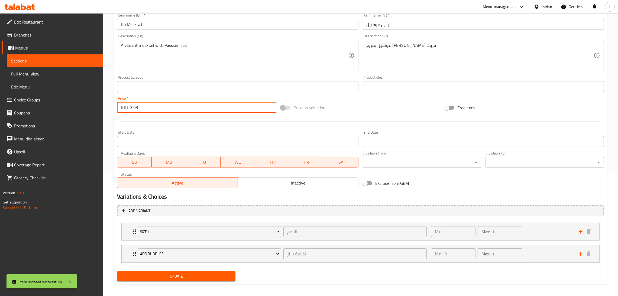
type input "3.93"
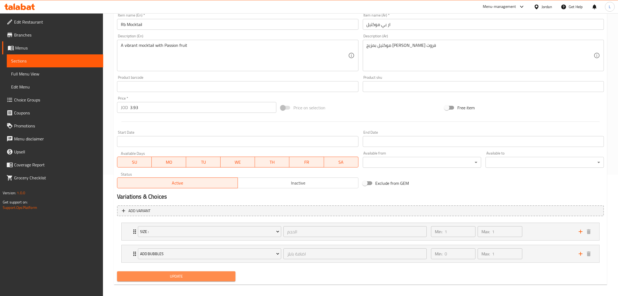
click at [177, 279] on span "Update" at bounding box center [176, 276] width 110 height 7
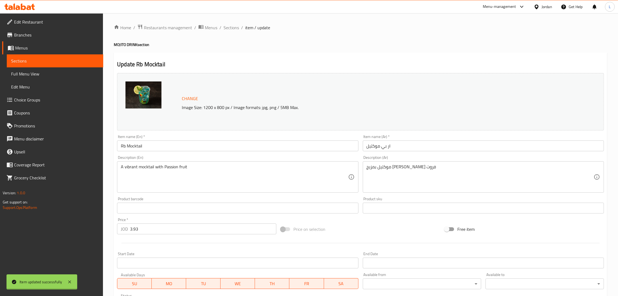
click at [234, 26] on div "Home / Restaurants management / Menus / Sections / item / update MOJITO DRINK s…" at bounding box center [360, 217] width 493 height 387
click at [234, 25] on span "Sections" at bounding box center [230, 27] width 15 height 7
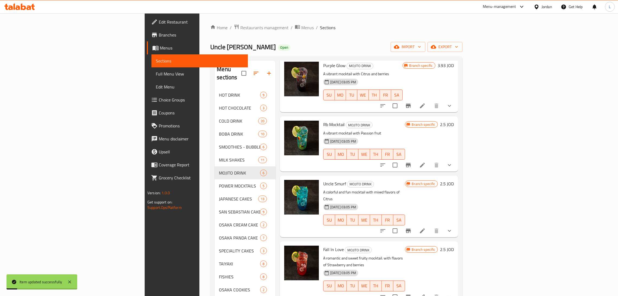
scroll to position [41, 0]
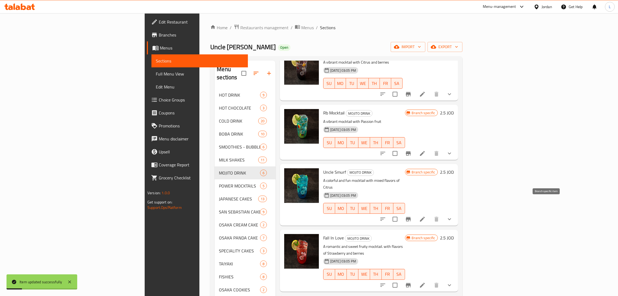
click at [415, 213] on button "Branch-specific-item" at bounding box center [408, 219] width 13 height 13
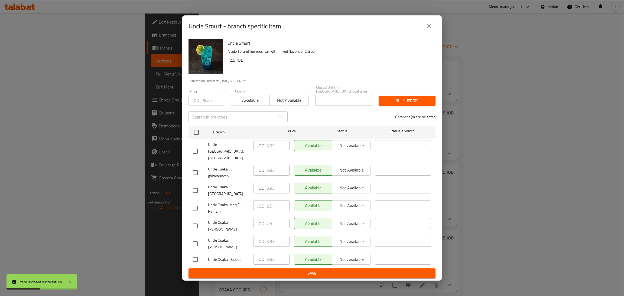
click at [190, 155] on input "checkbox" at bounding box center [195, 151] width 11 height 11
click at [194, 153] on input "checkbox" at bounding box center [195, 151] width 11 height 11
checkbox input "false"
click at [196, 191] on input "checkbox" at bounding box center [195, 190] width 11 height 11
checkbox input "true"
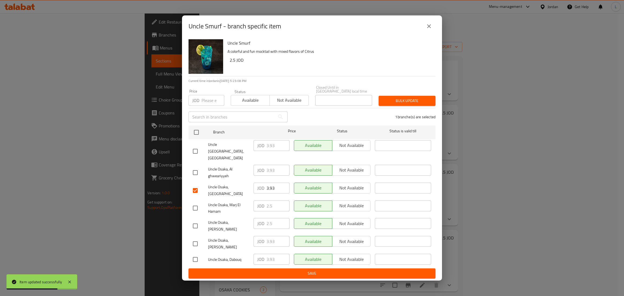
click at [271, 188] on input "3.93" at bounding box center [278, 188] width 23 height 11
click at [427, 30] on icon "close" at bounding box center [429, 26] width 7 height 7
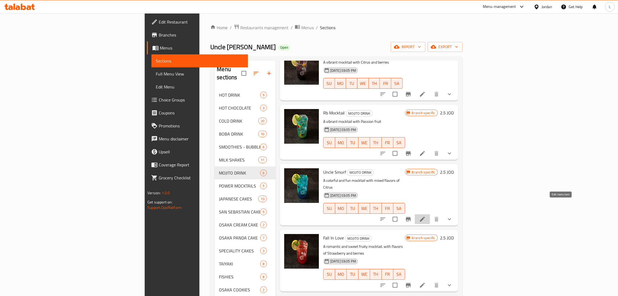
click at [426, 216] on icon at bounding box center [422, 219] width 7 height 7
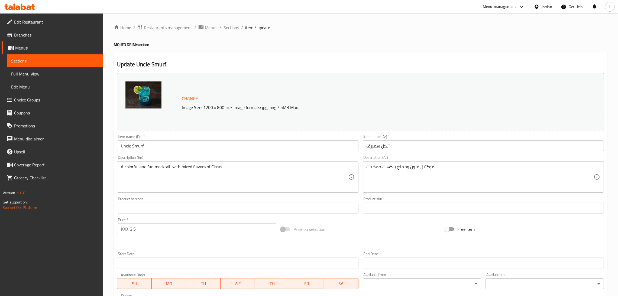
click at [165, 234] on input "2.5" at bounding box center [203, 229] width 146 height 11
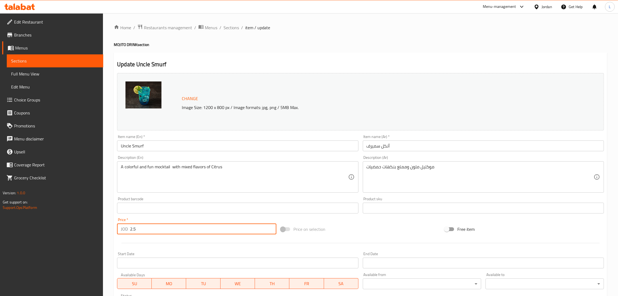
click at [165, 234] on input "2.5" at bounding box center [203, 229] width 146 height 11
paste input "3.93"
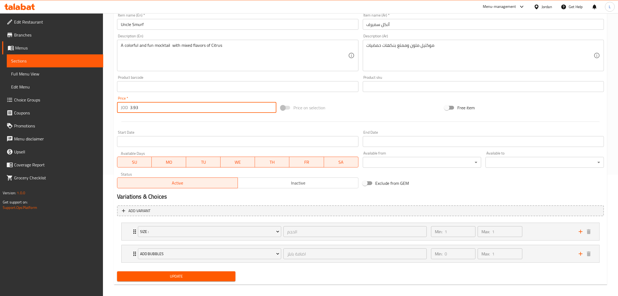
type input "3.93"
click at [179, 275] on span "Update" at bounding box center [176, 276] width 110 height 7
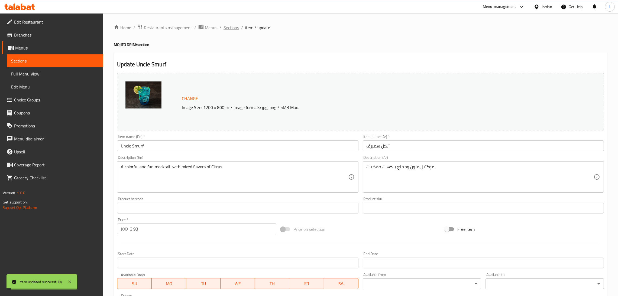
click at [236, 31] on span "Sections" at bounding box center [230, 27] width 15 height 7
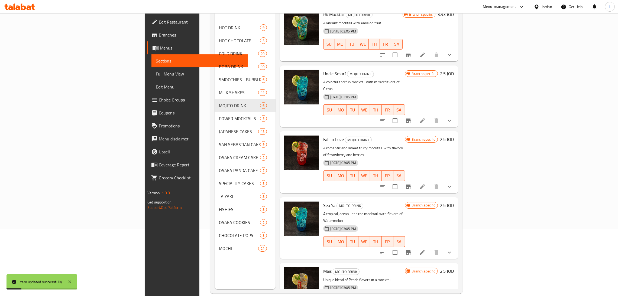
scroll to position [76, 0]
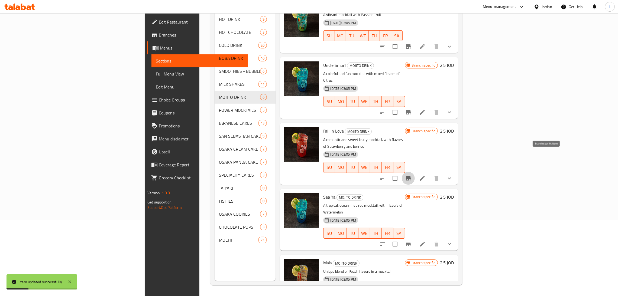
click at [411, 175] on icon "Branch-specific-item" at bounding box center [408, 178] width 7 height 7
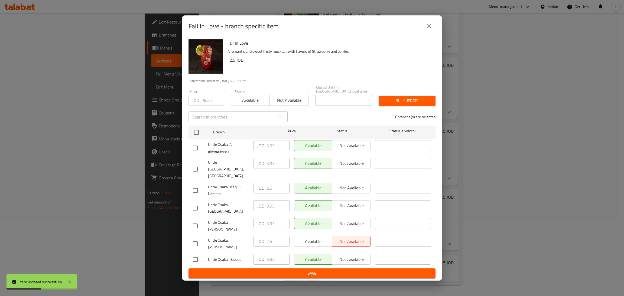
click at [194, 208] on input "checkbox" at bounding box center [195, 208] width 11 height 11
checkbox input "true"
click at [269, 207] on input "3.93" at bounding box center [278, 206] width 23 height 11
click at [431, 30] on icon "close" at bounding box center [429, 26] width 7 height 7
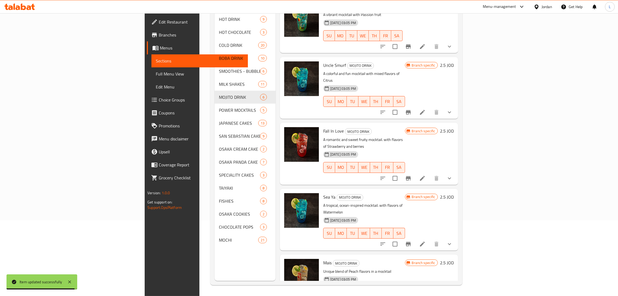
click at [430, 174] on li at bounding box center [422, 179] width 15 height 10
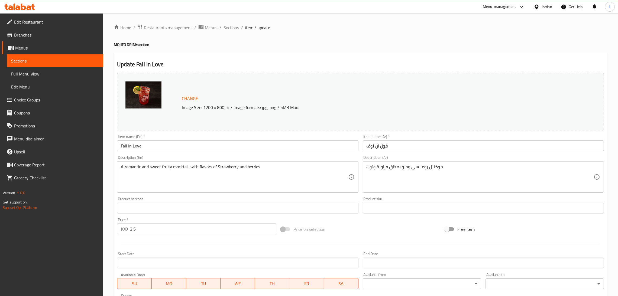
click at [173, 227] on input "2.5" at bounding box center [203, 229] width 146 height 11
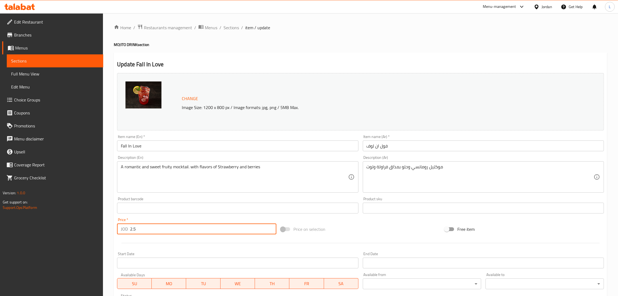
click at [173, 227] on input "2.5" at bounding box center [203, 229] width 146 height 11
paste input "3.93"
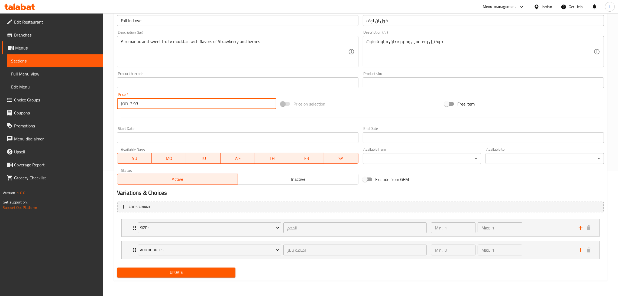
type input "3.93"
click at [180, 273] on span "Update" at bounding box center [176, 273] width 110 height 7
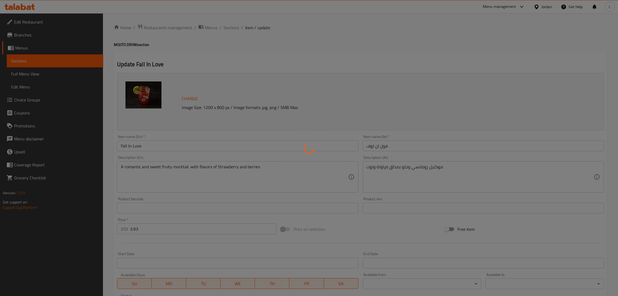
click at [229, 31] on div at bounding box center [309, 148] width 618 height 296
click at [230, 27] on div at bounding box center [309, 148] width 618 height 296
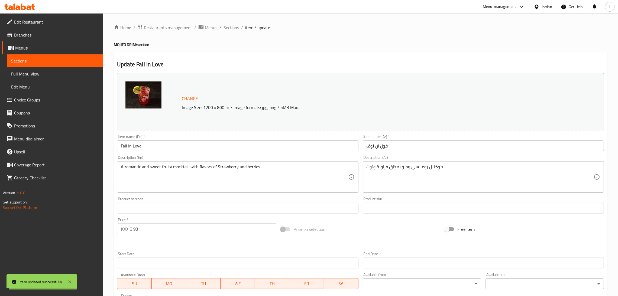
click at [229, 27] on span "Sections" at bounding box center [230, 27] width 15 height 7
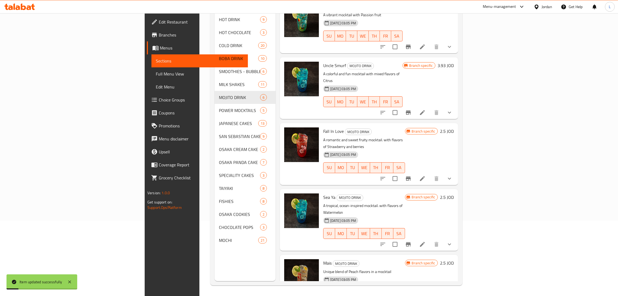
scroll to position [76, 0]
click at [411, 242] on icon "Branch-specific-item" at bounding box center [408, 244] width 5 height 4
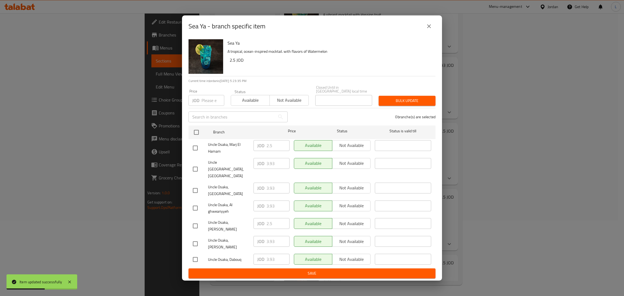
click at [199, 169] on input "checkbox" at bounding box center [195, 169] width 11 height 11
click at [196, 171] on input "checkbox" at bounding box center [195, 169] width 11 height 11
checkbox input "false"
click at [194, 191] on input "checkbox" at bounding box center [195, 190] width 11 height 11
checkbox input "true"
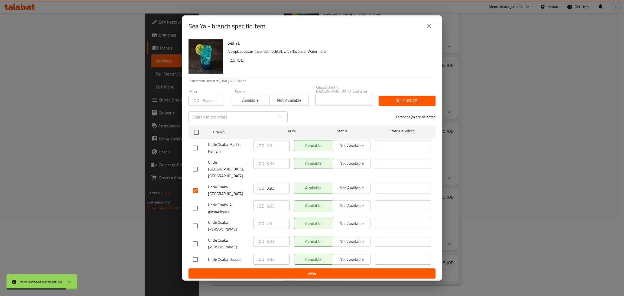
click at [274, 186] on input "3.93" at bounding box center [278, 188] width 23 height 11
click at [435, 33] on button "close" at bounding box center [429, 26] width 13 height 13
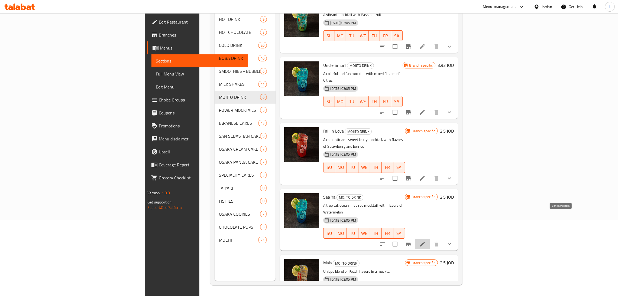
click at [426, 241] on icon at bounding box center [422, 244] width 7 height 7
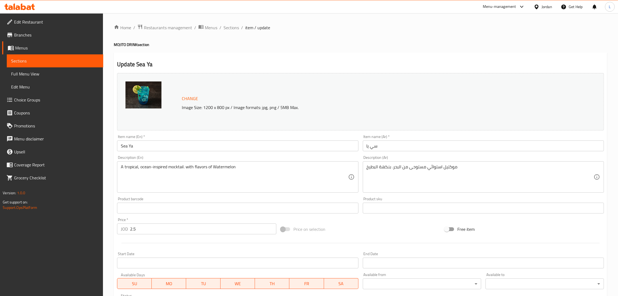
click at [199, 229] on input "2.5" at bounding box center [203, 229] width 146 height 11
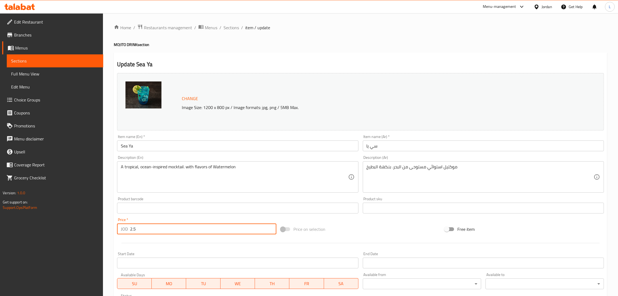
click at [199, 229] on input "2.5" at bounding box center [203, 229] width 146 height 11
paste input "3.93"
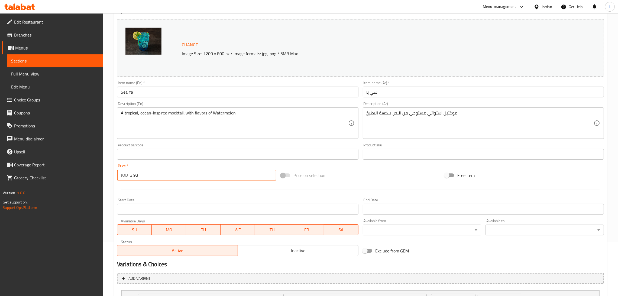
scroll to position [125, 0]
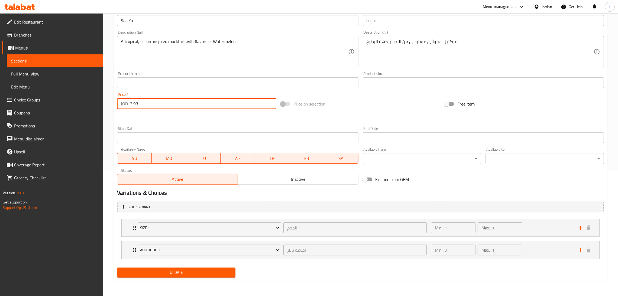
type input "3.93"
click at [192, 271] on span "Update" at bounding box center [176, 273] width 110 height 7
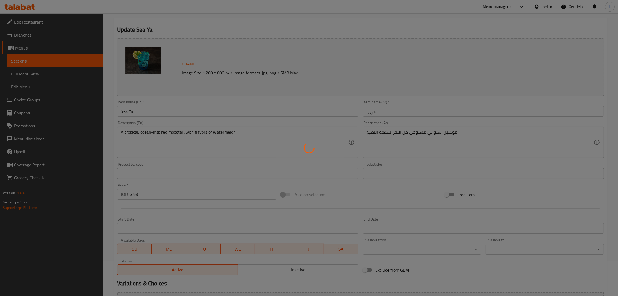
scroll to position [0, 0]
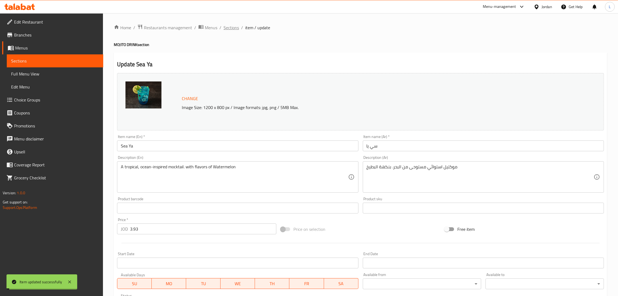
click at [226, 30] on span "Sections" at bounding box center [230, 27] width 15 height 7
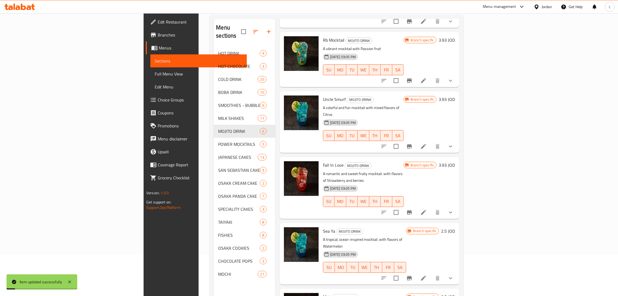
scroll to position [76, 0]
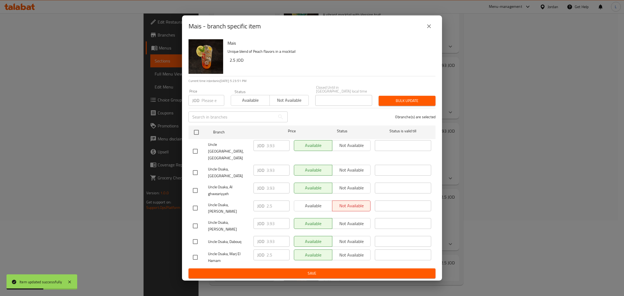
click at [195, 169] on input "checkbox" at bounding box center [195, 172] width 11 height 11
checkbox input "true"
click at [273, 169] on input "3.93" at bounding box center [278, 170] width 23 height 11
click at [431, 30] on icon "close" at bounding box center [429, 26] width 7 height 7
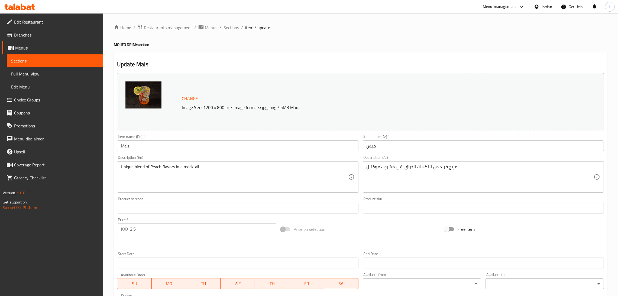
click at [179, 231] on input "2.5" at bounding box center [203, 229] width 146 height 11
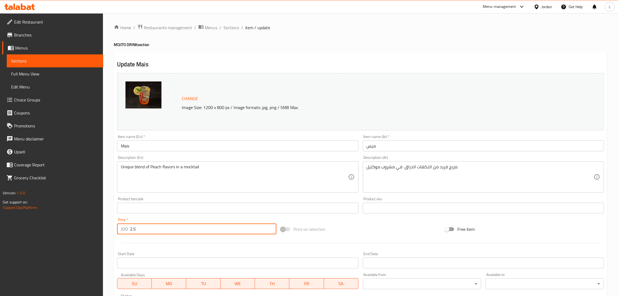
click at [179, 231] on input "2.5" at bounding box center [203, 229] width 146 height 11
paste input "3.93"
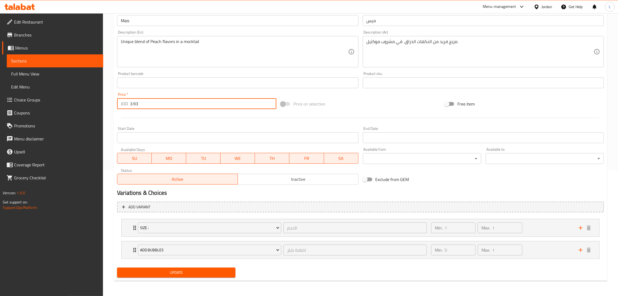
type input "3.93"
click at [180, 276] on span "Update" at bounding box center [176, 273] width 110 height 7
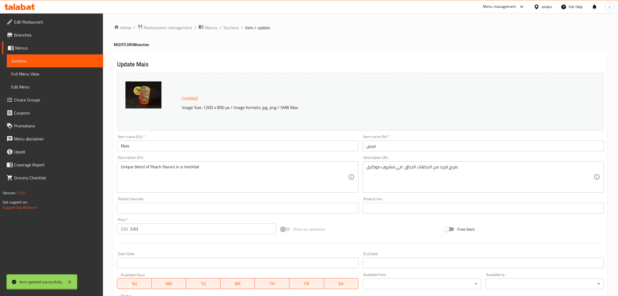
click at [227, 30] on div at bounding box center [309, 148] width 618 height 296
click at [227, 27] on span "Sections" at bounding box center [230, 27] width 15 height 7
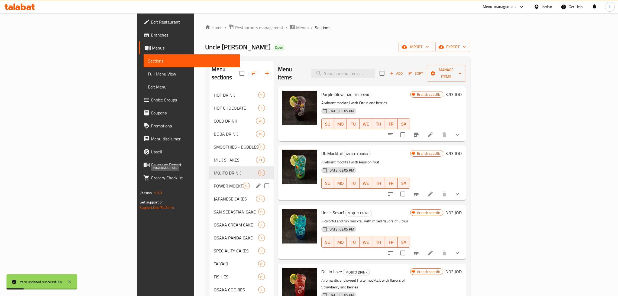
click at [214, 183] on span "POWER MOCKTAILS" at bounding box center [228, 186] width 29 height 7
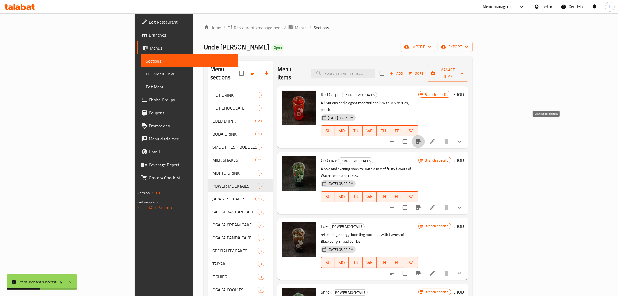
click at [425, 135] on button "Branch-specific-item" at bounding box center [418, 141] width 13 height 13
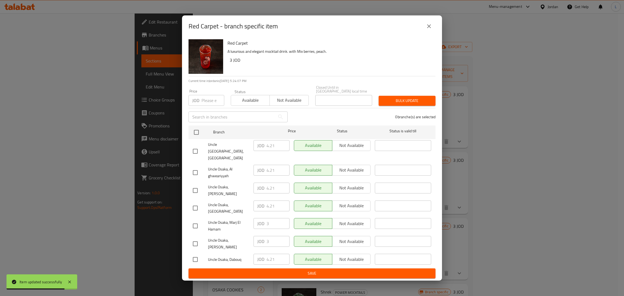
click at [428, 28] on icon "close" at bounding box center [429, 26] width 4 height 4
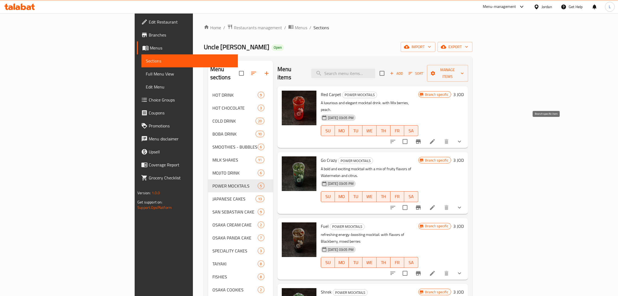
click at [422, 138] on icon "Branch-specific-item" at bounding box center [418, 141] width 7 height 7
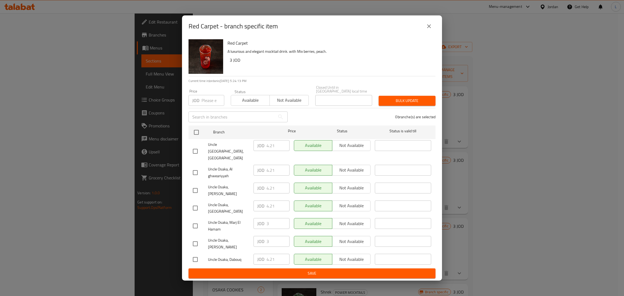
click at [192, 205] on input "checkbox" at bounding box center [195, 208] width 11 height 11
checkbox input "true"
click at [267, 202] on input "4.21" at bounding box center [278, 206] width 23 height 11
click at [268, 202] on input "4.21" at bounding box center [278, 206] width 23 height 11
click at [430, 30] on icon "close" at bounding box center [429, 26] width 7 height 7
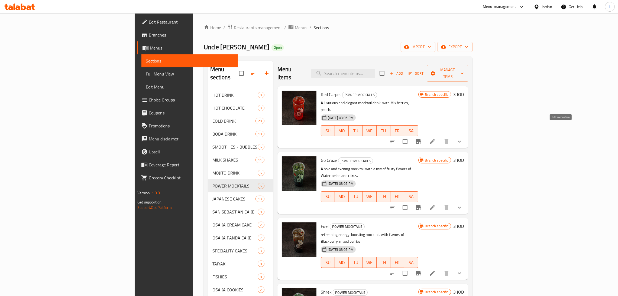
click at [436, 138] on icon at bounding box center [432, 141] width 7 height 7
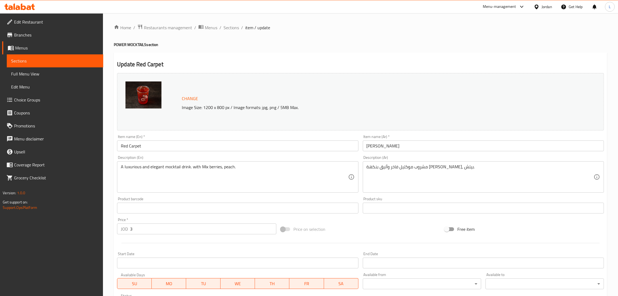
click at [205, 227] on input "3" at bounding box center [203, 229] width 146 height 11
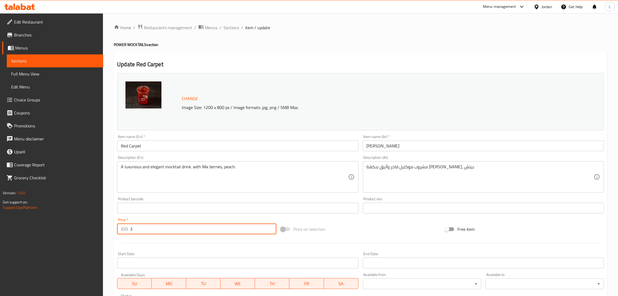
click at [205, 227] on input "3" at bounding box center [203, 229] width 146 height 11
paste input "4.21"
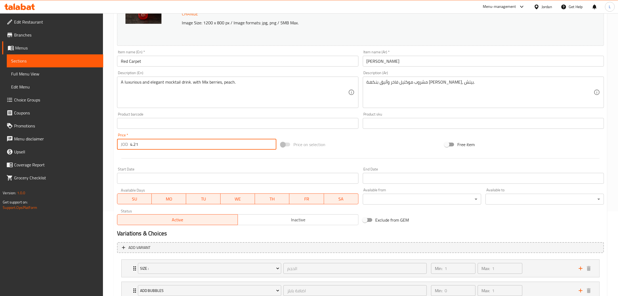
scroll to position [122, 0]
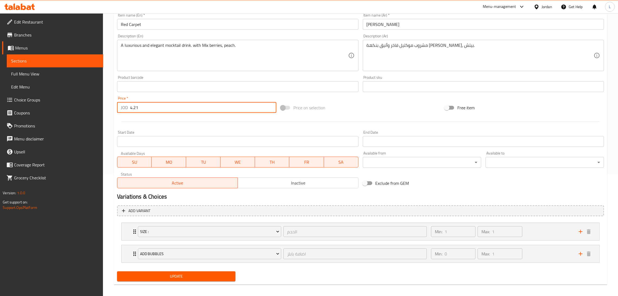
type input "4.21"
click at [198, 278] on span "Update" at bounding box center [176, 276] width 110 height 7
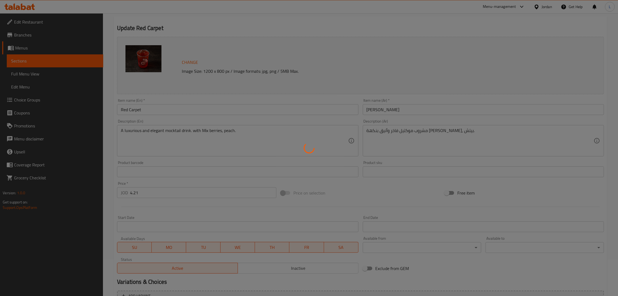
scroll to position [0, 0]
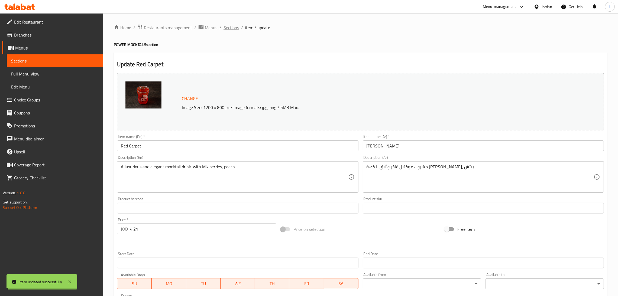
click at [226, 30] on span "Sections" at bounding box center [230, 27] width 15 height 7
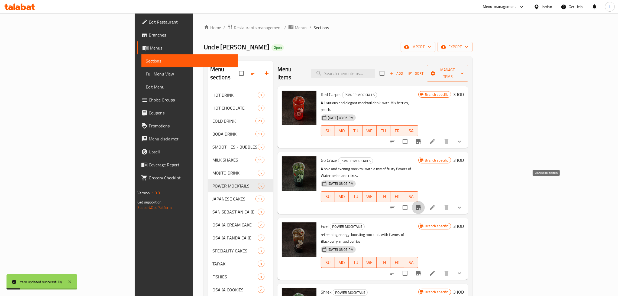
click at [421, 206] on icon "Branch-specific-item" at bounding box center [418, 208] width 5 height 4
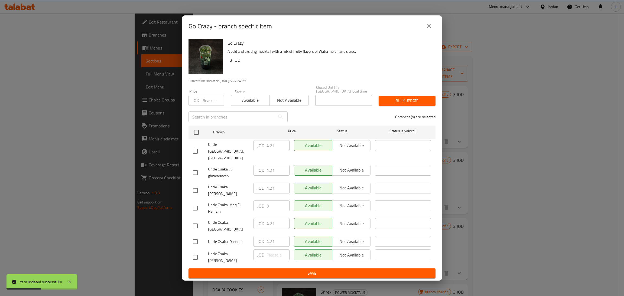
click at [194, 221] on input "checkbox" at bounding box center [195, 226] width 11 height 11
checkbox input "true"
click at [268, 221] on input "4.21" at bounding box center [278, 223] width 23 height 11
drag, startPoint x: 426, startPoint y: 35, endPoint x: 495, endPoint y: 115, distance: 106.0
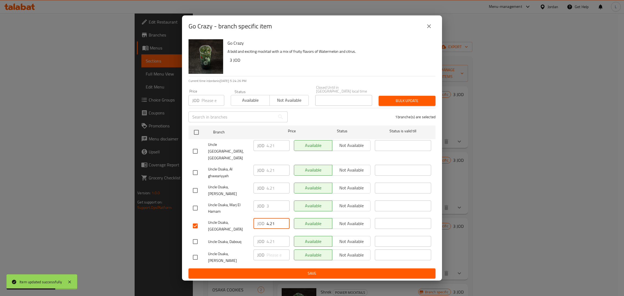
click at [426, 30] on icon "close" at bounding box center [429, 26] width 7 height 7
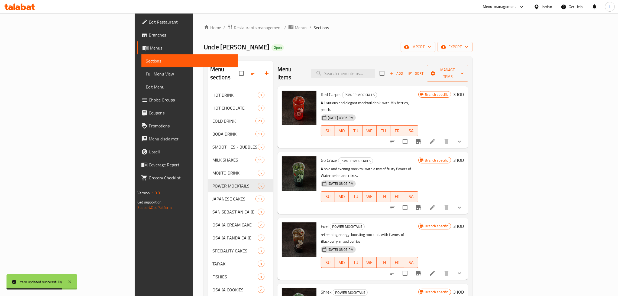
click at [440, 203] on li at bounding box center [432, 208] width 15 height 10
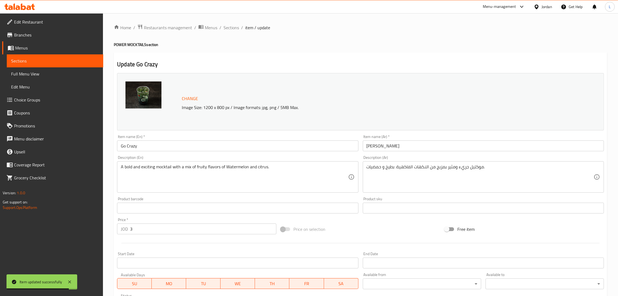
click at [194, 227] on input "3" at bounding box center [203, 229] width 146 height 11
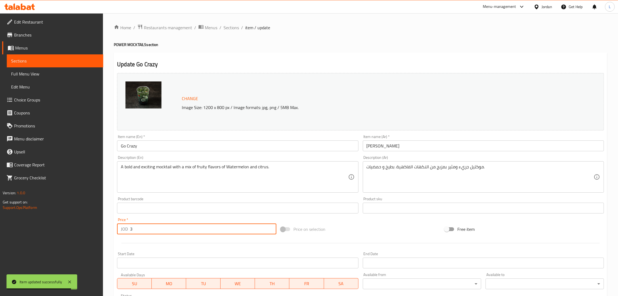
click at [194, 227] on input "3" at bounding box center [203, 229] width 146 height 11
paste input "4.21"
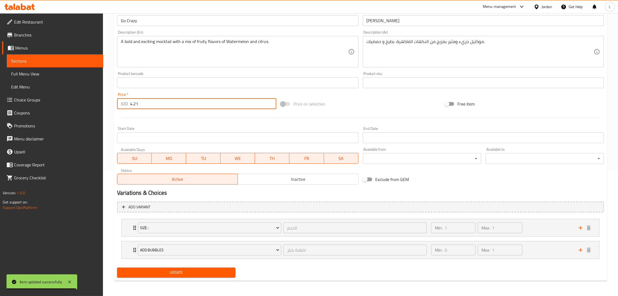
type input "4.21"
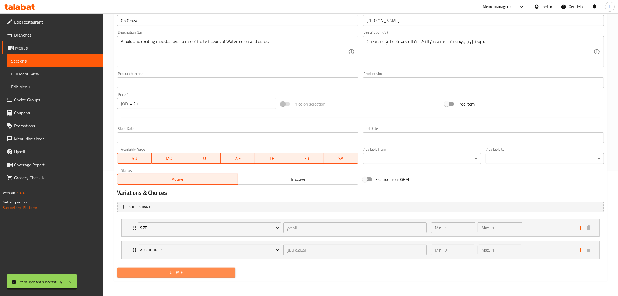
click at [188, 269] on button "Update" at bounding box center [176, 273] width 118 height 10
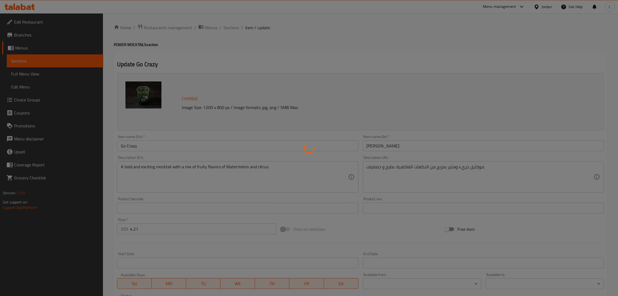
click at [230, 26] on div at bounding box center [309, 148] width 618 height 296
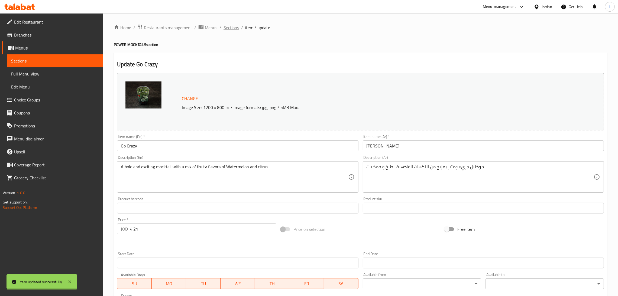
click at [230, 26] on div "Home / Restaurants management / Menus / Sections / item / update POWER MOCKTAIL…" at bounding box center [360, 217] width 493 height 387
drag, startPoint x: 230, startPoint y: 26, endPoint x: 239, endPoint y: 37, distance: 14.4
click at [230, 26] on span "Sections" at bounding box center [230, 27] width 15 height 7
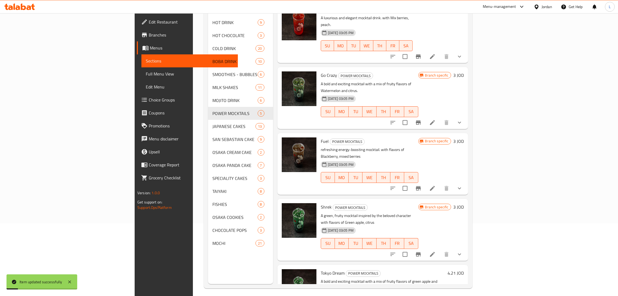
scroll to position [76, 0]
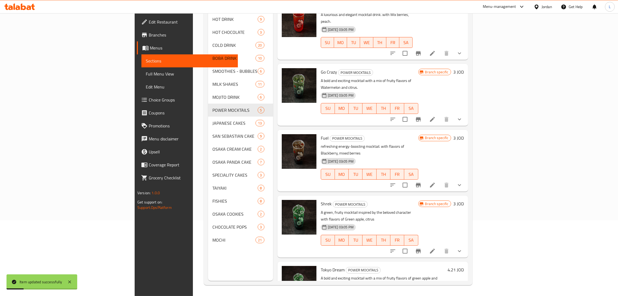
click at [422, 182] on icon "Branch-specific-item" at bounding box center [418, 185] width 7 height 7
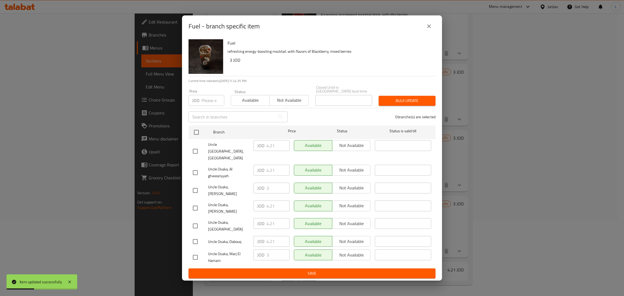
click at [199, 221] on input "checkbox" at bounding box center [195, 226] width 11 height 11
checkbox input "true"
click at [271, 218] on input "4.21" at bounding box center [278, 223] width 23 height 11
click at [428, 28] on icon "close" at bounding box center [429, 26] width 4 height 4
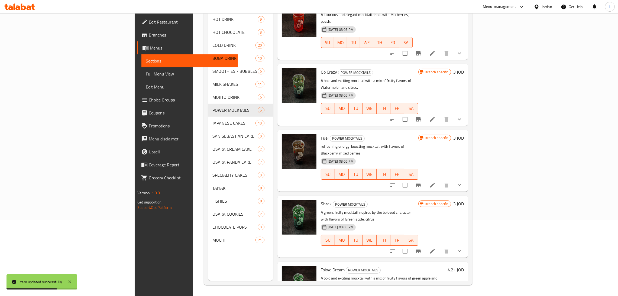
click at [440, 180] on li at bounding box center [432, 185] width 15 height 10
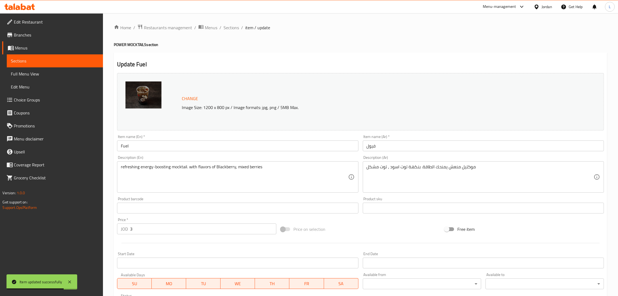
click at [187, 228] on input "3" at bounding box center [203, 229] width 146 height 11
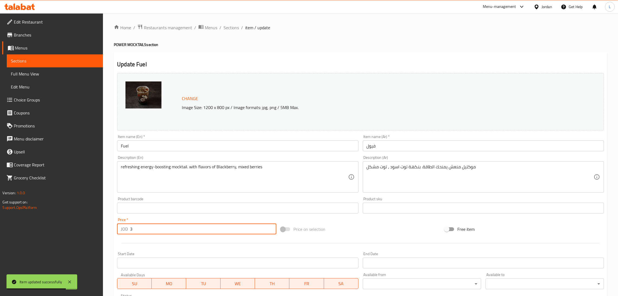
click at [187, 228] on input "3" at bounding box center [203, 229] width 146 height 11
paste input "4.21"
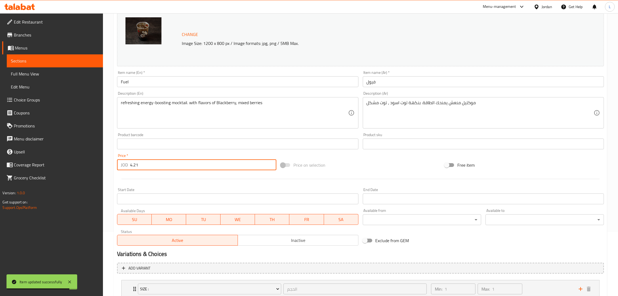
scroll to position [122, 0]
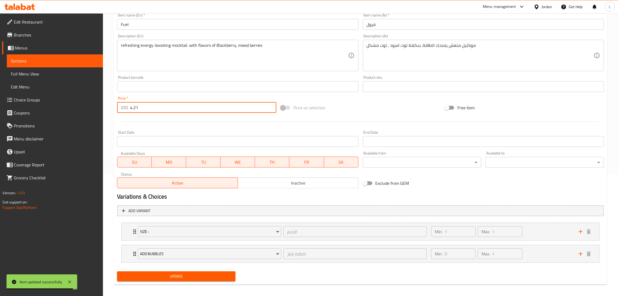
type input "4.21"
click at [174, 281] on button "Update" at bounding box center [176, 277] width 118 height 10
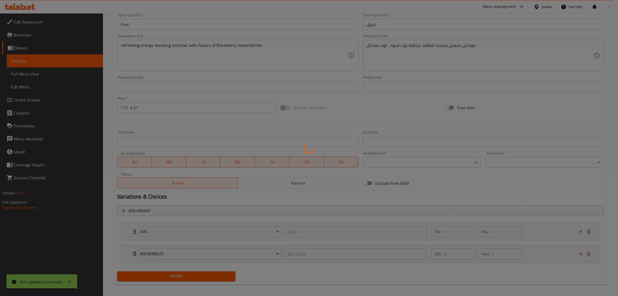
scroll to position [0, 0]
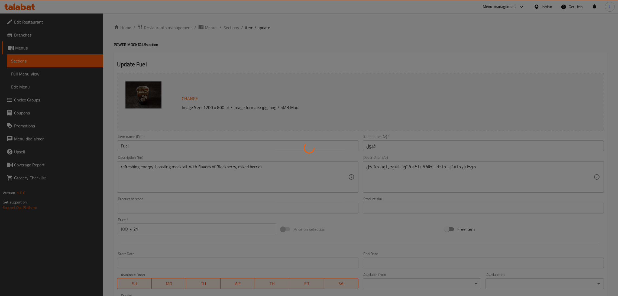
click at [233, 26] on div at bounding box center [309, 148] width 618 height 296
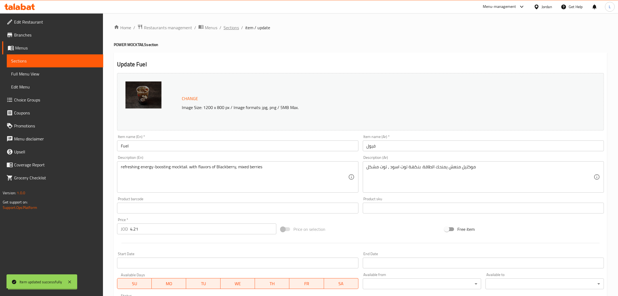
click at [229, 28] on span "Sections" at bounding box center [230, 27] width 15 height 7
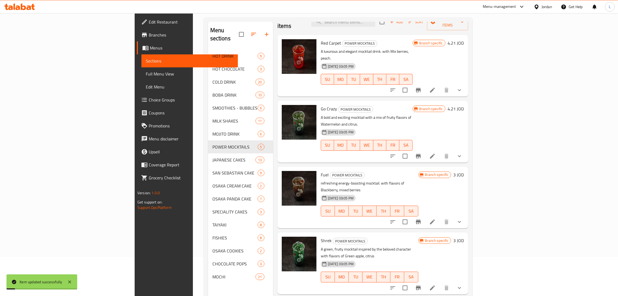
scroll to position [76, 0]
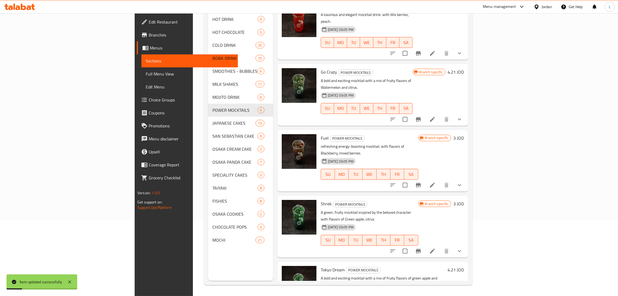
click at [422, 248] on icon "Branch-specific-item" at bounding box center [418, 251] width 7 height 7
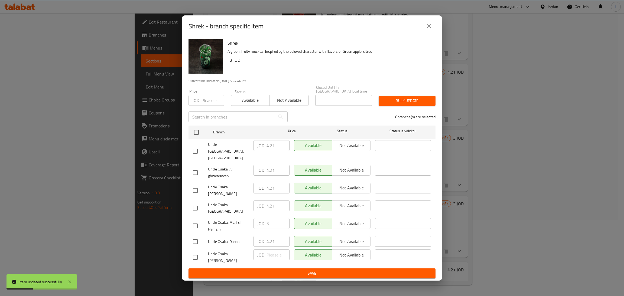
click at [194, 203] on input "checkbox" at bounding box center [195, 208] width 11 height 11
checkbox input "true"
click at [272, 202] on input "4.21" at bounding box center [278, 206] width 23 height 11
click at [427, 30] on icon "close" at bounding box center [429, 26] width 7 height 7
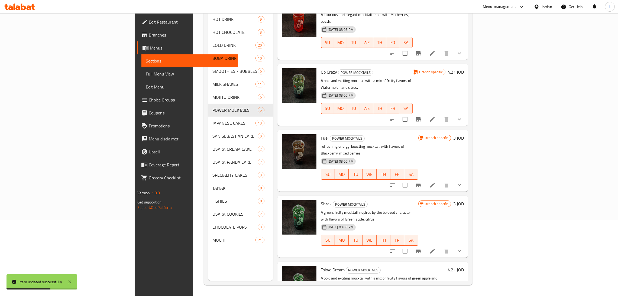
click at [436, 248] on icon at bounding box center [432, 251] width 7 height 7
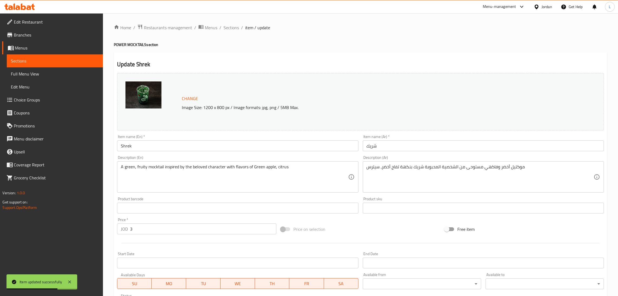
click at [198, 228] on input "3" at bounding box center [203, 229] width 146 height 11
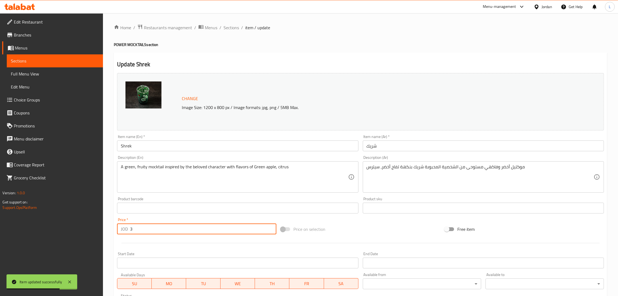
click at [198, 228] on input "3" at bounding box center [203, 229] width 146 height 11
paste input "4.21"
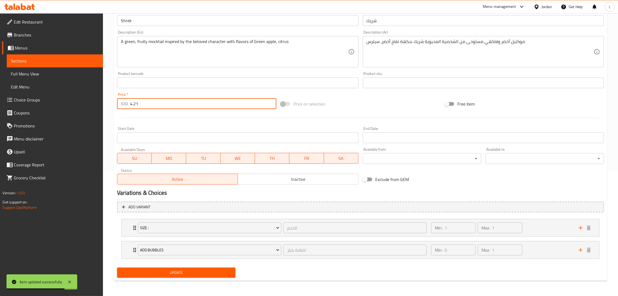
type input "4.21"
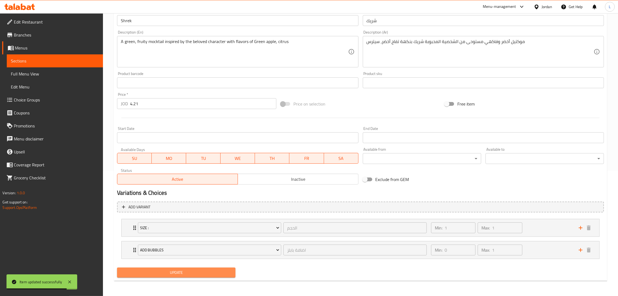
click at [200, 278] on button "Update" at bounding box center [176, 273] width 118 height 10
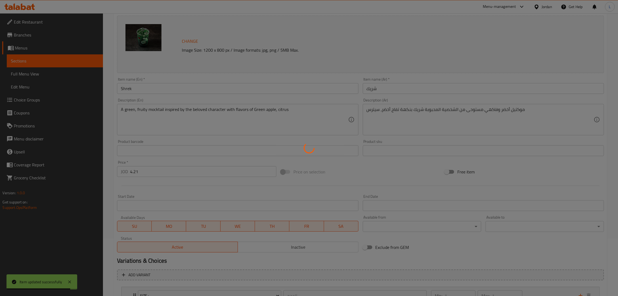
scroll to position [4, 0]
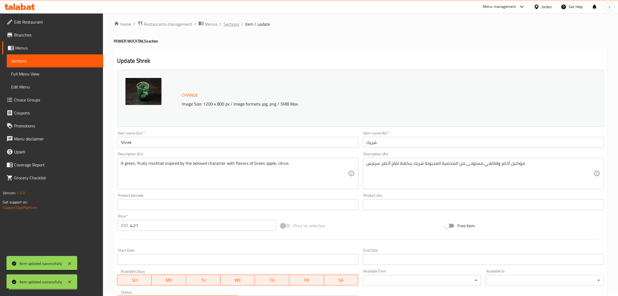
click at [225, 23] on span "Sections" at bounding box center [230, 24] width 15 height 7
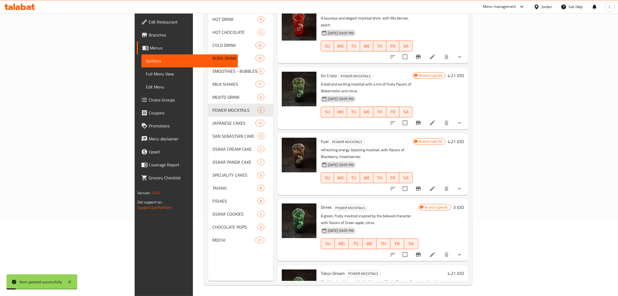
scroll to position [12, 0]
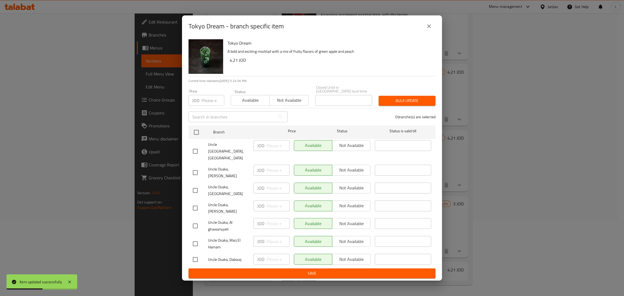
click at [429, 30] on icon "close" at bounding box center [429, 26] width 7 height 7
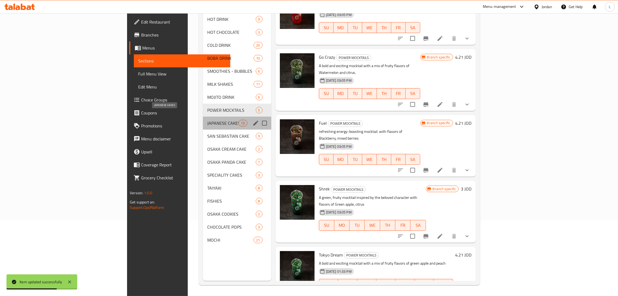
click at [207, 120] on span "JAPANESE CAKES" at bounding box center [222, 123] width 31 height 7
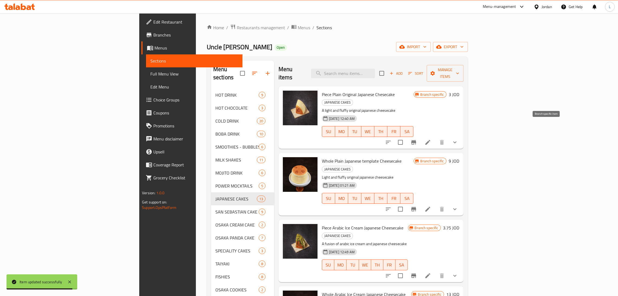
click at [417, 139] on icon "Branch-specific-item" at bounding box center [413, 142] width 7 height 7
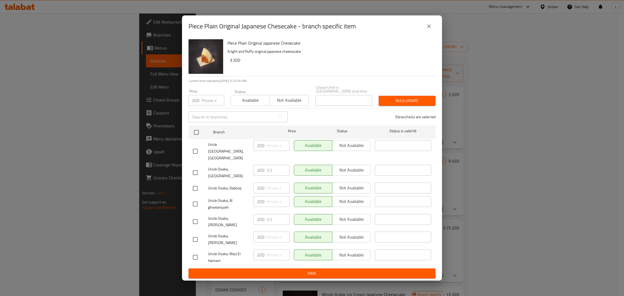
click at [196, 170] on input "checkbox" at bounding box center [195, 172] width 11 height 11
checkbox input "true"
click at [268, 171] on input "3.5" at bounding box center [278, 170] width 23 height 11
click at [430, 30] on icon "close" at bounding box center [429, 26] width 7 height 7
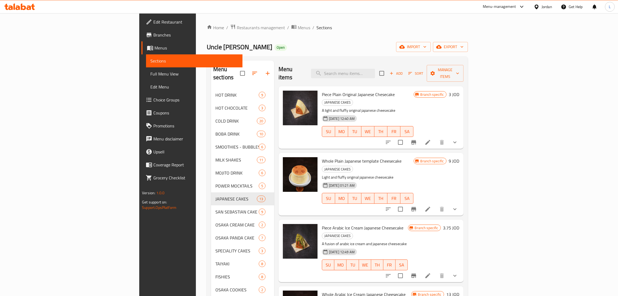
click at [431, 139] on icon at bounding box center [427, 142] width 7 height 7
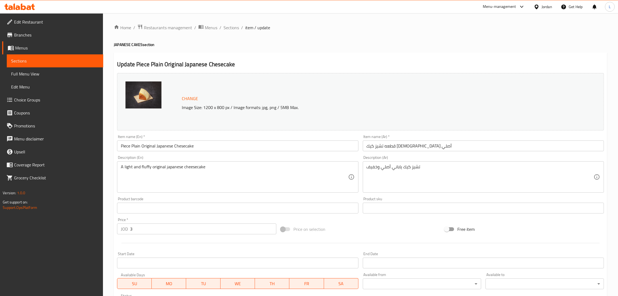
click at [180, 228] on input "3" at bounding box center [203, 229] width 146 height 11
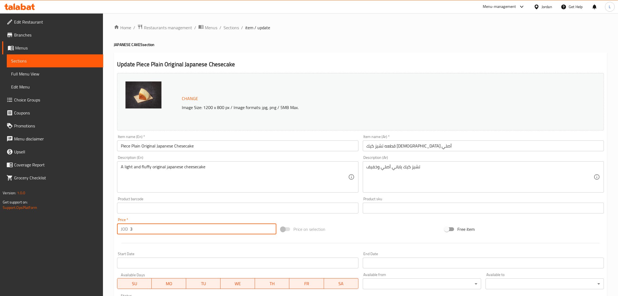
click at [180, 228] on input "3" at bounding box center [203, 229] width 146 height 11
paste input ".5"
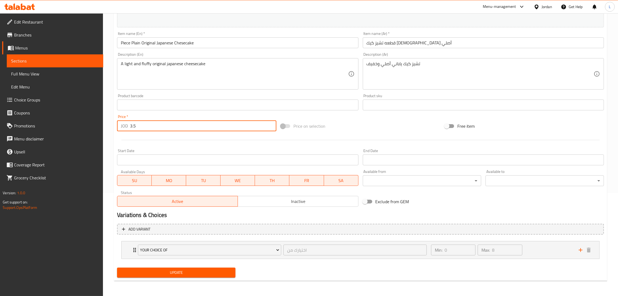
type input "3.5"
drag, startPoint x: 184, startPoint y: 277, endPoint x: 188, endPoint y: 272, distance: 6.6
click at [184, 276] on button "Update" at bounding box center [176, 273] width 118 height 10
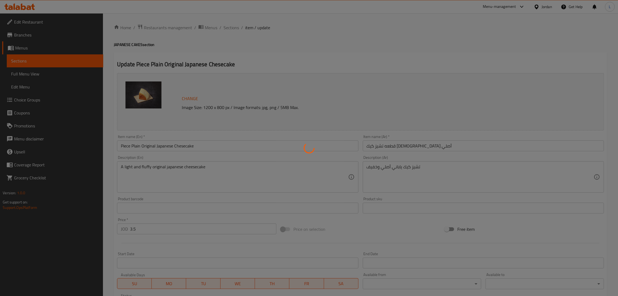
click at [228, 27] on div at bounding box center [309, 148] width 618 height 296
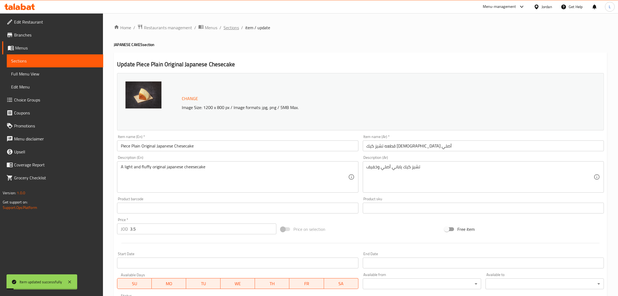
click at [229, 26] on span "Sections" at bounding box center [230, 27] width 15 height 7
